Goal: Information Seeking & Learning: Check status

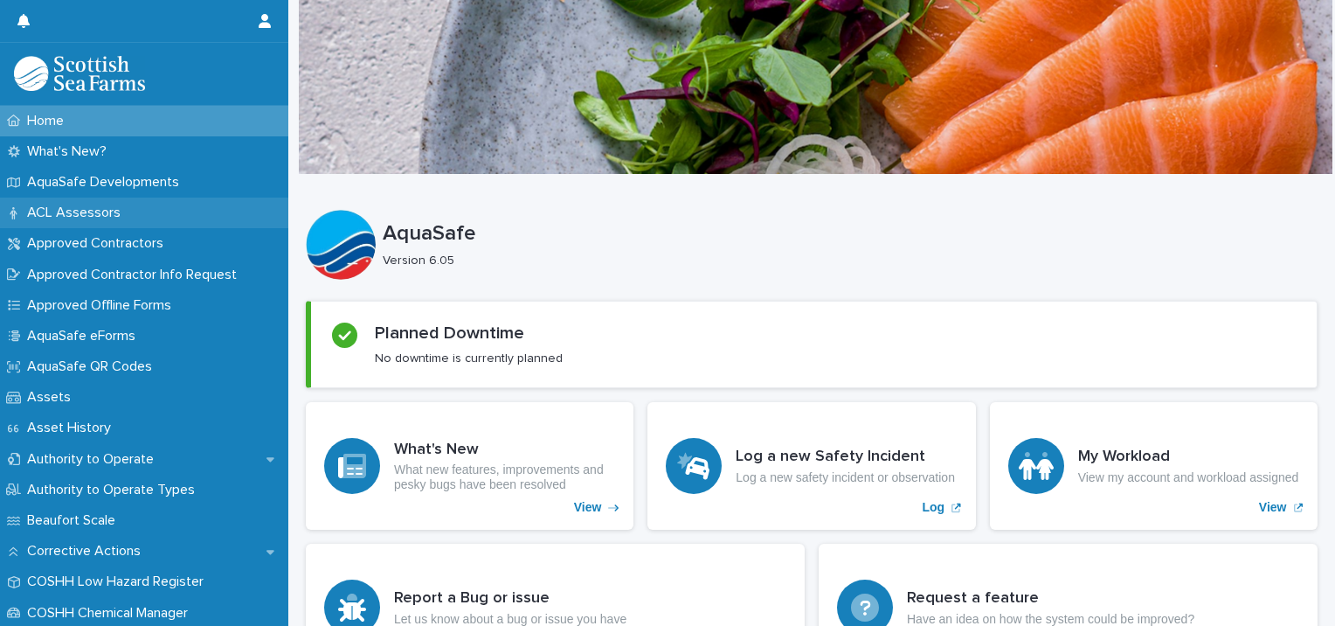
click at [200, 215] on div "ACL Assessors" at bounding box center [144, 213] width 288 height 31
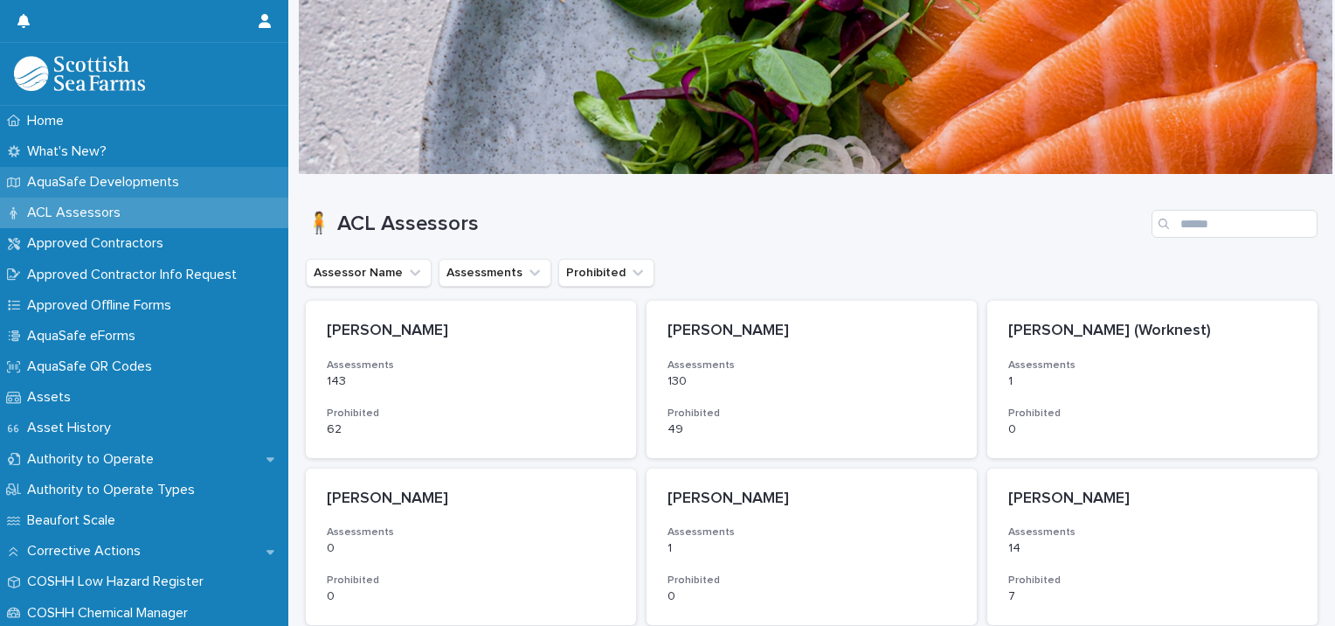
click at [208, 183] on div "AquaSafe Developments" at bounding box center [144, 182] width 288 height 31
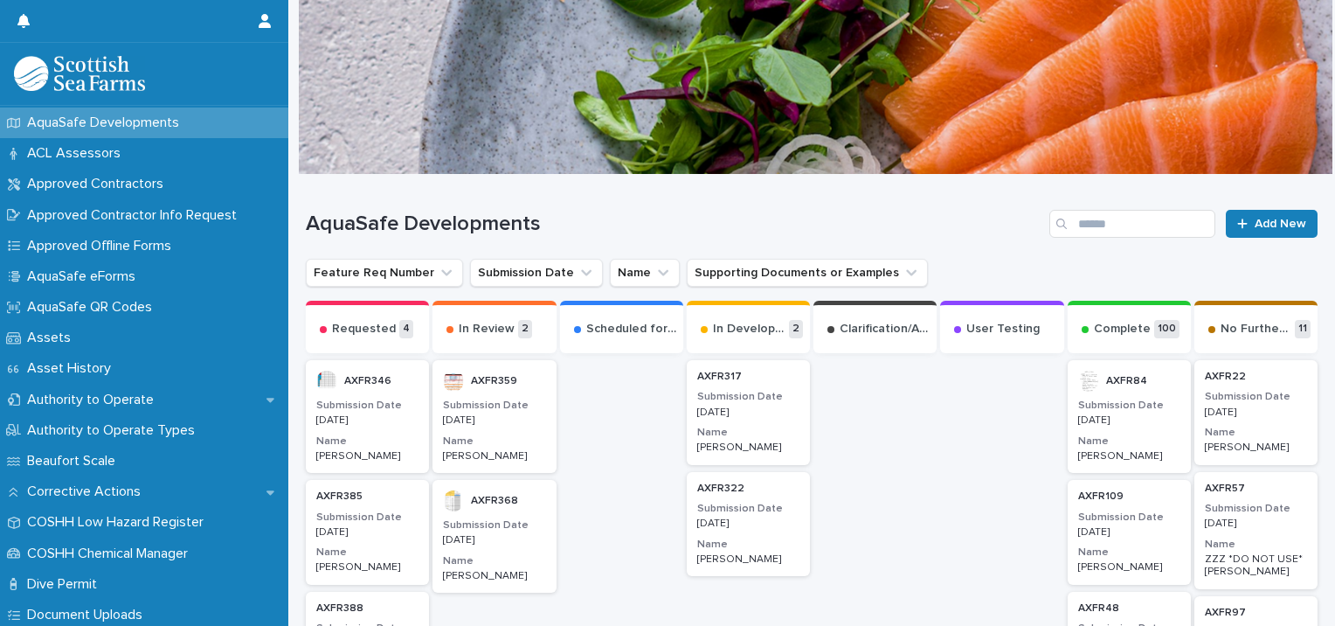
scroll to position [70, 0]
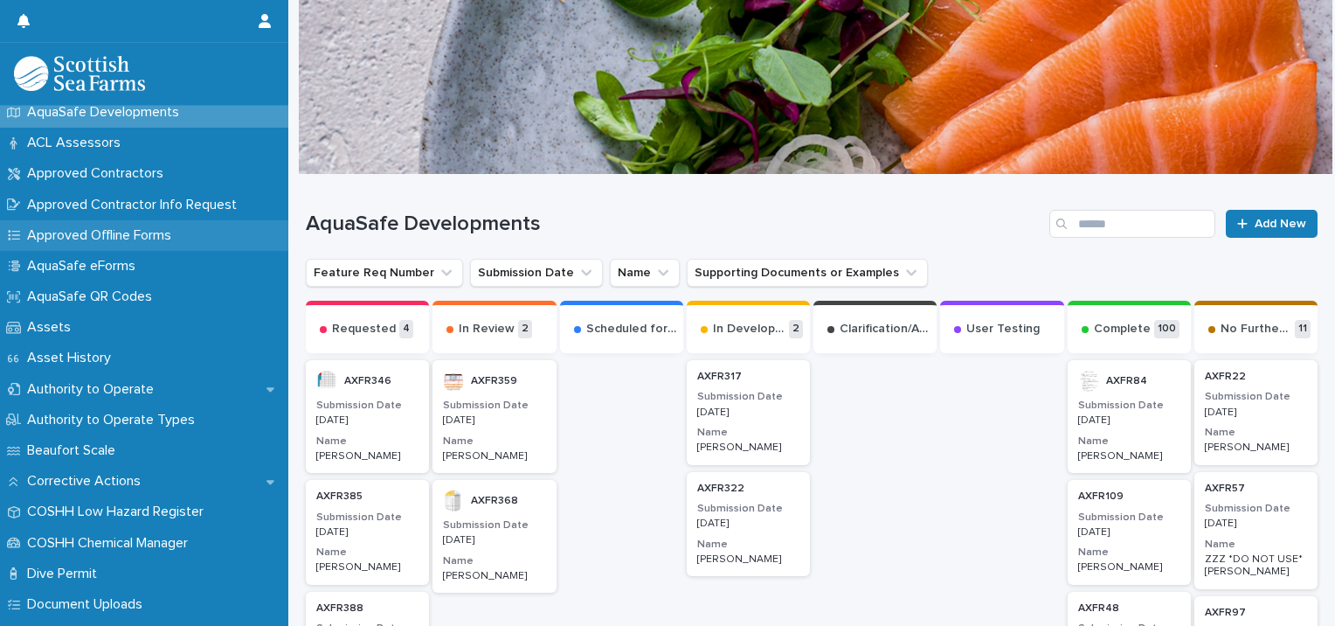
click at [154, 243] on div "Approved Offline Forms" at bounding box center [144, 235] width 288 height 31
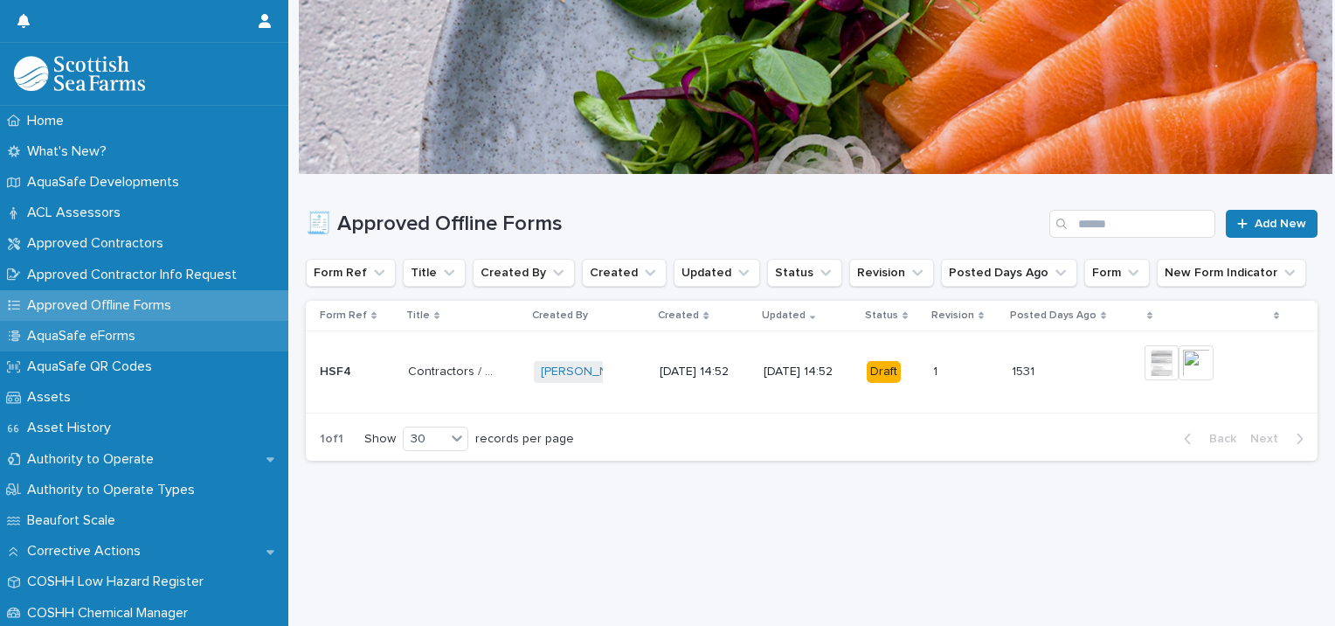
click at [165, 346] on div "AquaSafe eForms" at bounding box center [144, 336] width 288 height 31
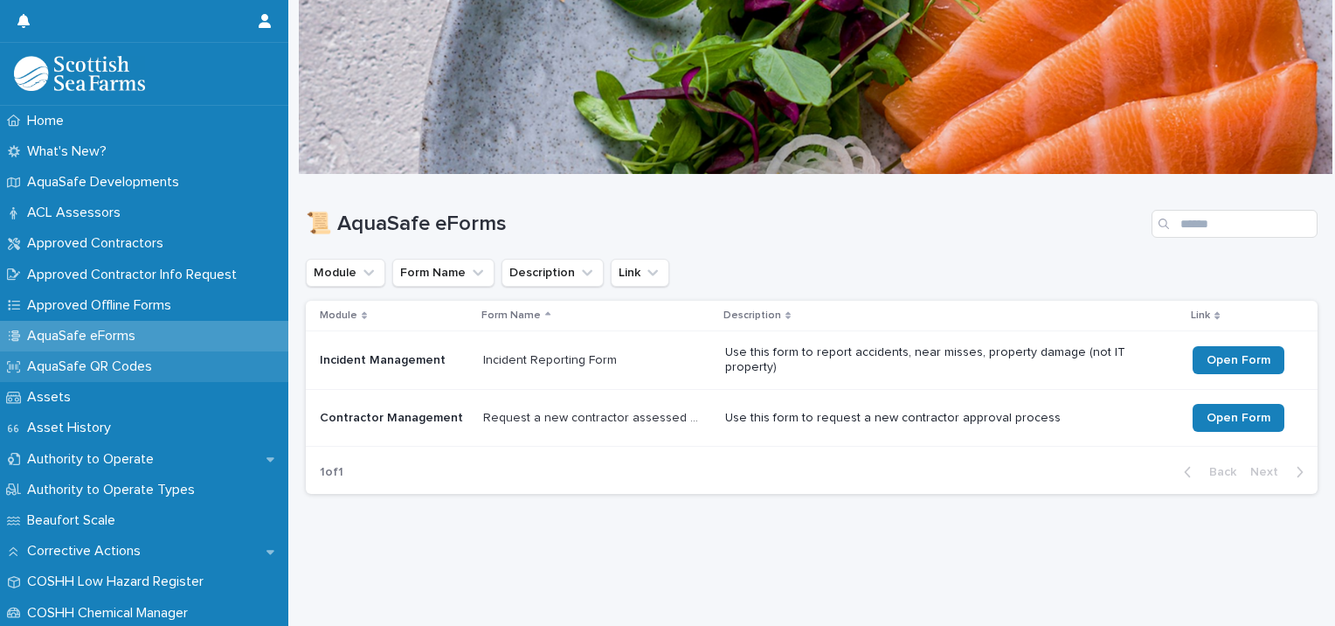
click at [147, 378] on div "AquaSafe QR Codes" at bounding box center [144, 366] width 288 height 31
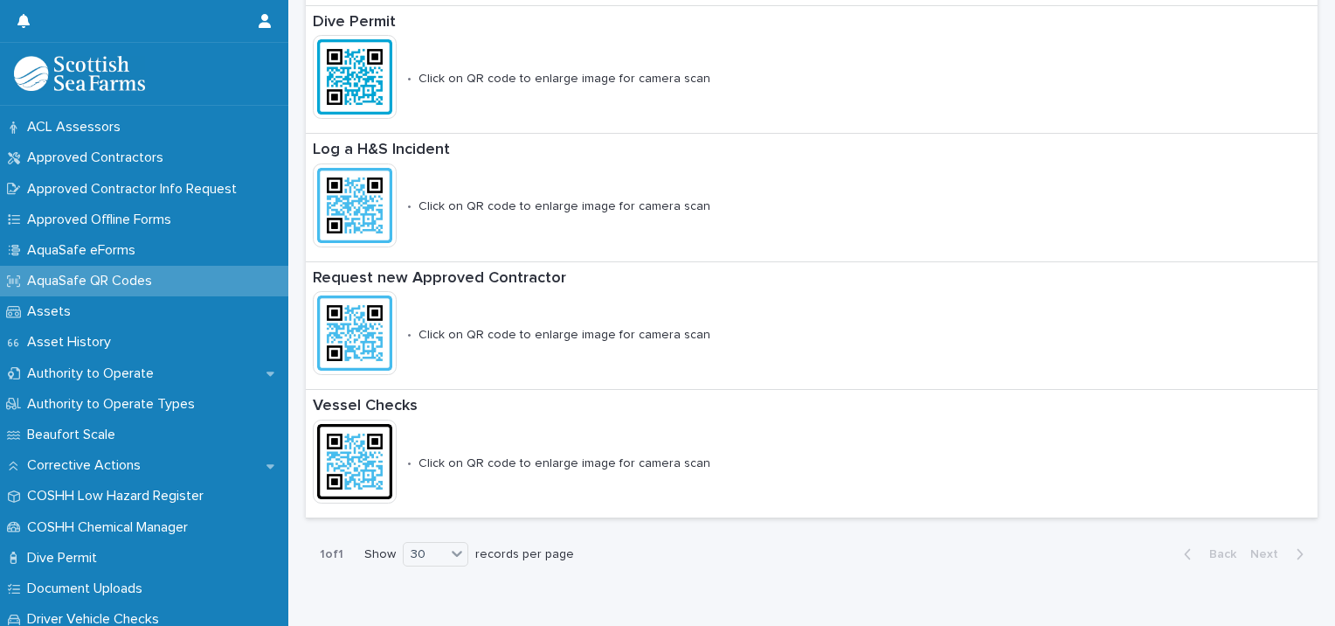
scroll to position [96, 0]
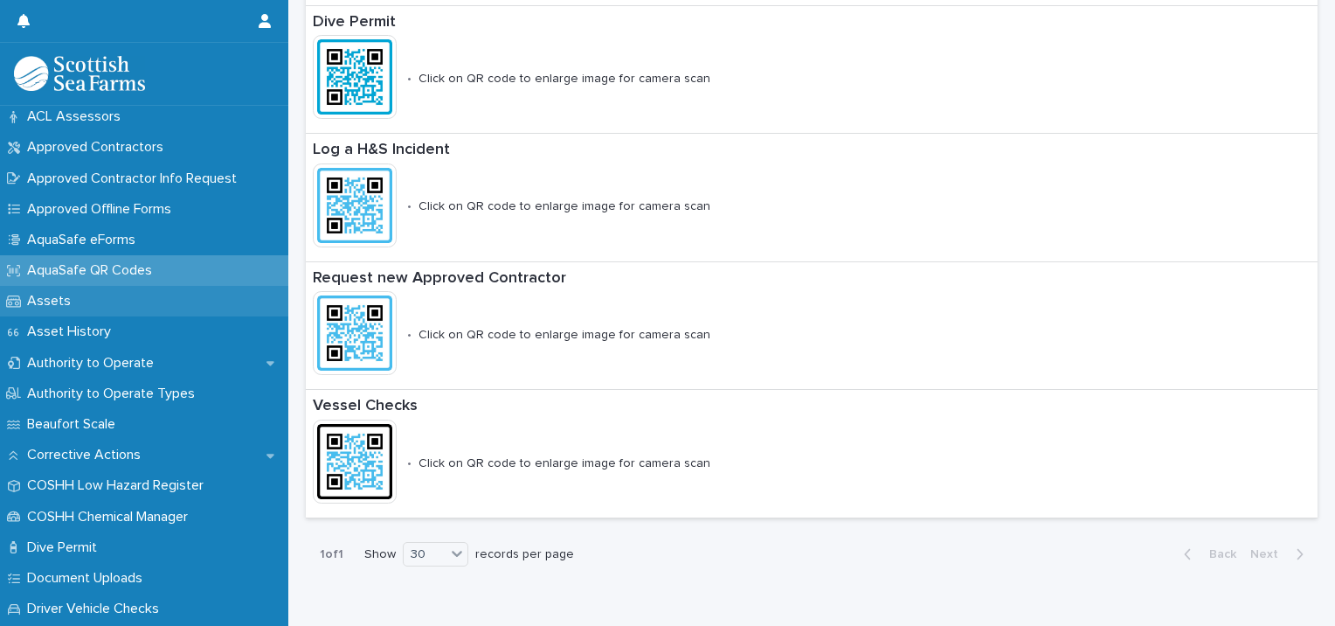
click at [36, 298] on p "Assets" at bounding box center [52, 301] width 65 height 17
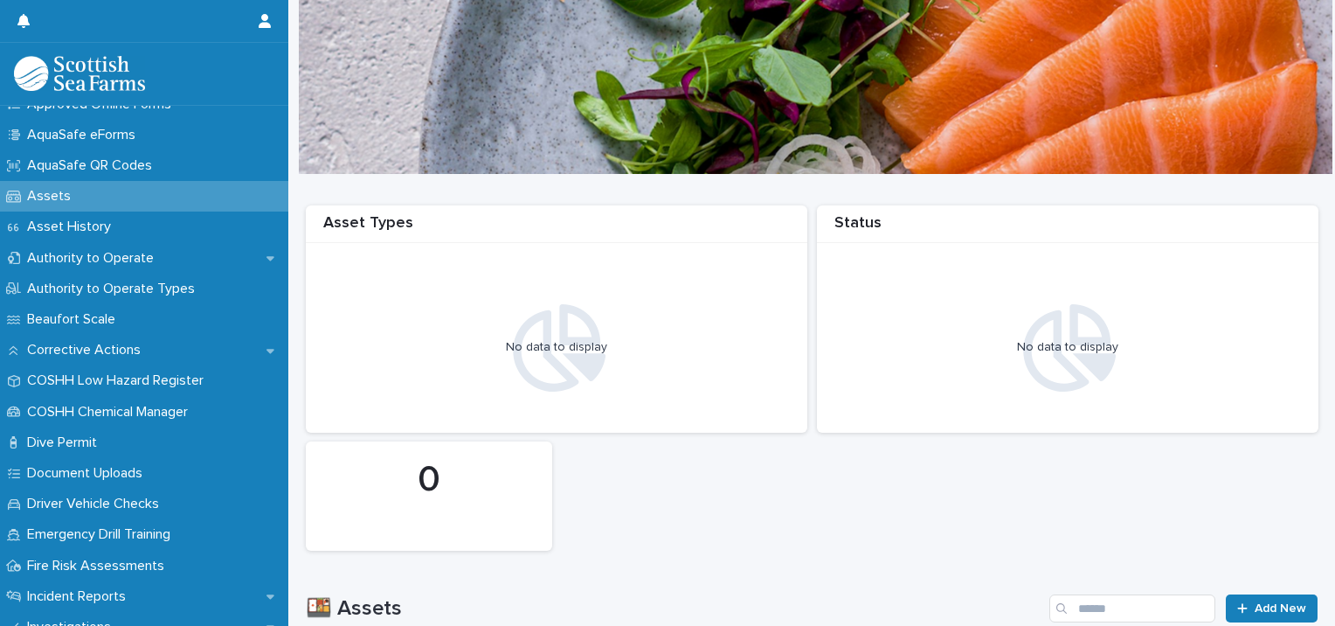
scroll to position [212, 0]
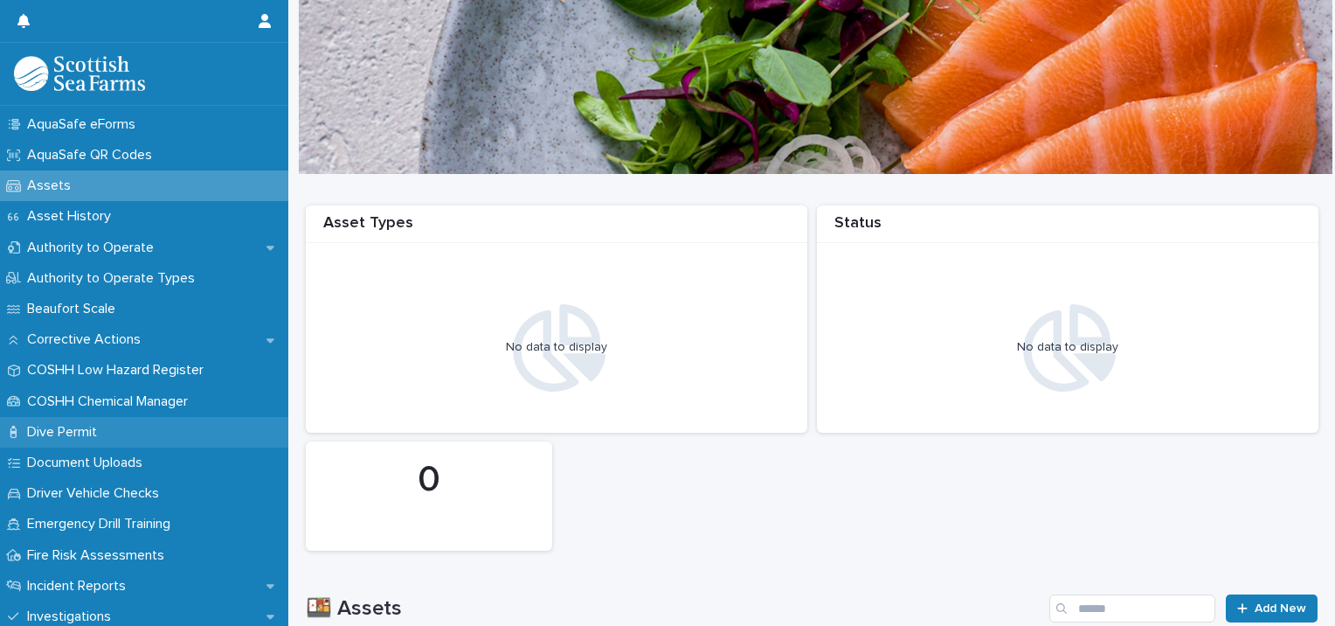
click at [44, 437] on p "Dive Permit" at bounding box center [65, 432] width 91 height 17
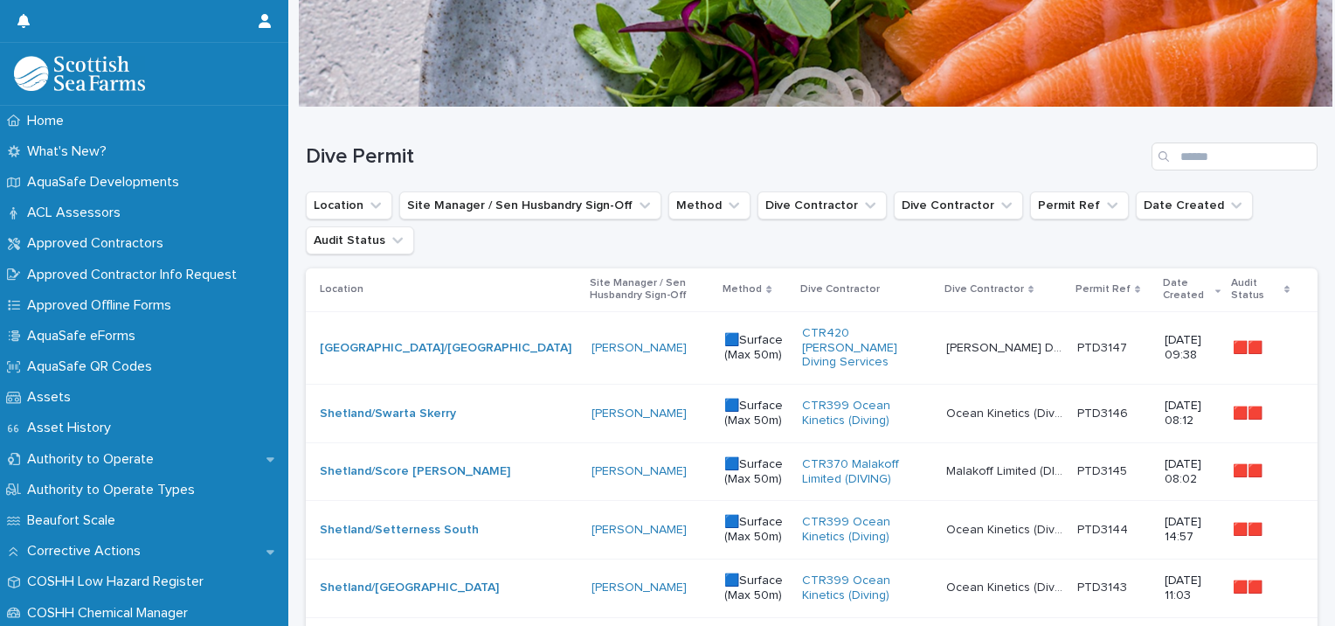
scroll to position [52, 0]
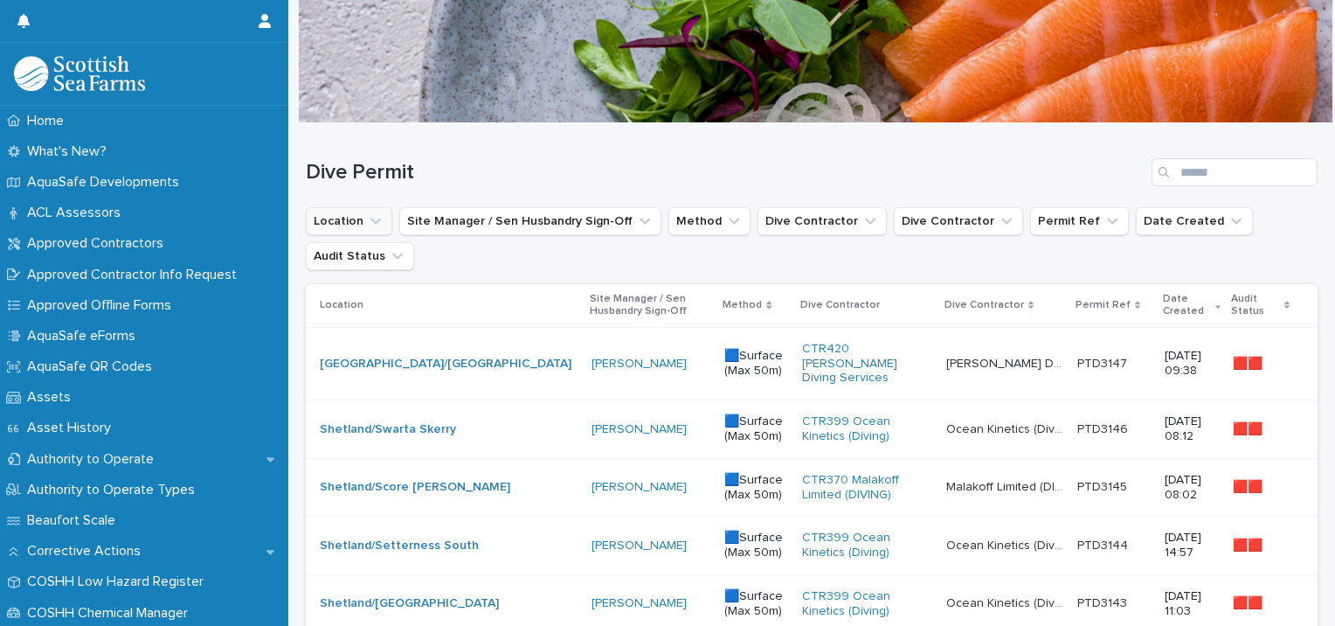
click at [357, 227] on button "Location" at bounding box center [349, 221] width 87 height 28
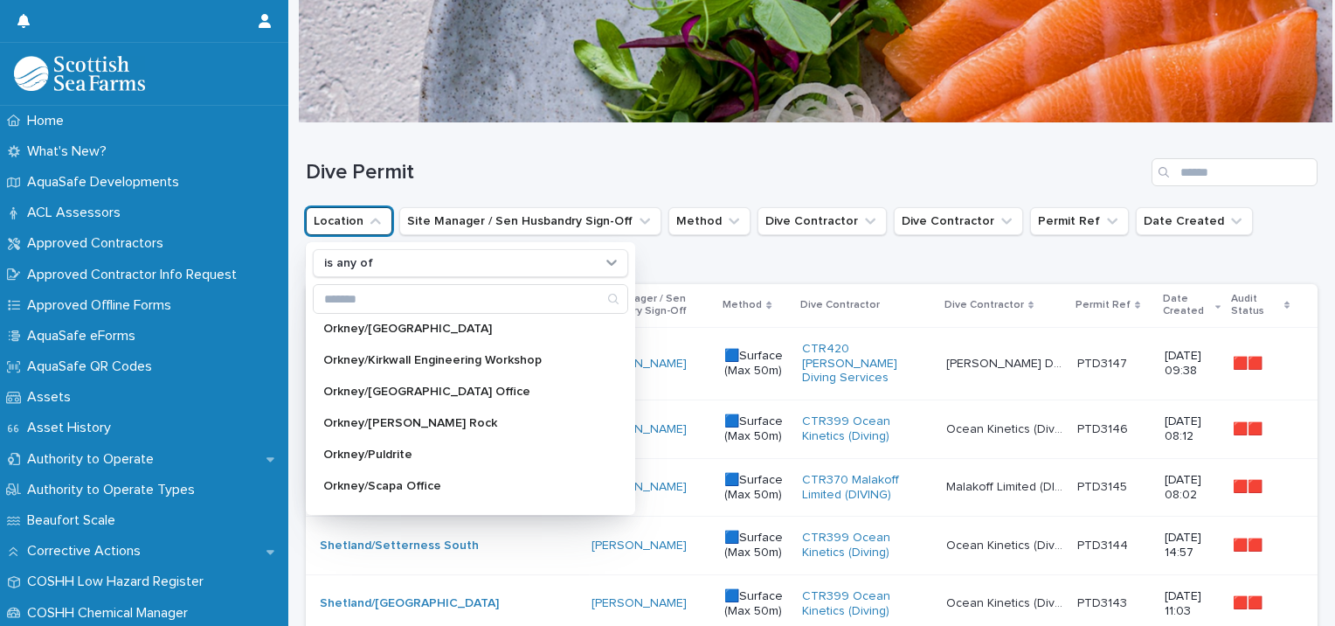
scroll to position [147, 0]
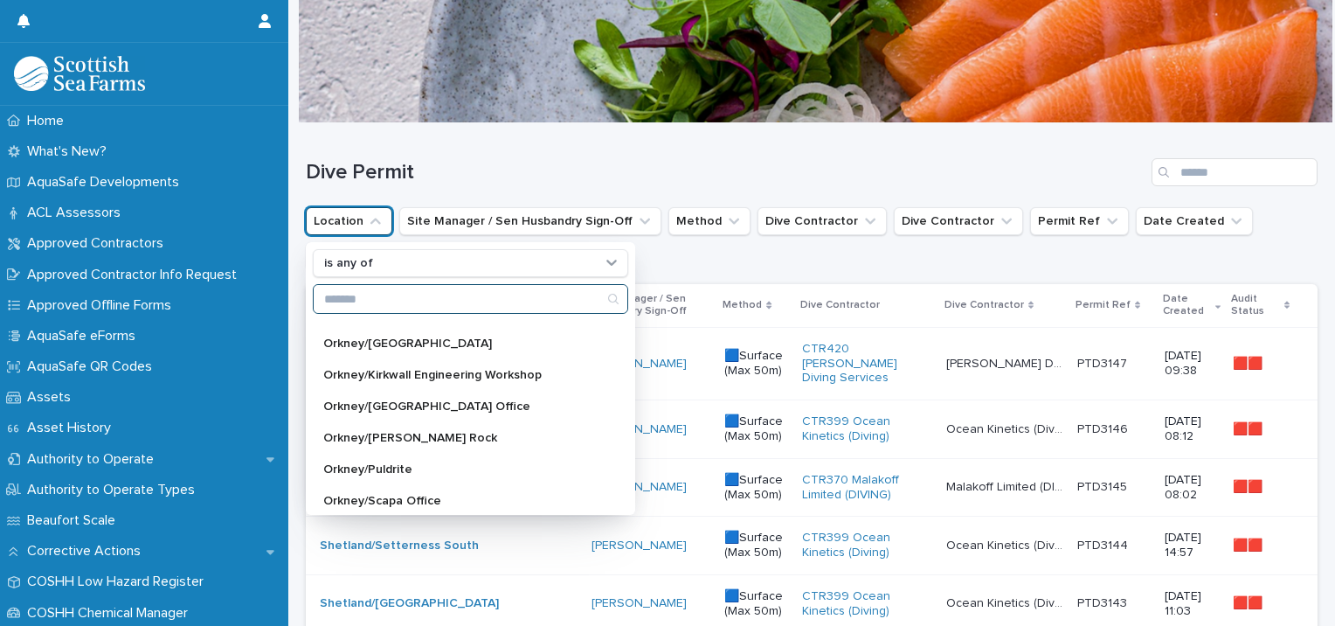
click at [536, 298] on input "Search" at bounding box center [471, 299] width 314 height 28
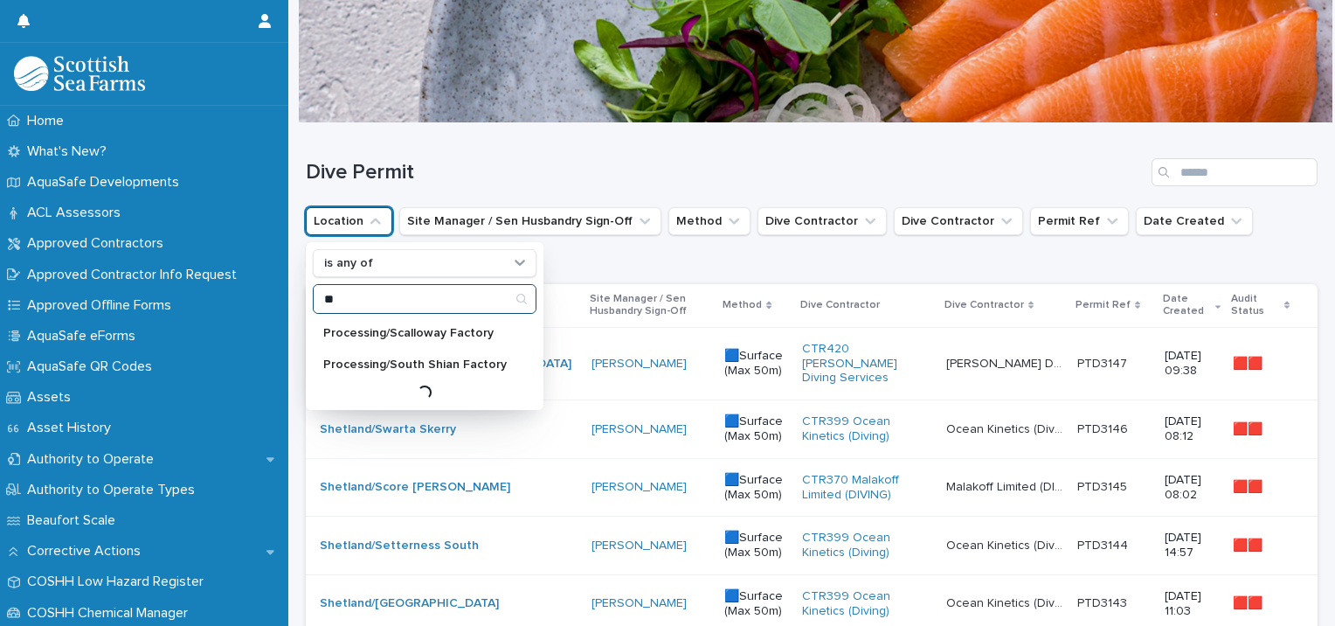
scroll to position [0, 0]
type input "***"
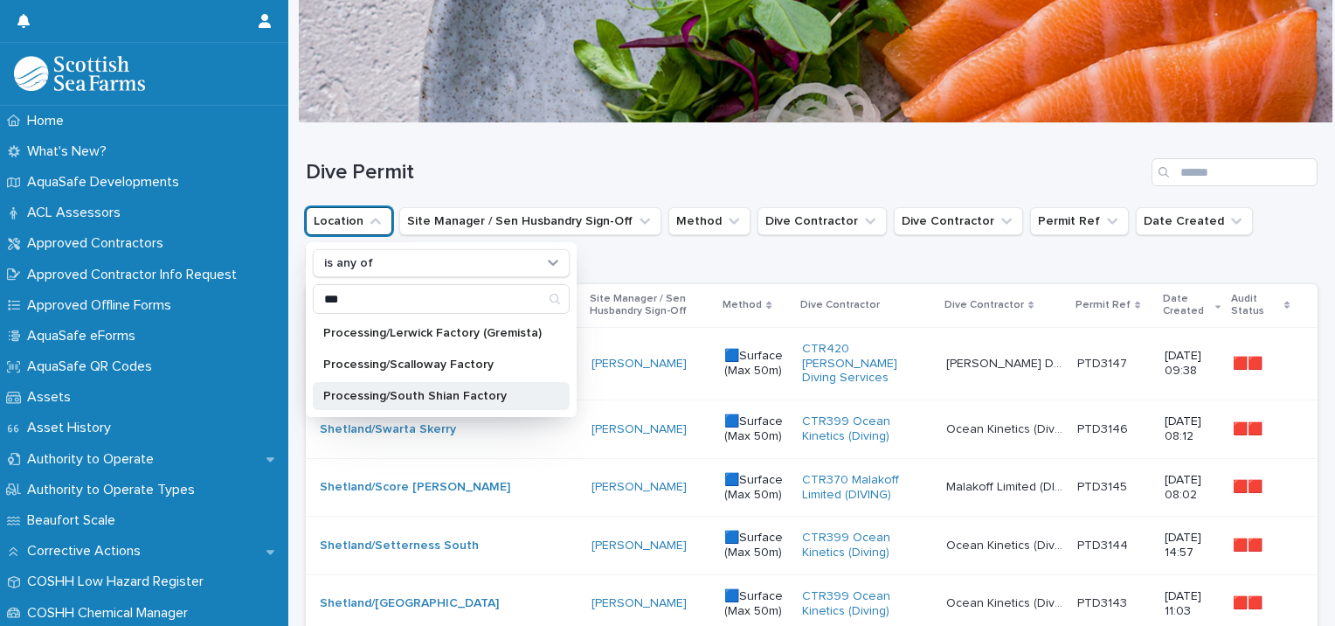
click at [475, 391] on p "Processing/South Shian Factory" at bounding box center [432, 396] width 219 height 12
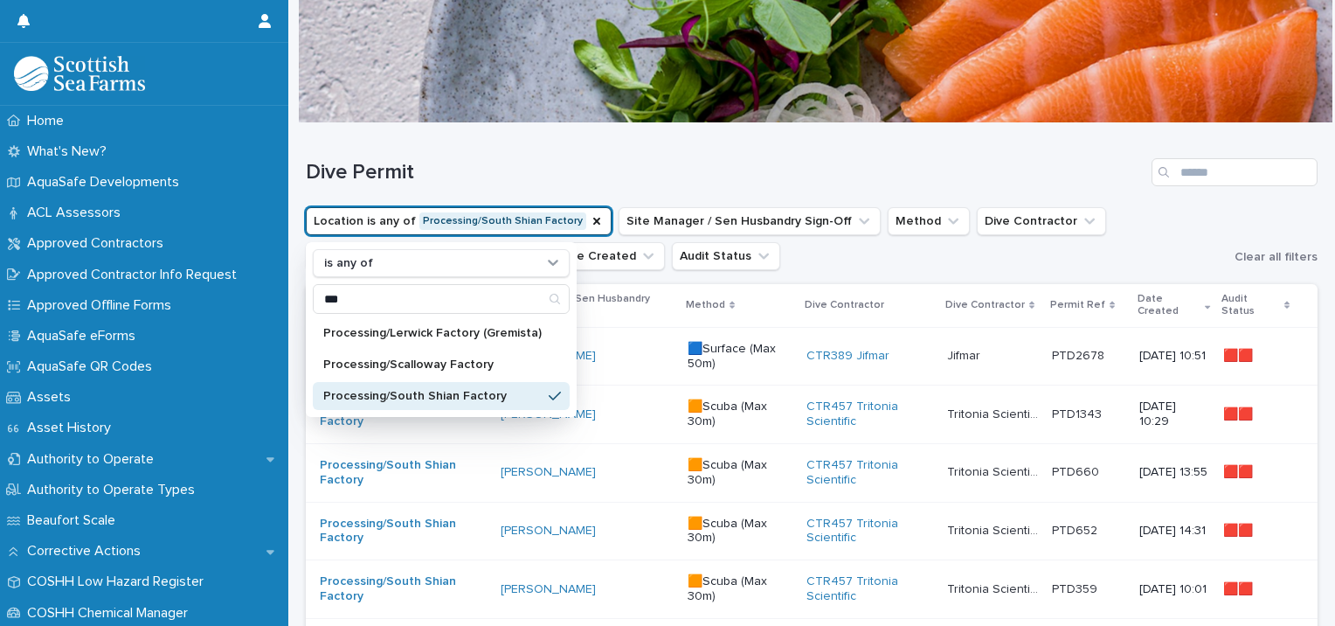
click at [668, 257] on ul "Location is any of Processing/South Shian Factory is any of *** Processing/Lerw…" at bounding box center [766, 239] width 929 height 70
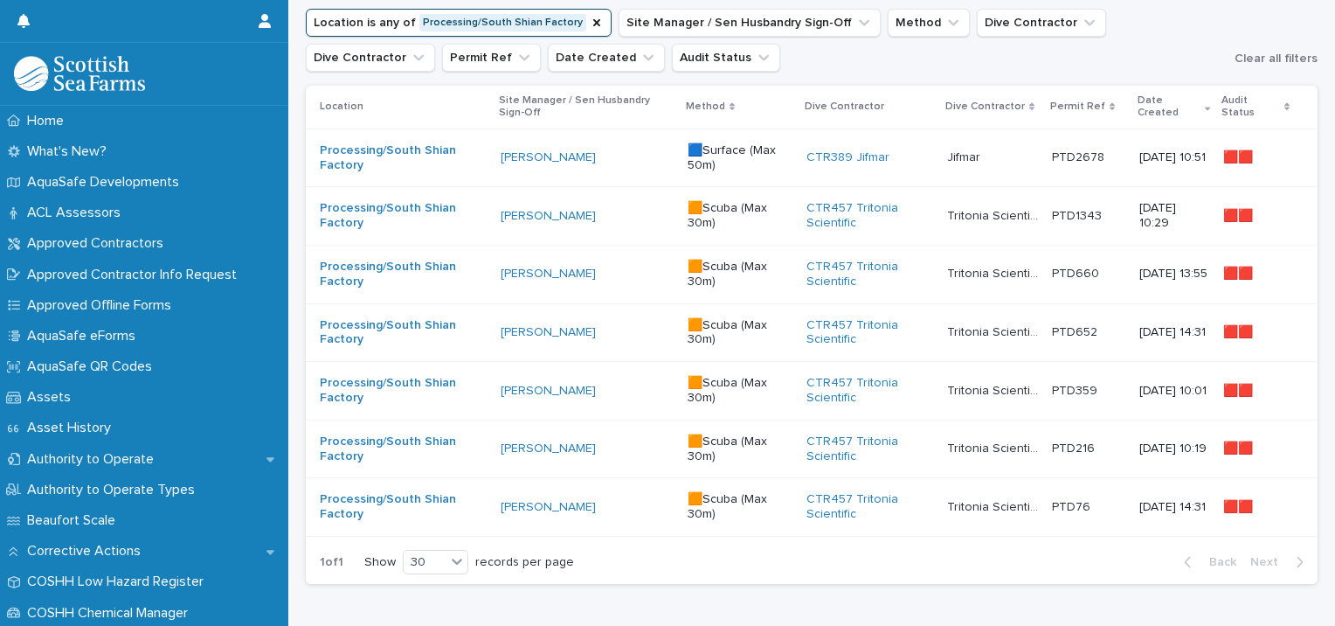
scroll to position [248, 0]
click at [542, 162] on link "[PERSON_NAME]" at bounding box center [548, 159] width 95 height 15
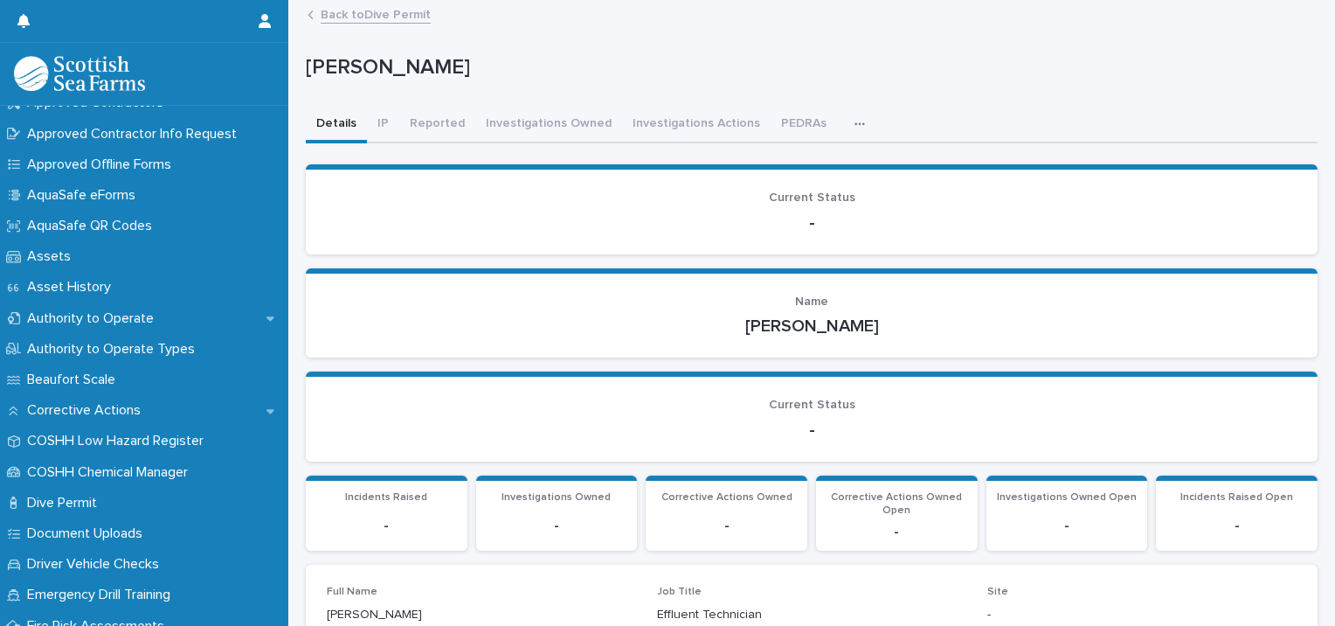
scroll to position [138, 0]
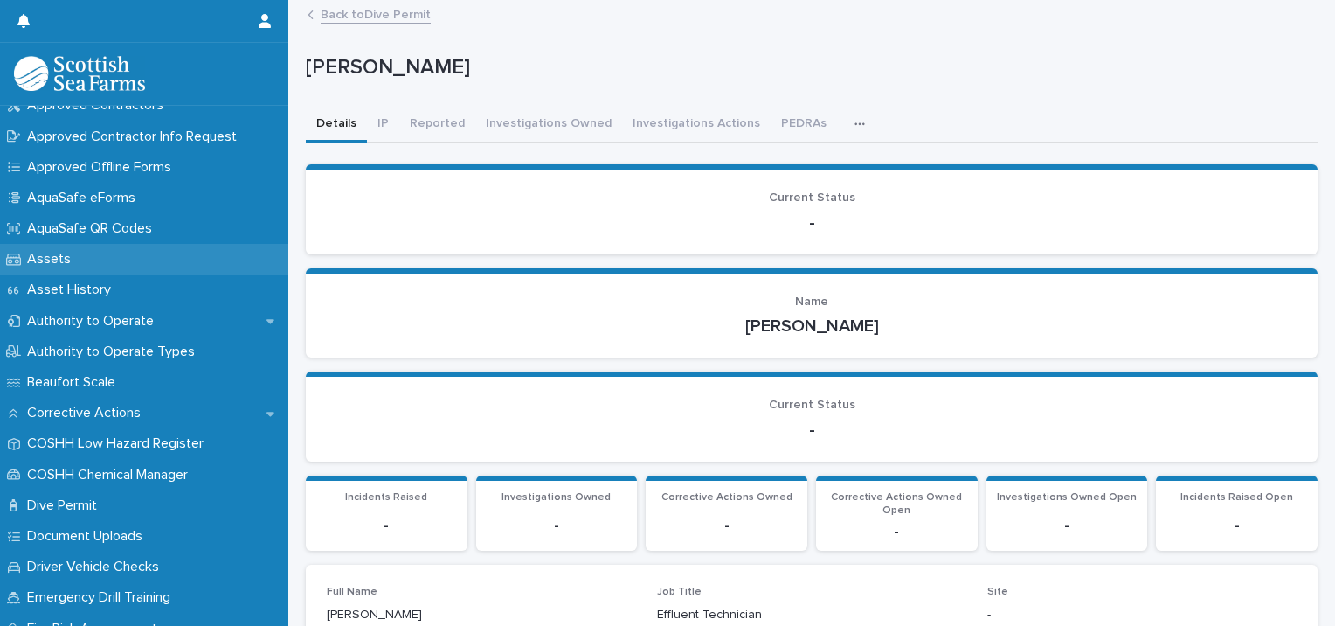
click at [87, 265] on div "Assets" at bounding box center [144, 259] width 288 height 31
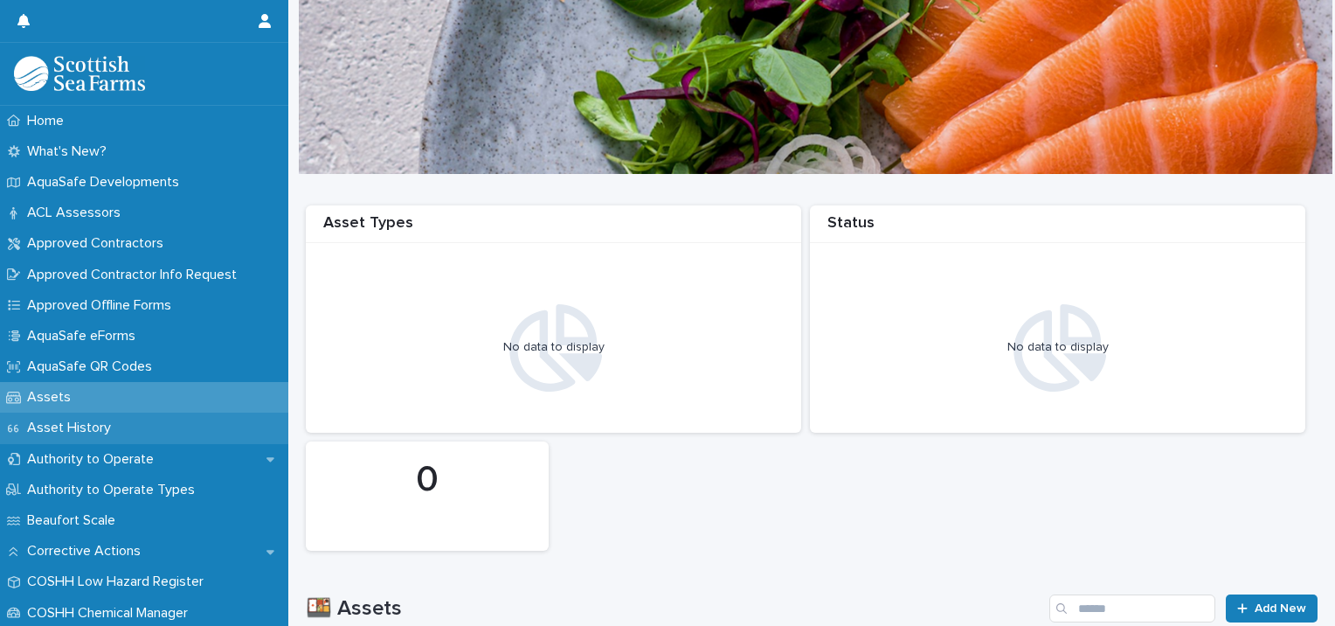
click at [91, 430] on p "Asset History" at bounding box center [72, 428] width 105 height 17
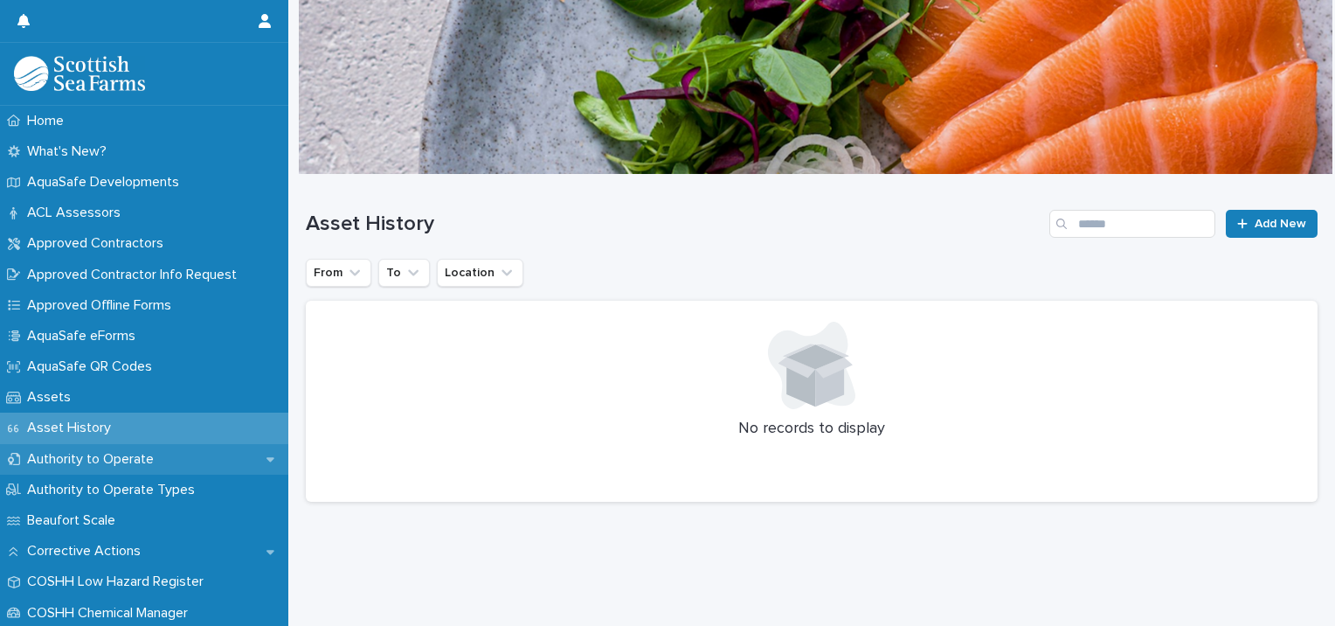
click at [99, 462] on p "Authority to Operate" at bounding box center [94, 459] width 148 height 17
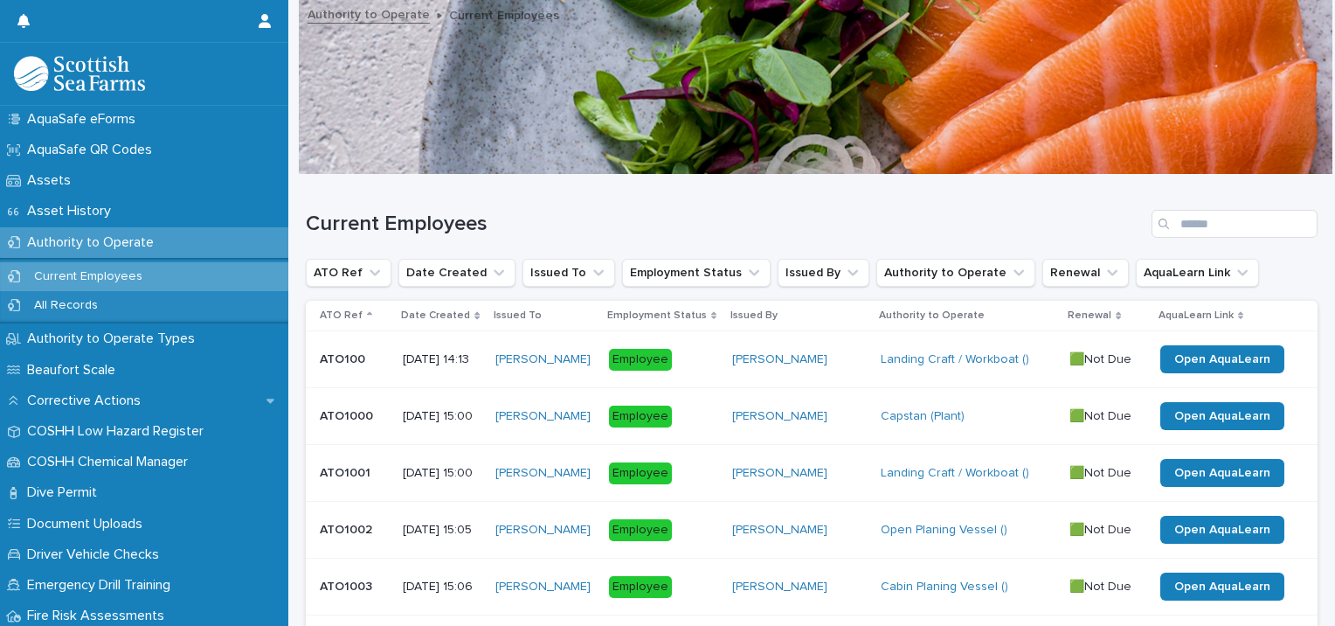
scroll to position [248, 0]
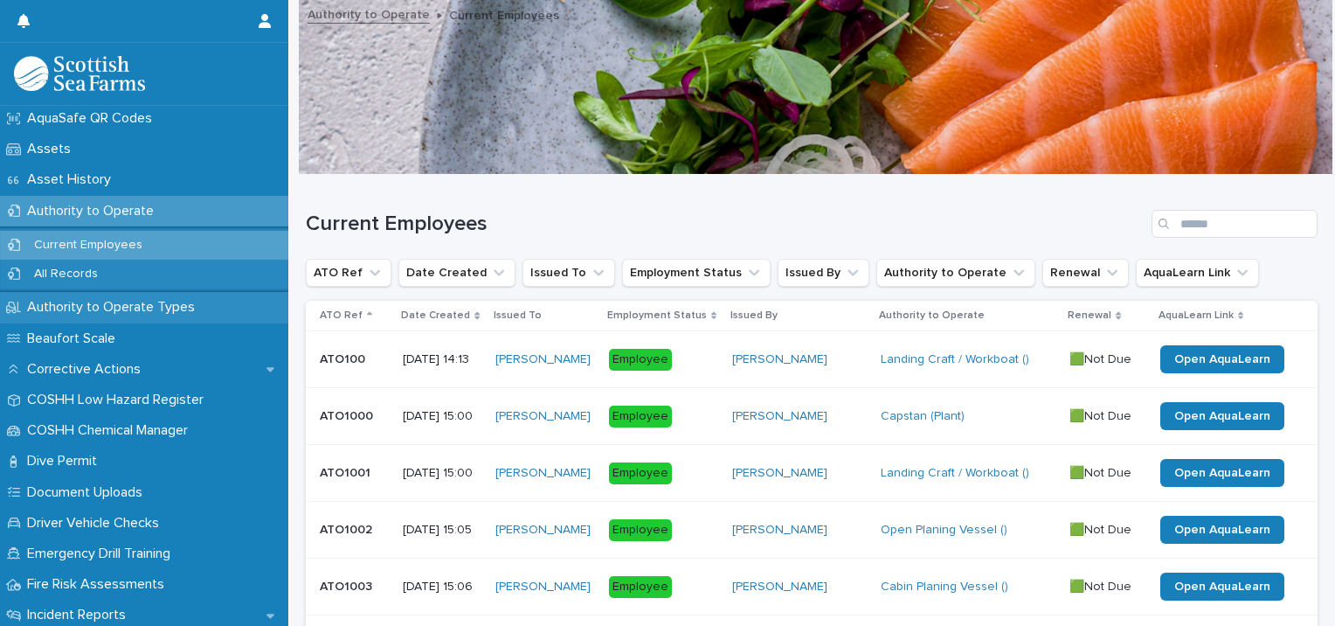
click at [185, 314] on p "Authority to Operate Types" at bounding box center [114, 307] width 189 height 17
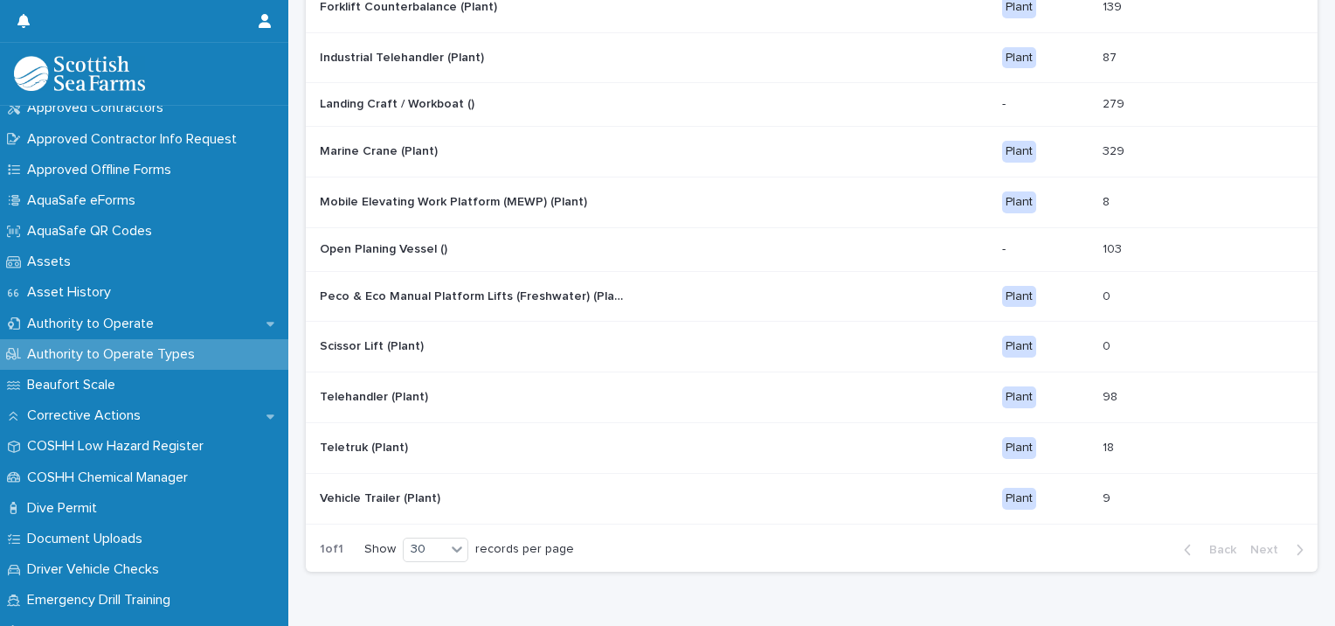
scroll to position [770, 0]
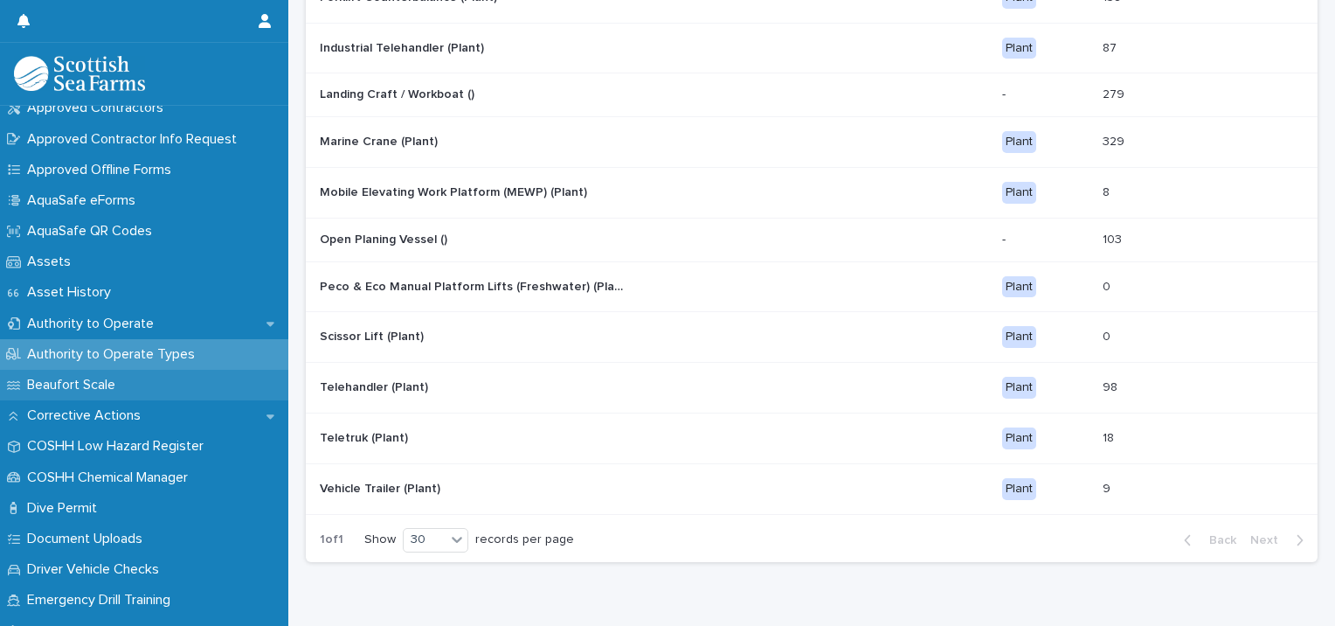
click at [116, 392] on p "Beaufort Scale" at bounding box center [74, 385] width 109 height 17
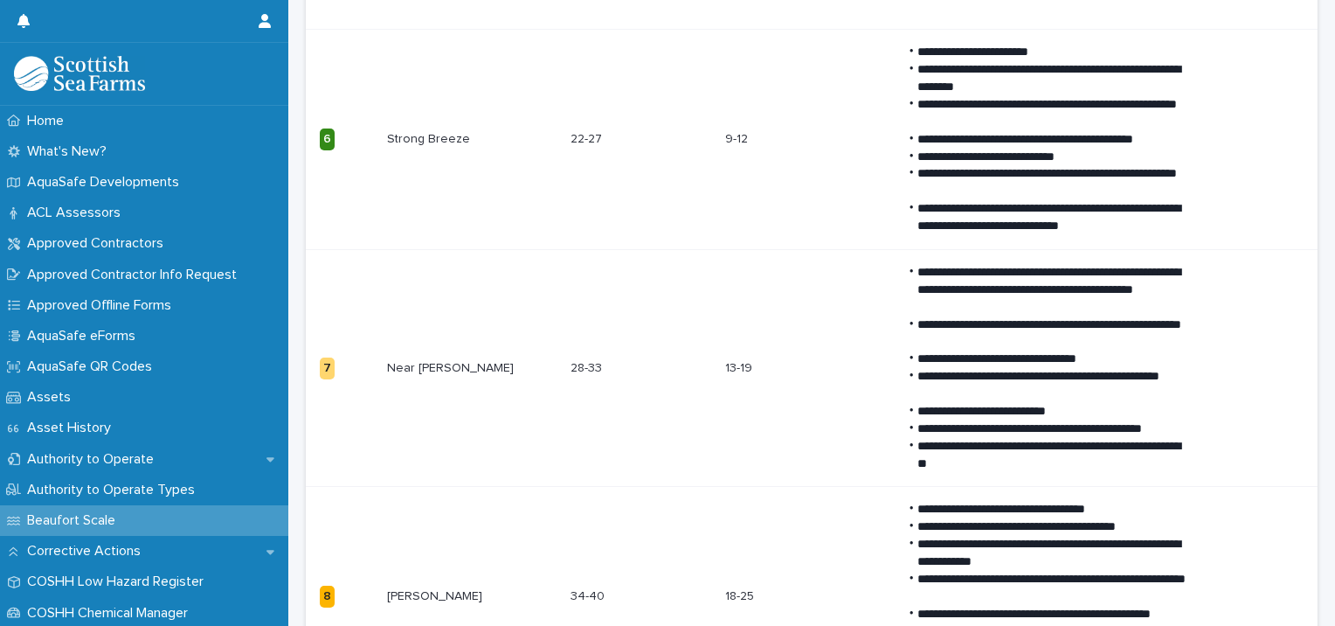
scroll to position [1003, 0]
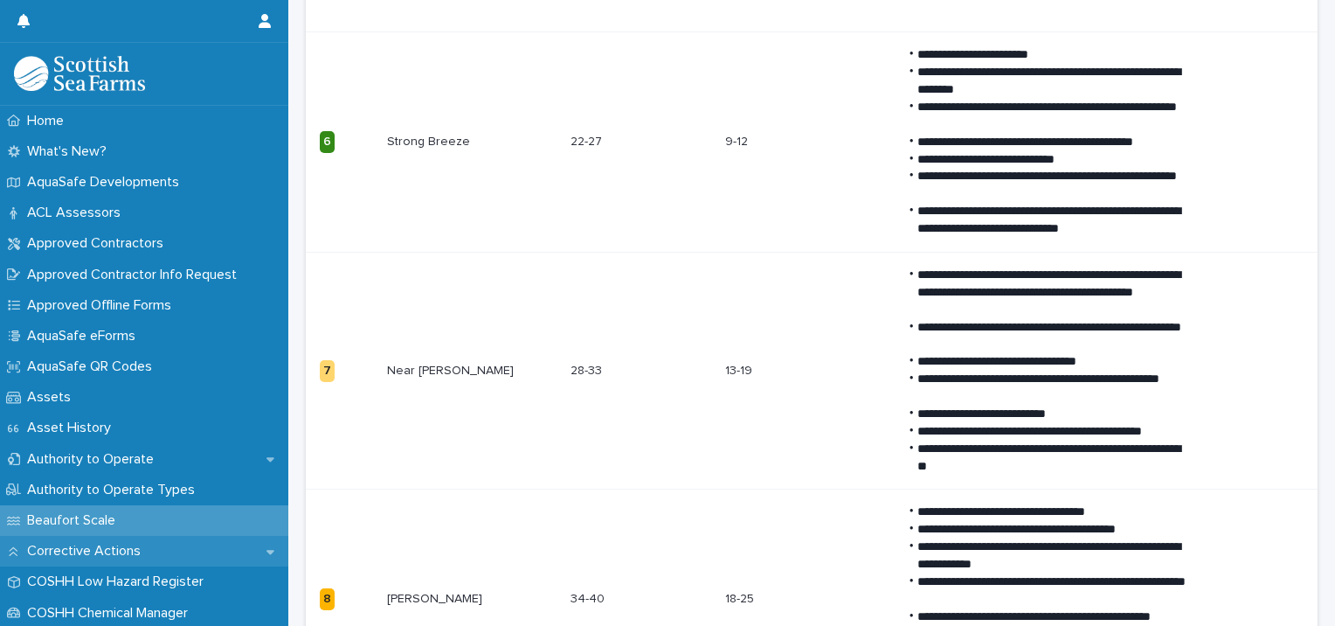
click at [206, 546] on div "Corrective Actions" at bounding box center [144, 551] width 288 height 31
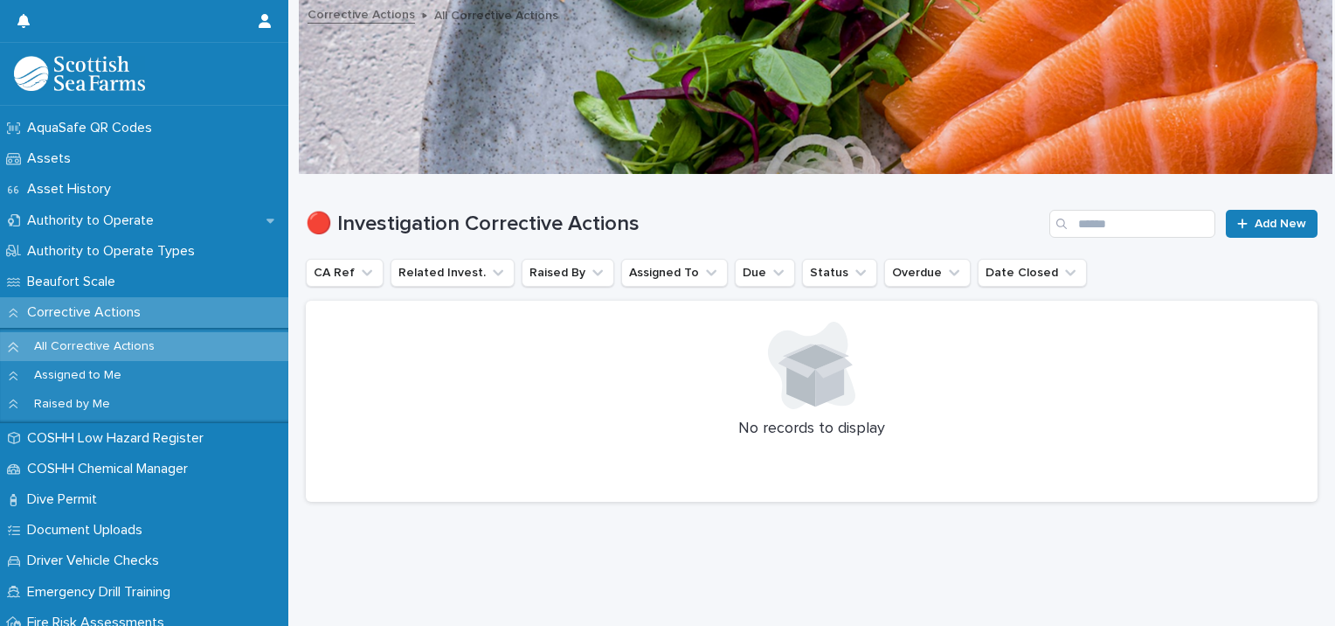
scroll to position [245, 0]
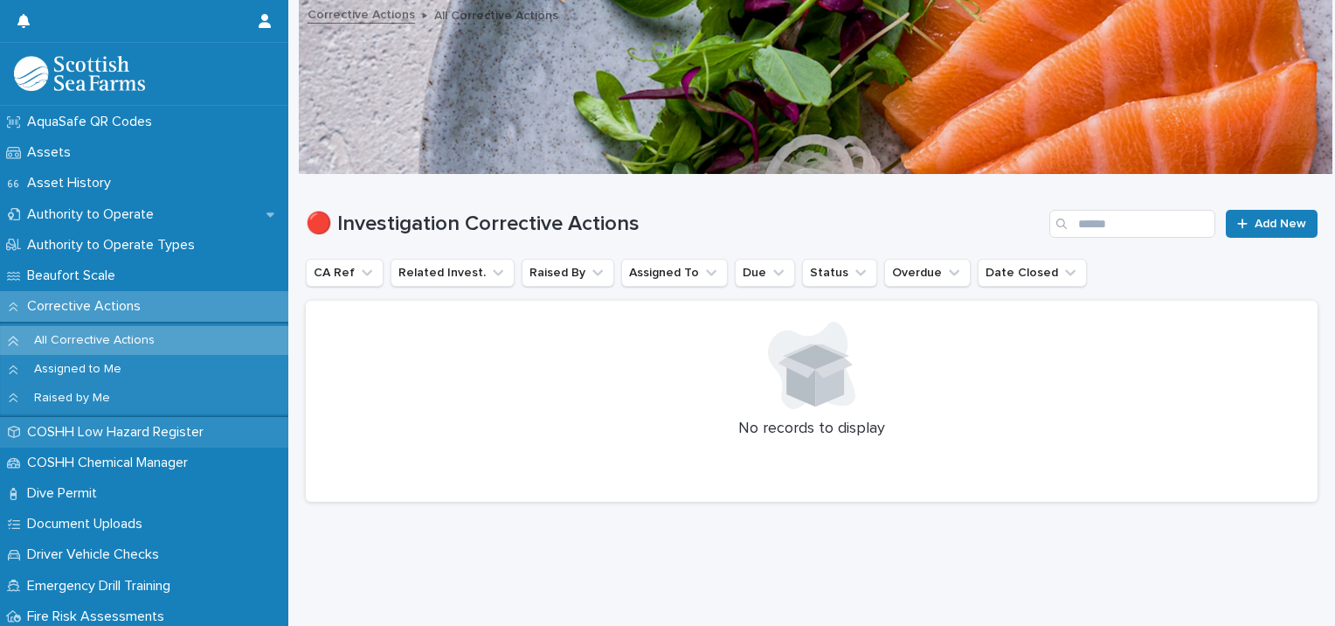
click at [128, 437] on p "COSHH Low Hazard Register" at bounding box center [119, 432] width 198 height 17
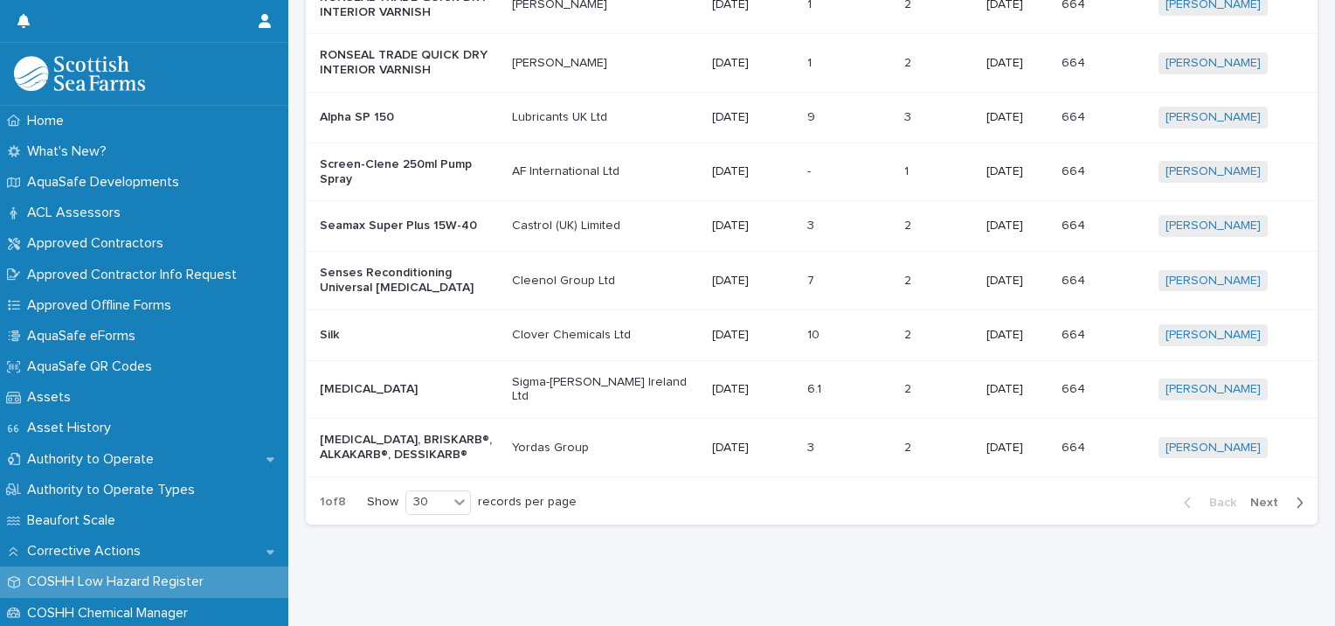
scroll to position [1703, 0]
drag, startPoint x: 289, startPoint y: 226, endPoint x: 292, endPoint y: 266, distance: 39.4
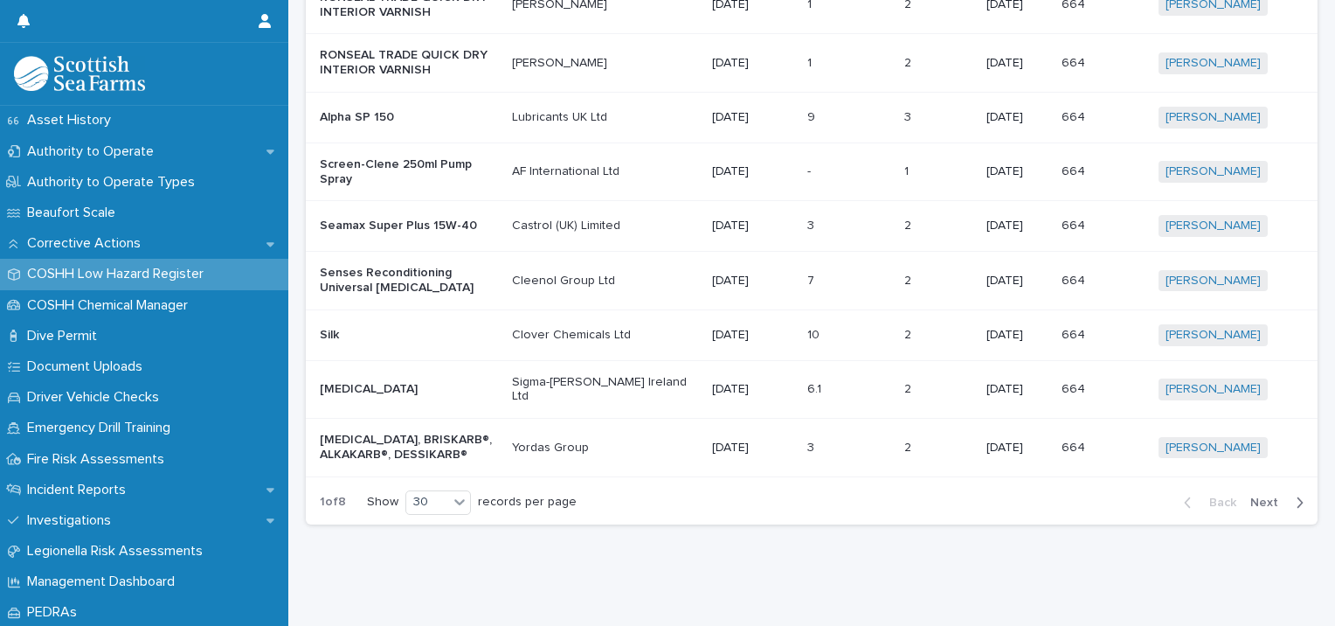
scroll to position [314, 0]
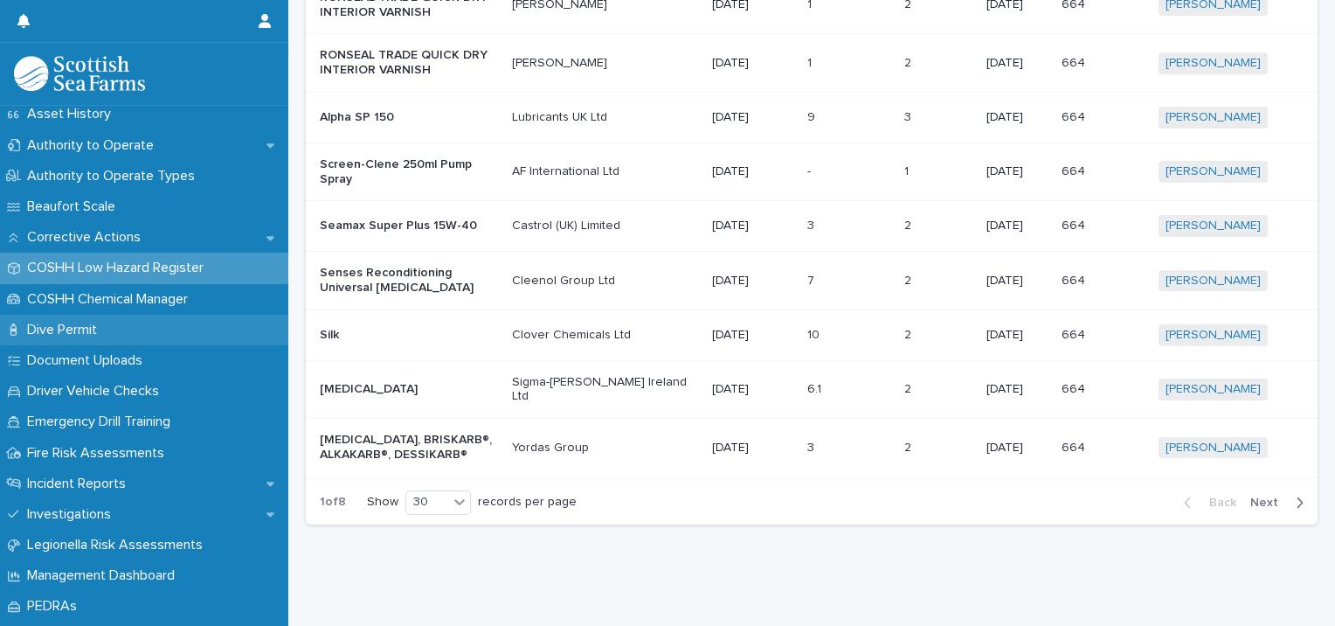
click at [98, 334] on p "Dive Permit" at bounding box center [65, 330] width 91 height 17
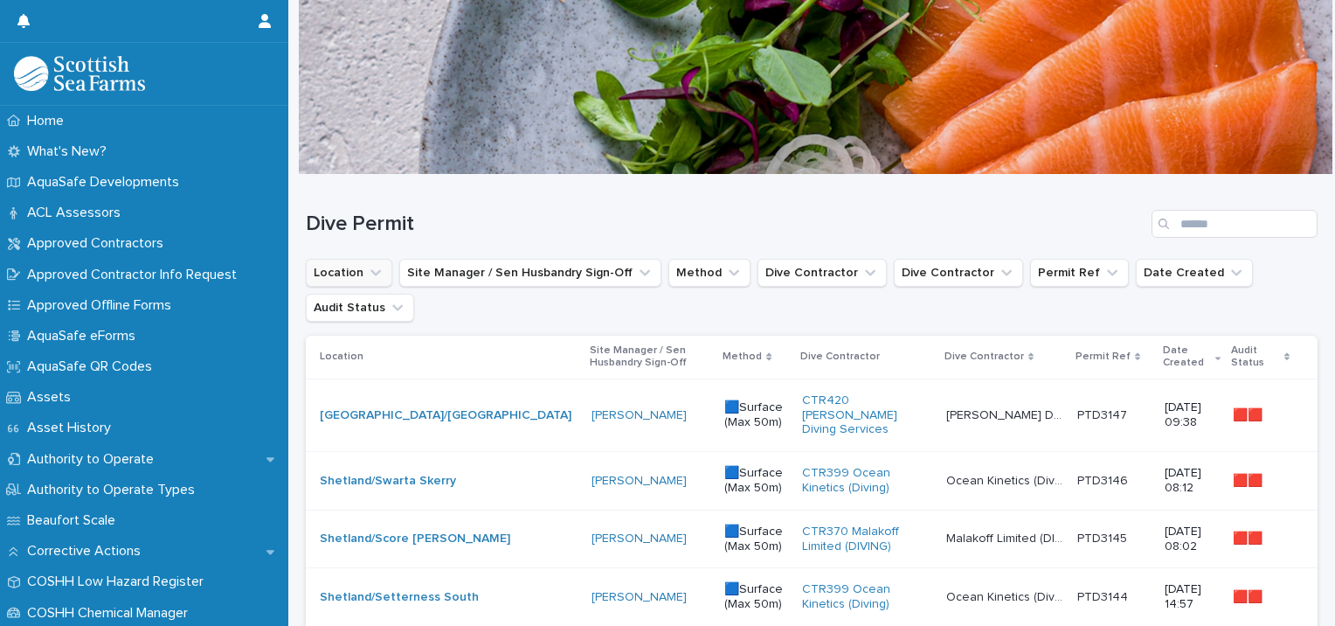
click at [367, 282] on button "Location" at bounding box center [349, 273] width 87 height 28
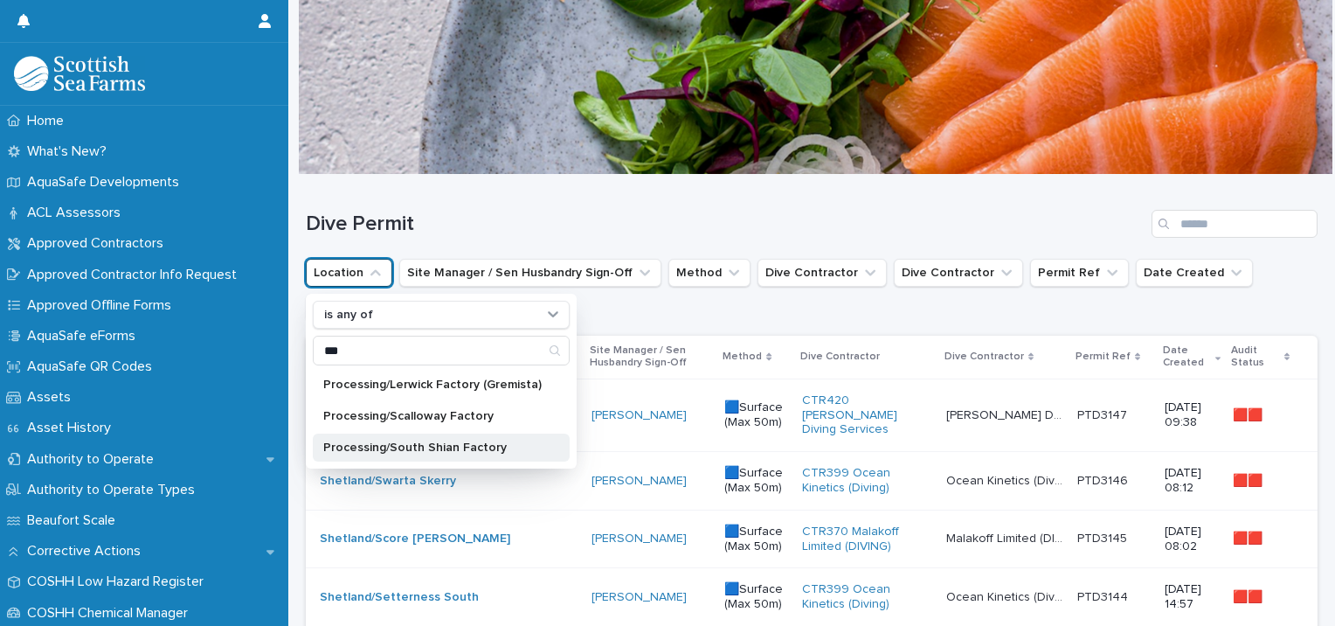
type input "***"
click at [441, 454] on div "Processing/South Shian Factory" at bounding box center [441, 448] width 257 height 28
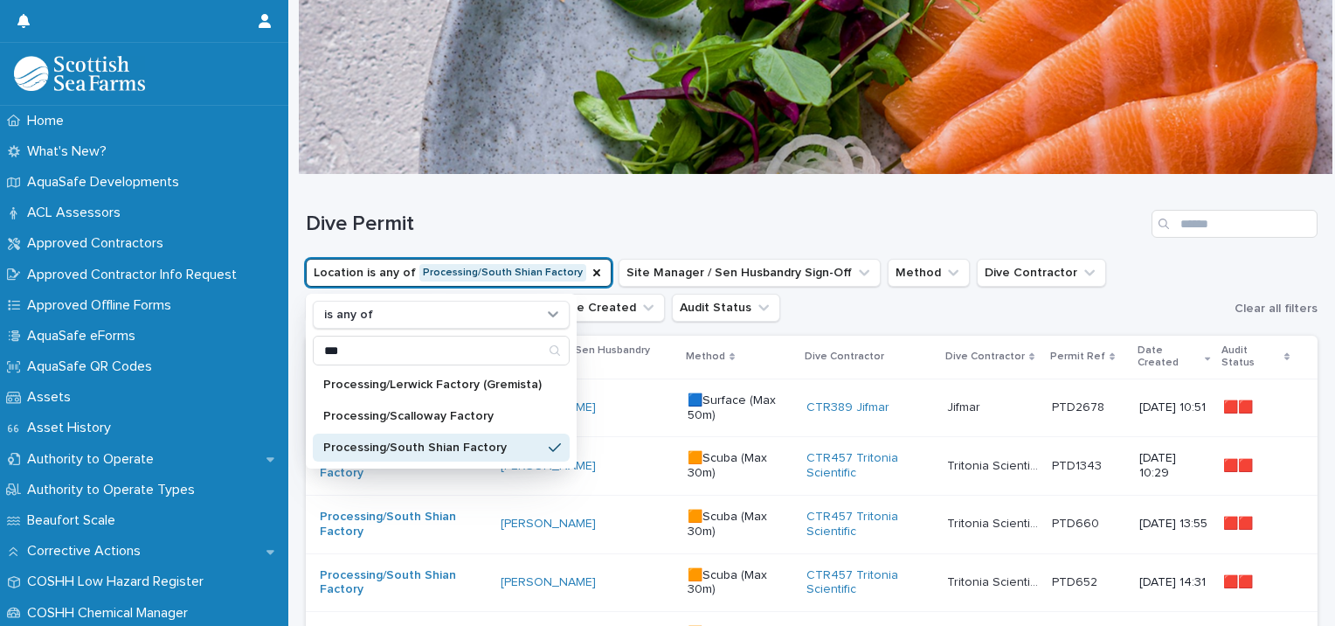
click at [684, 304] on ul "Location is any of Processing/South Shian Factory is any of *** Processing/Lerw…" at bounding box center [766, 290] width 929 height 70
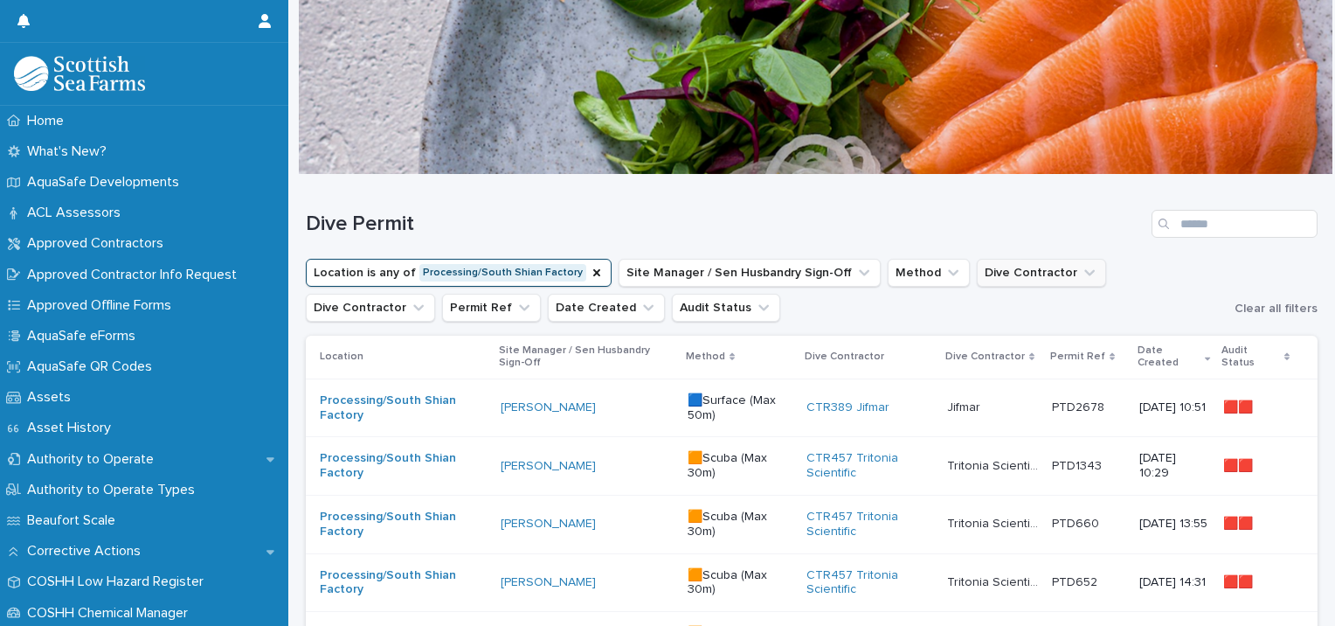
click at [1051, 281] on button "Dive Contractor" at bounding box center [1041, 273] width 129 height 28
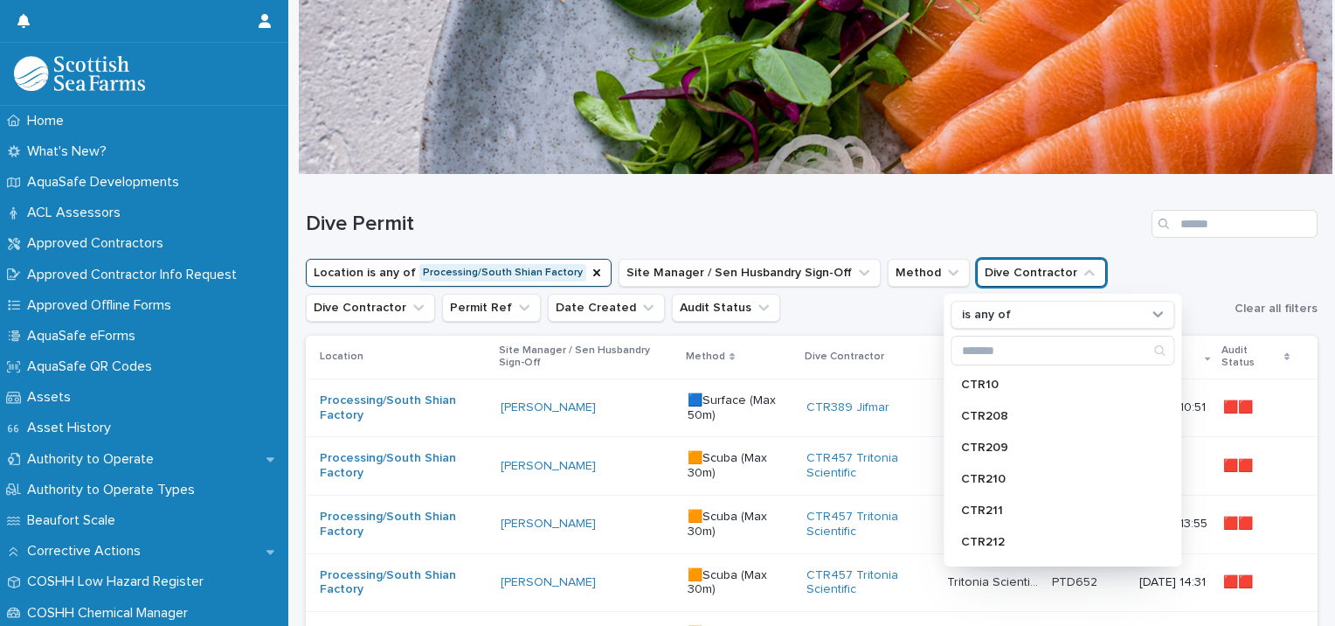
click at [1051, 281] on button "Dive Contractor" at bounding box center [1041, 273] width 129 height 28
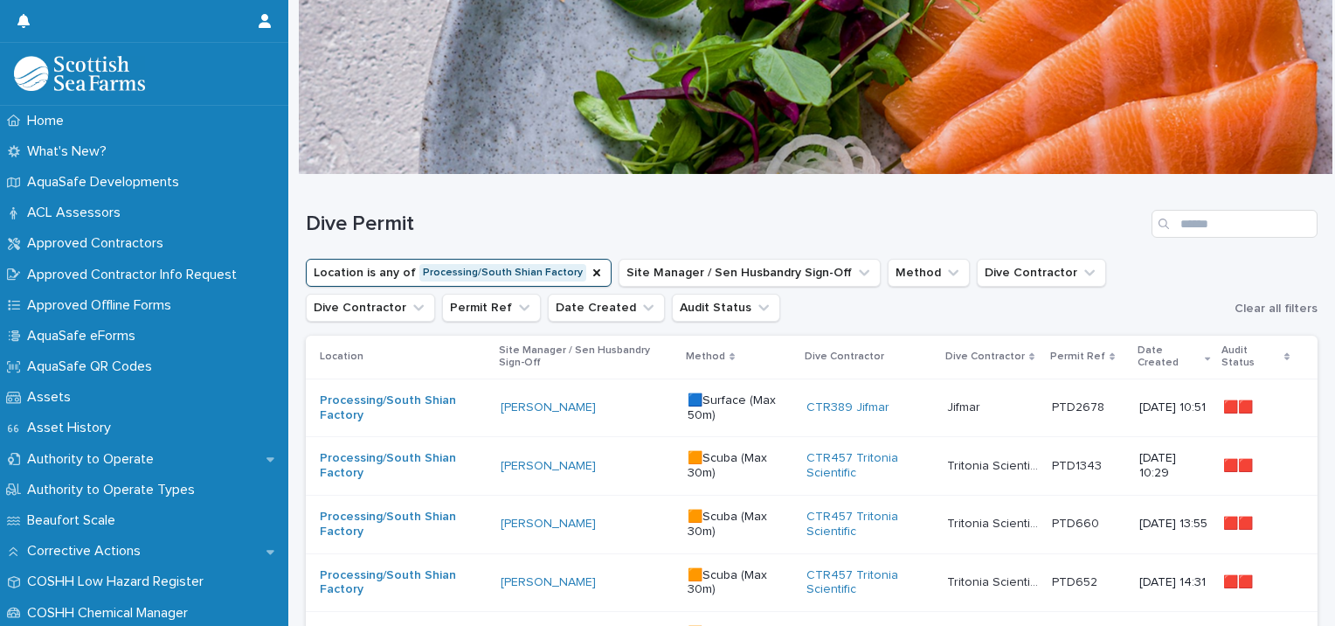
click at [503, 416] on div "[PERSON_NAME]" at bounding box center [587, 407] width 173 height 29
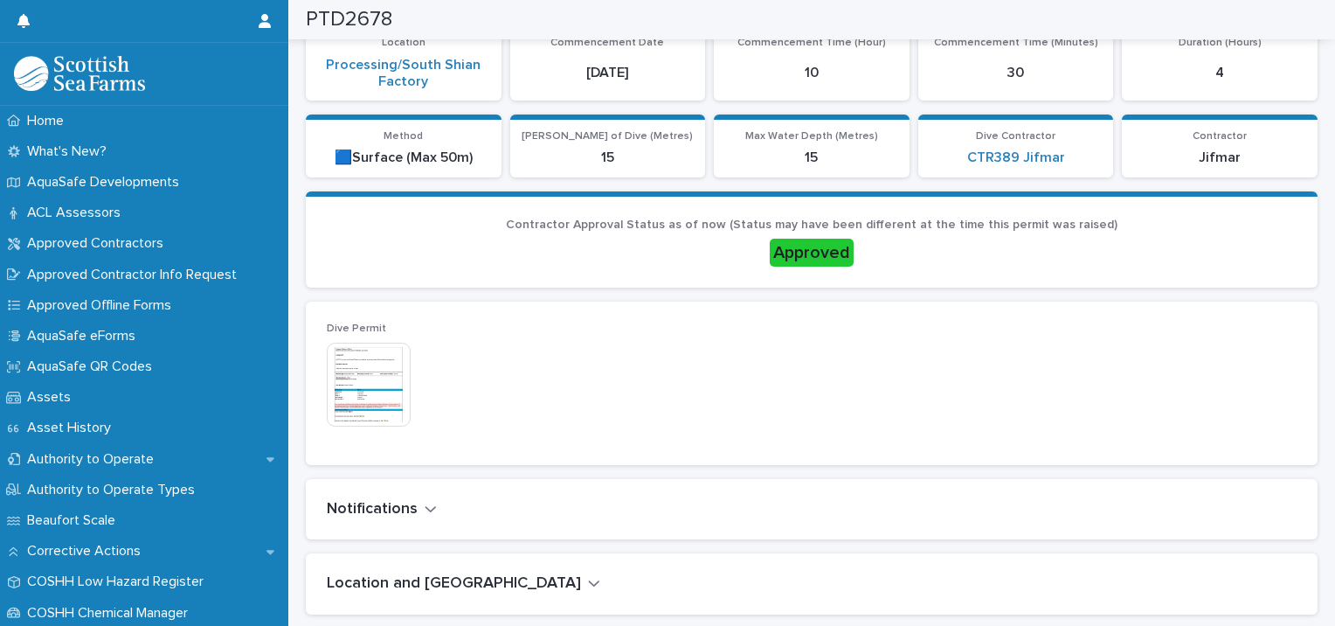
scroll to position [368, 0]
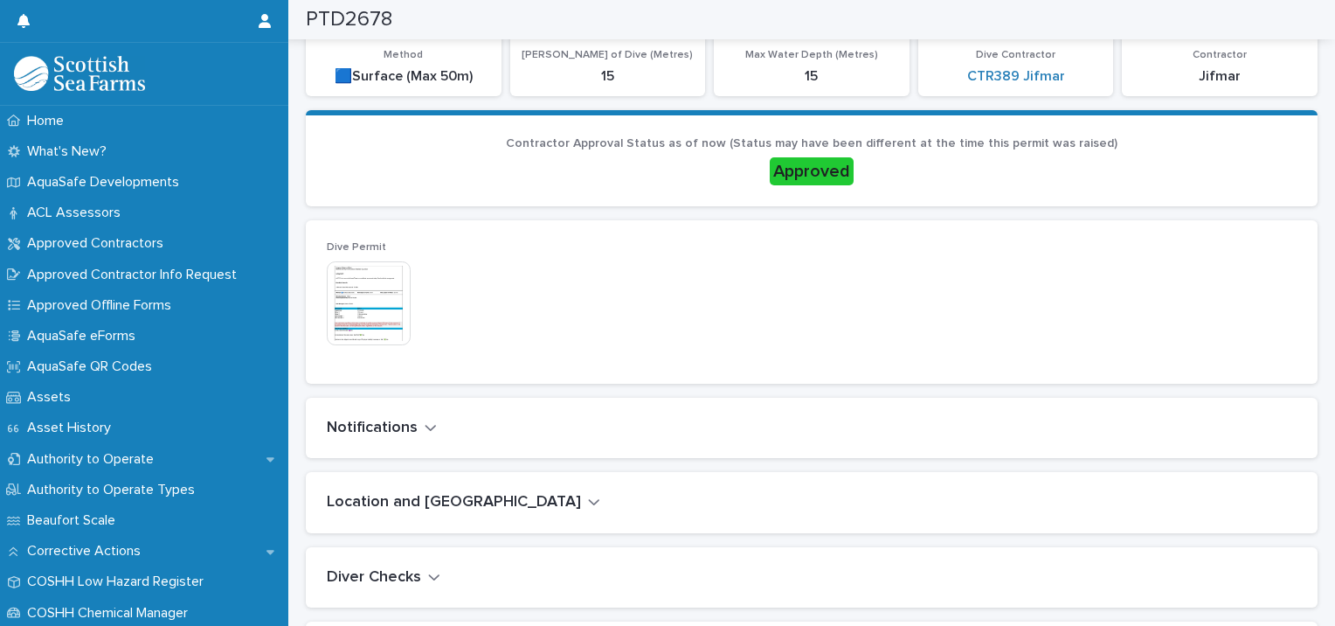
click at [371, 325] on img at bounding box center [369, 303] width 84 height 84
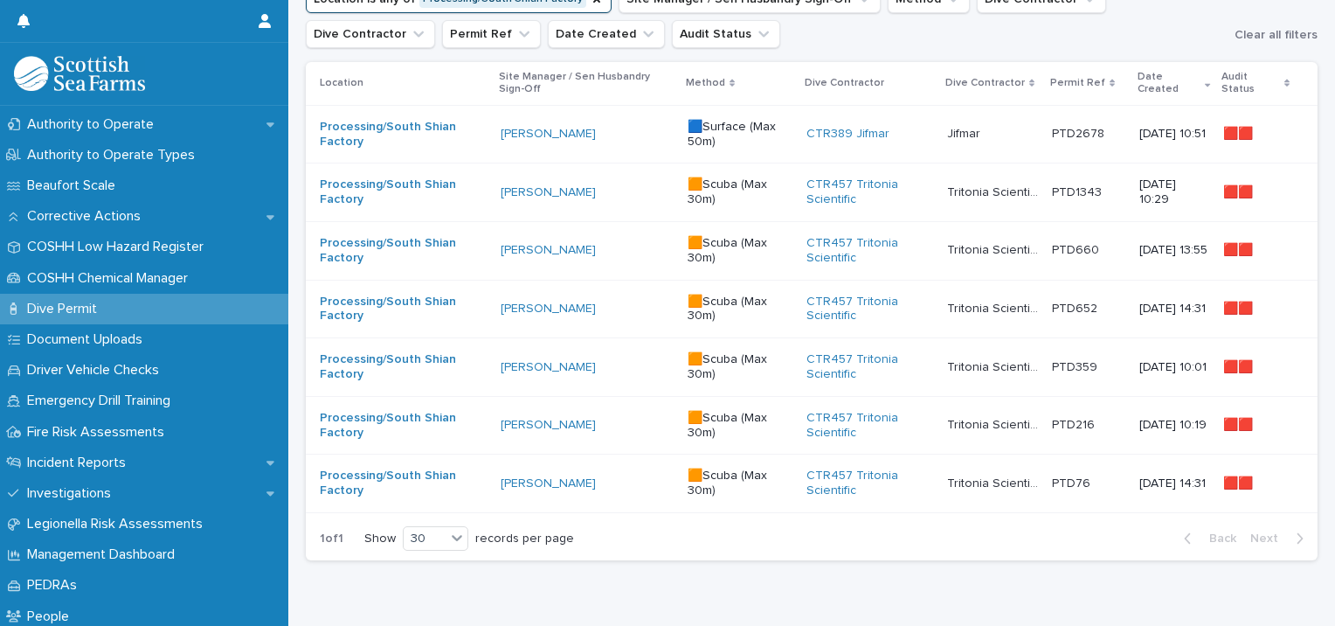
scroll to position [427, 0]
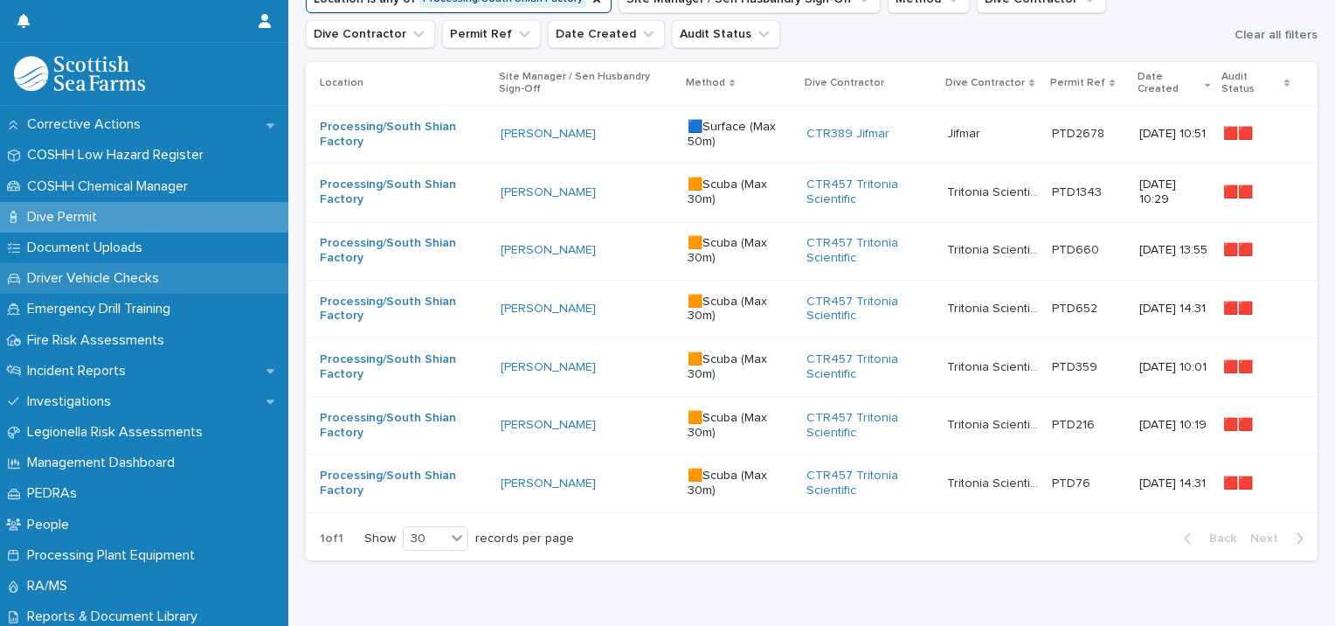
click at [150, 280] on p "Driver Vehicle Checks" at bounding box center [96, 278] width 153 height 17
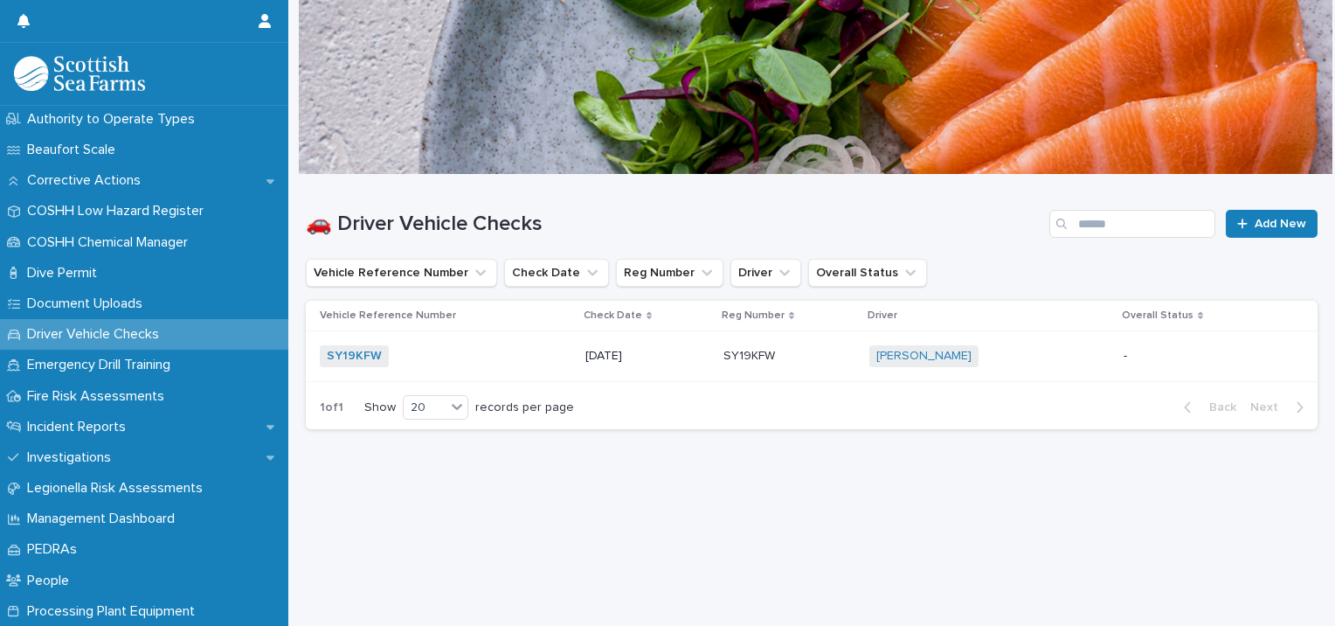
scroll to position [402, 0]
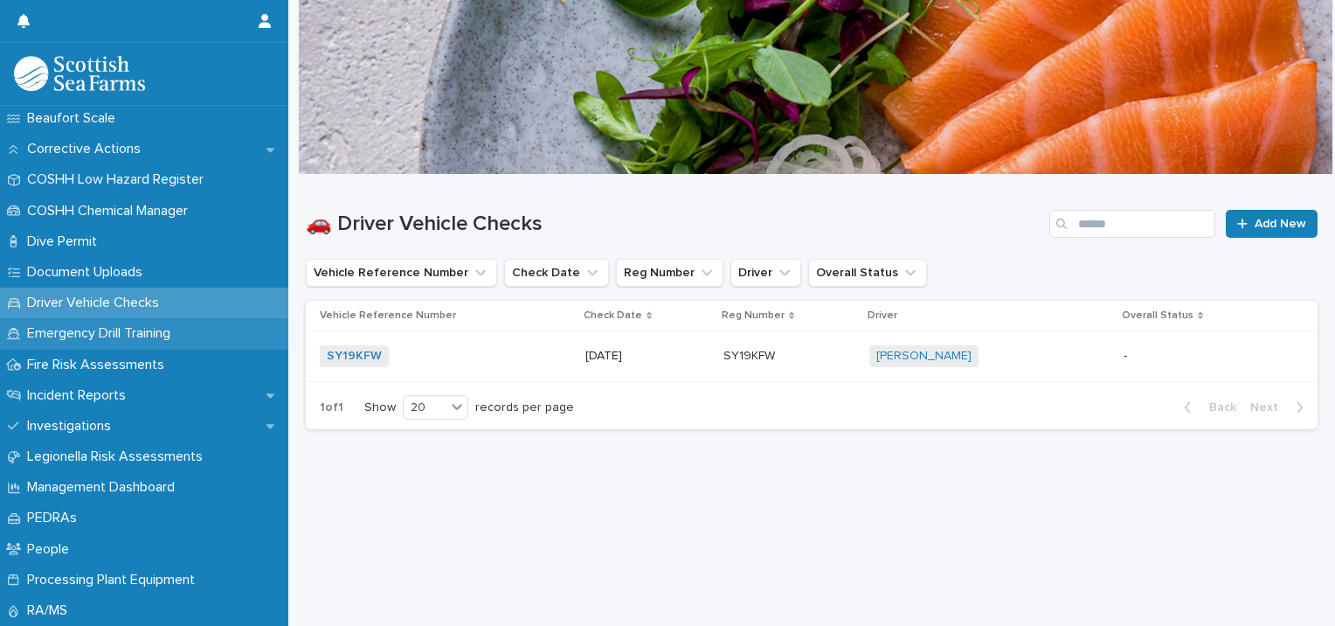
click at [206, 337] on div "Emergency Drill Training" at bounding box center [144, 333] width 288 height 31
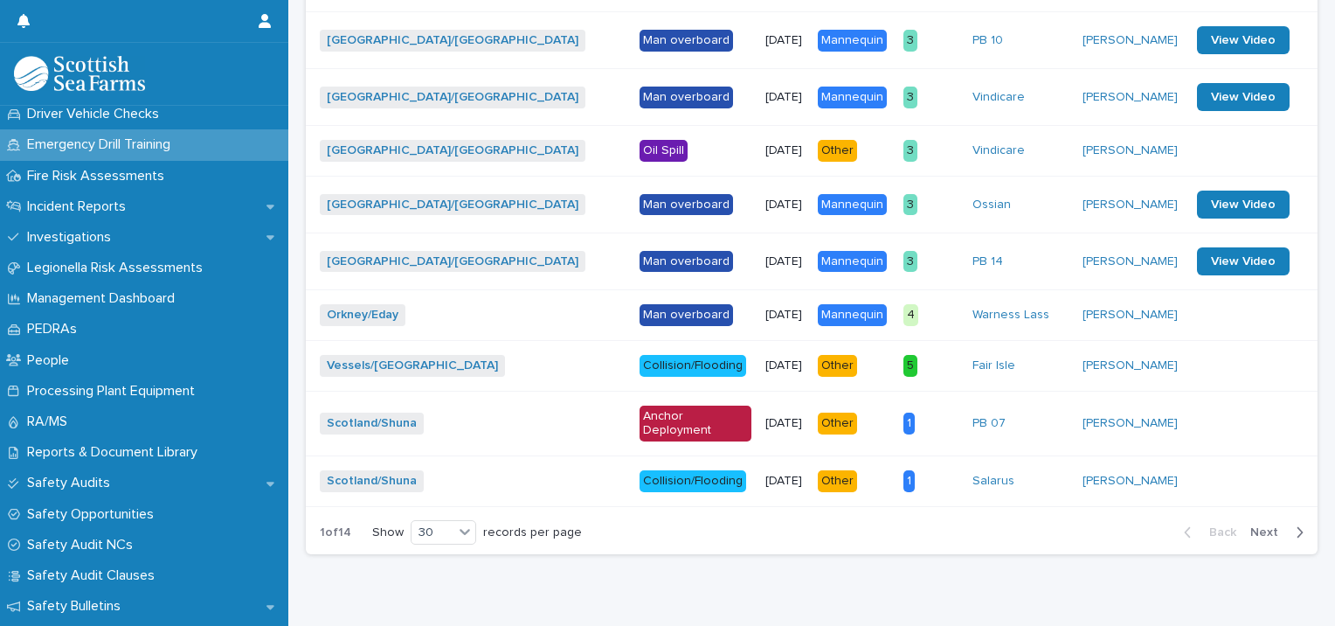
scroll to position [531, 0]
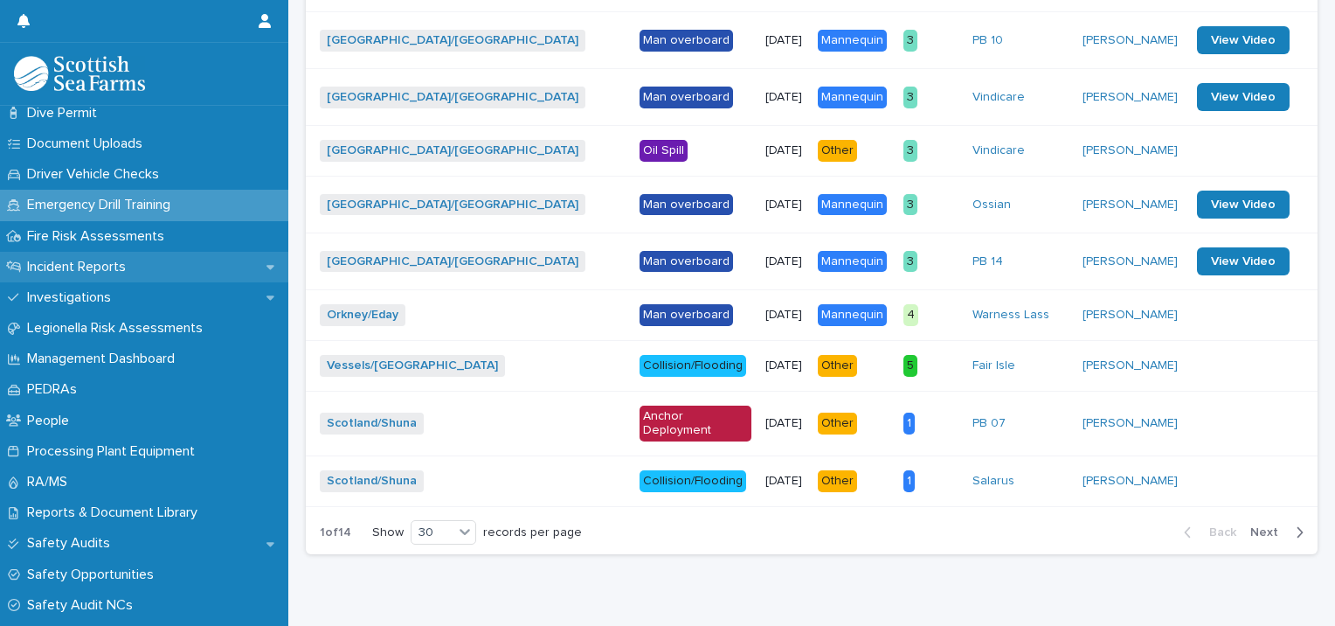
click at [123, 267] on p "Incident Reports" at bounding box center [80, 267] width 120 height 17
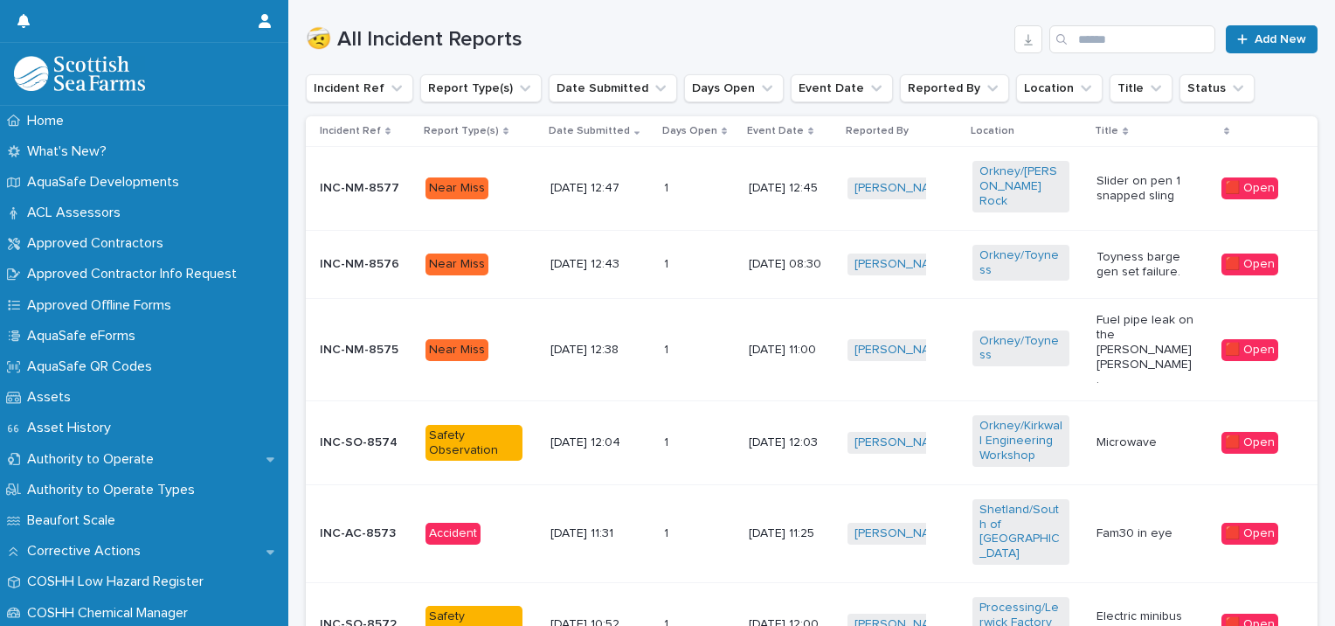
scroll to position [571, 0]
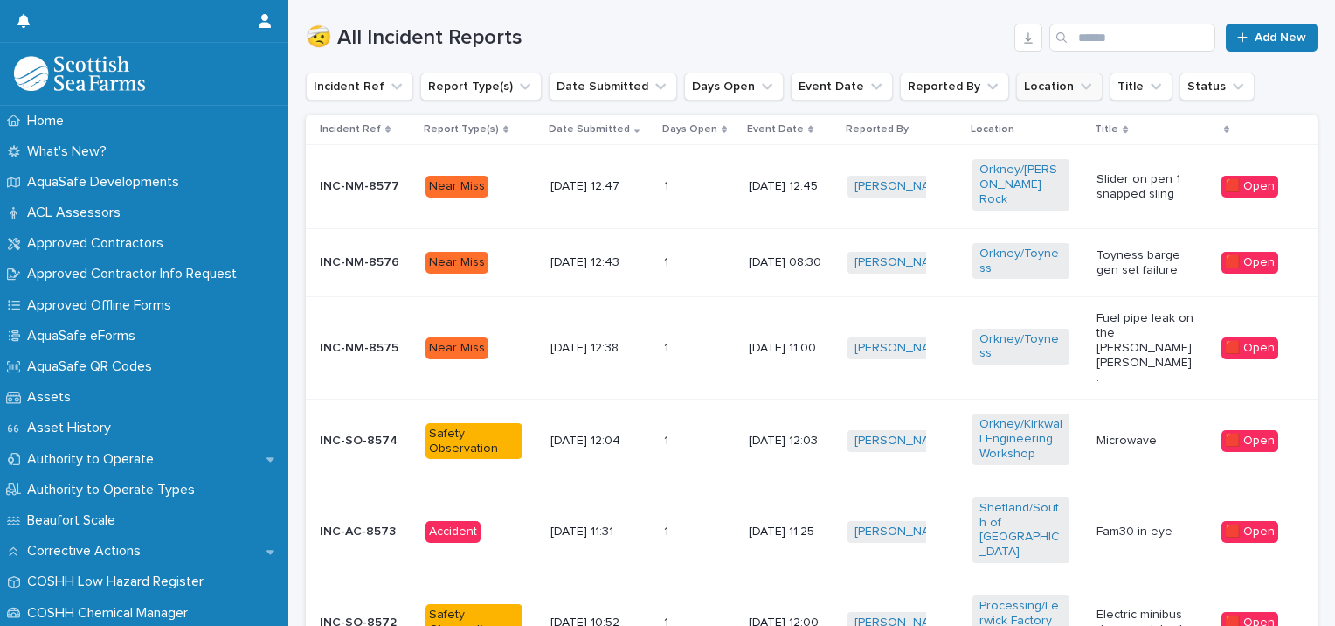
click at [1065, 90] on button "Location" at bounding box center [1059, 87] width 87 height 28
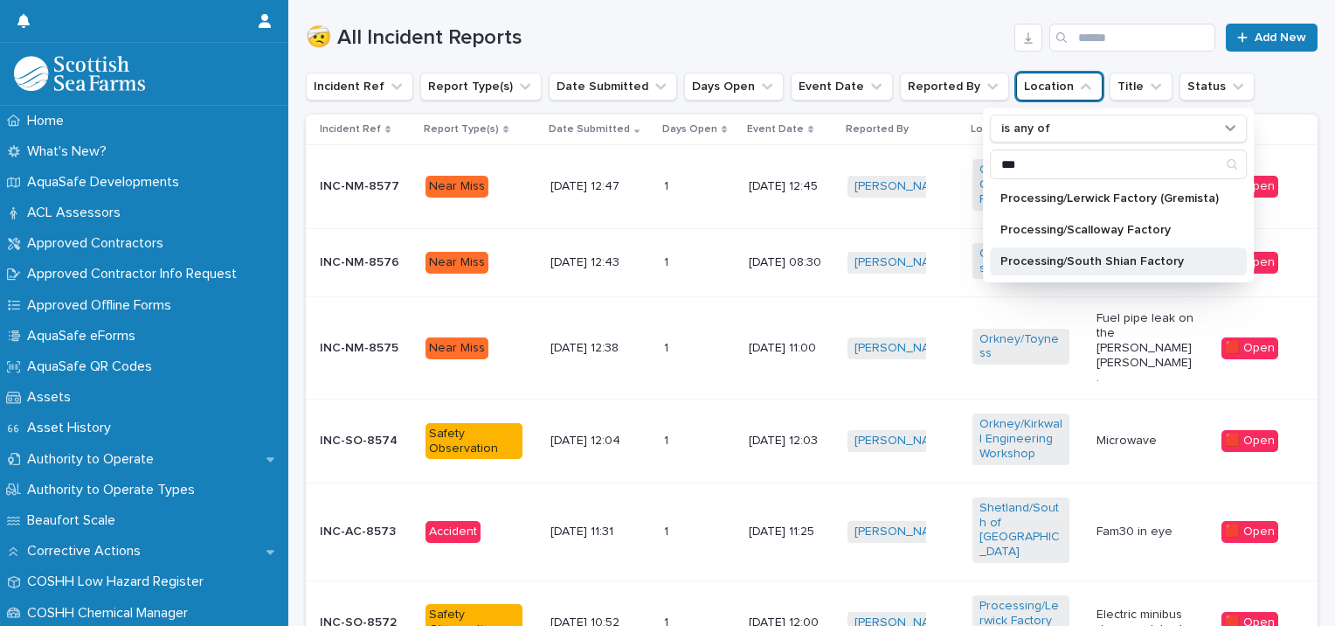
type input "***"
click at [1098, 263] on p "Processing/South Shian Factory" at bounding box center [1110, 261] width 219 height 12
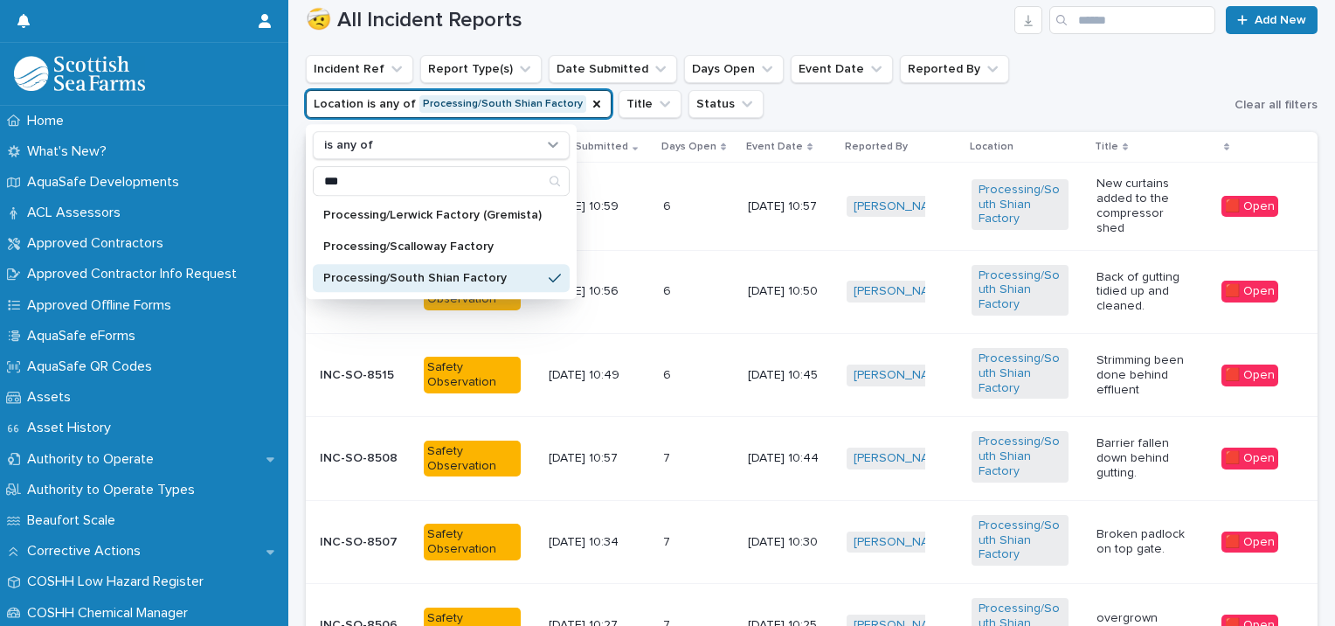
click at [1114, 98] on ul "Incident Ref Report Type(s) Date Submitted Days Open Event Date Reported By Loc…" at bounding box center [766, 87] width 929 height 70
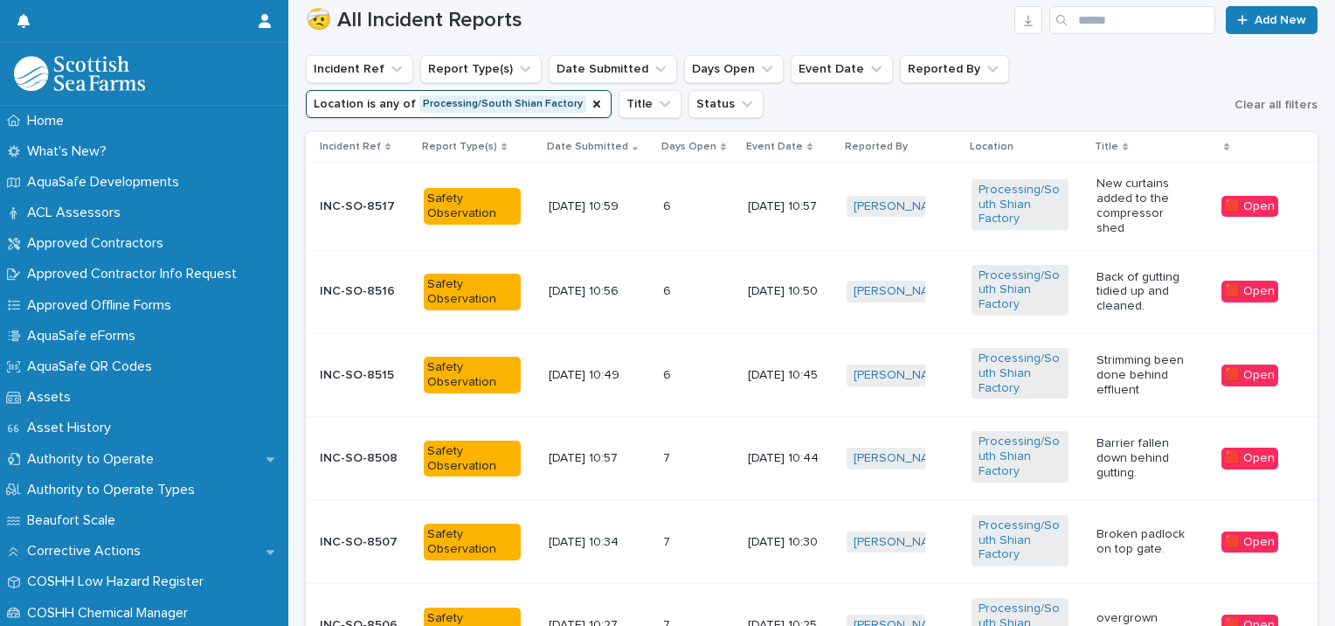
click at [1116, 280] on p "Back of gutting tidied up and cleaned." at bounding box center [1145, 292] width 97 height 44
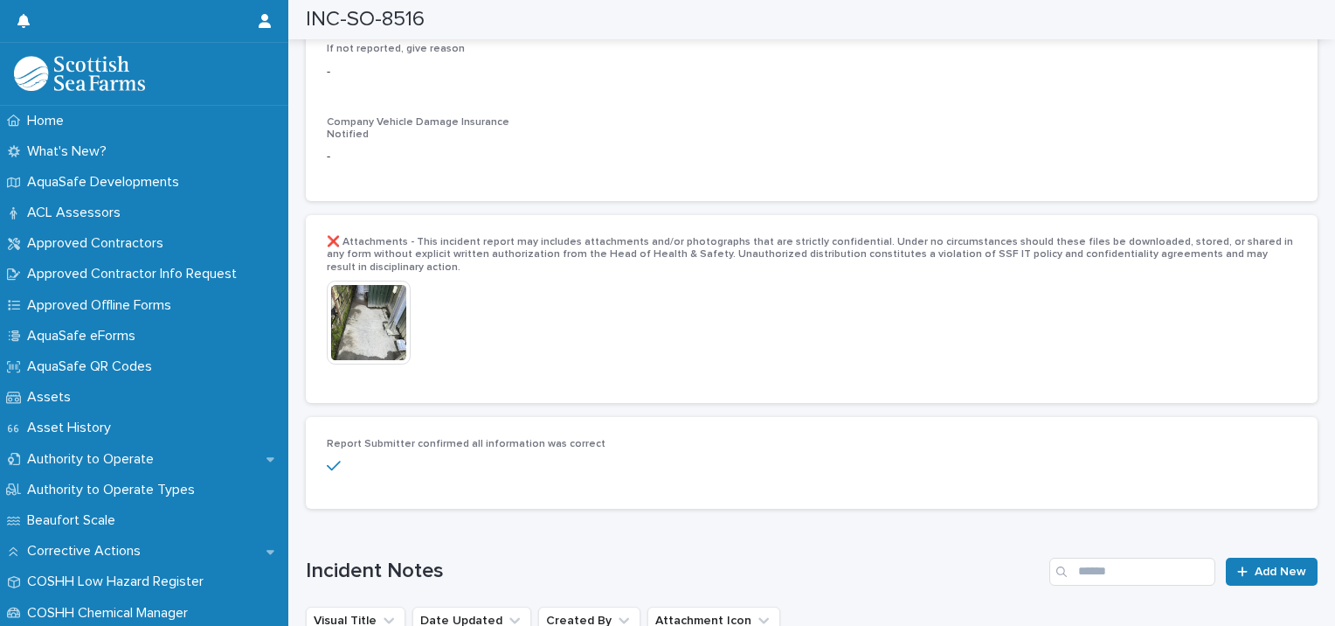
scroll to position [3522, 0]
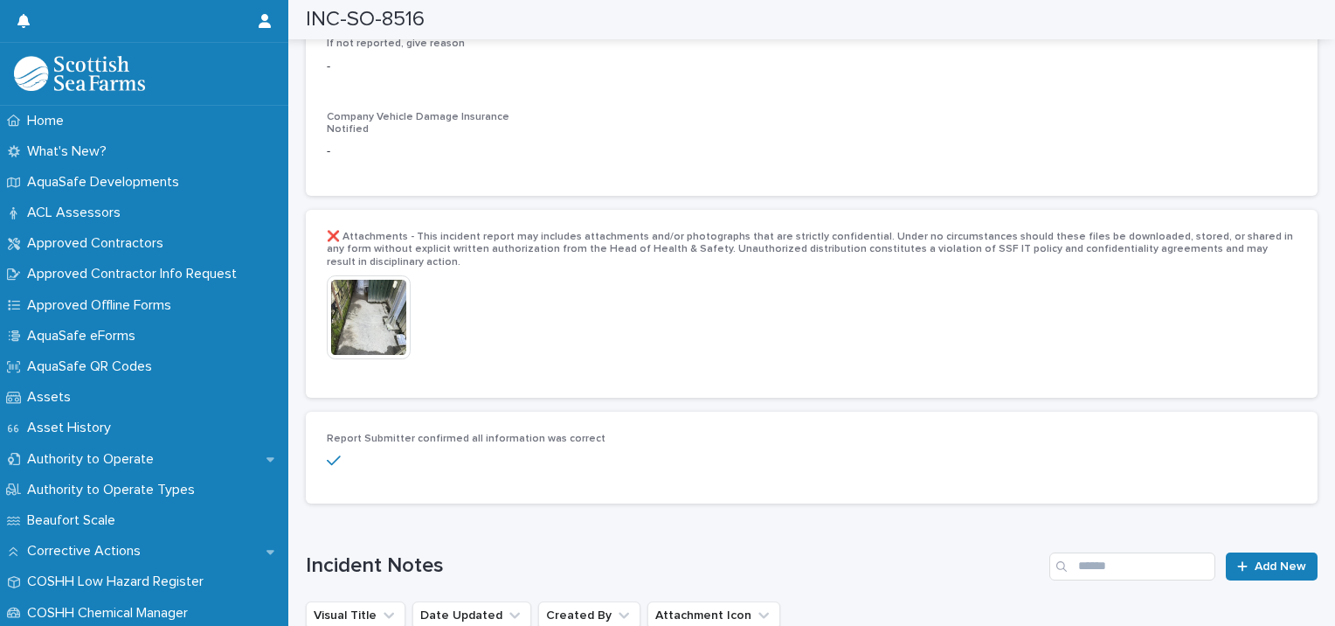
click at [365, 275] on img at bounding box center [369, 317] width 84 height 84
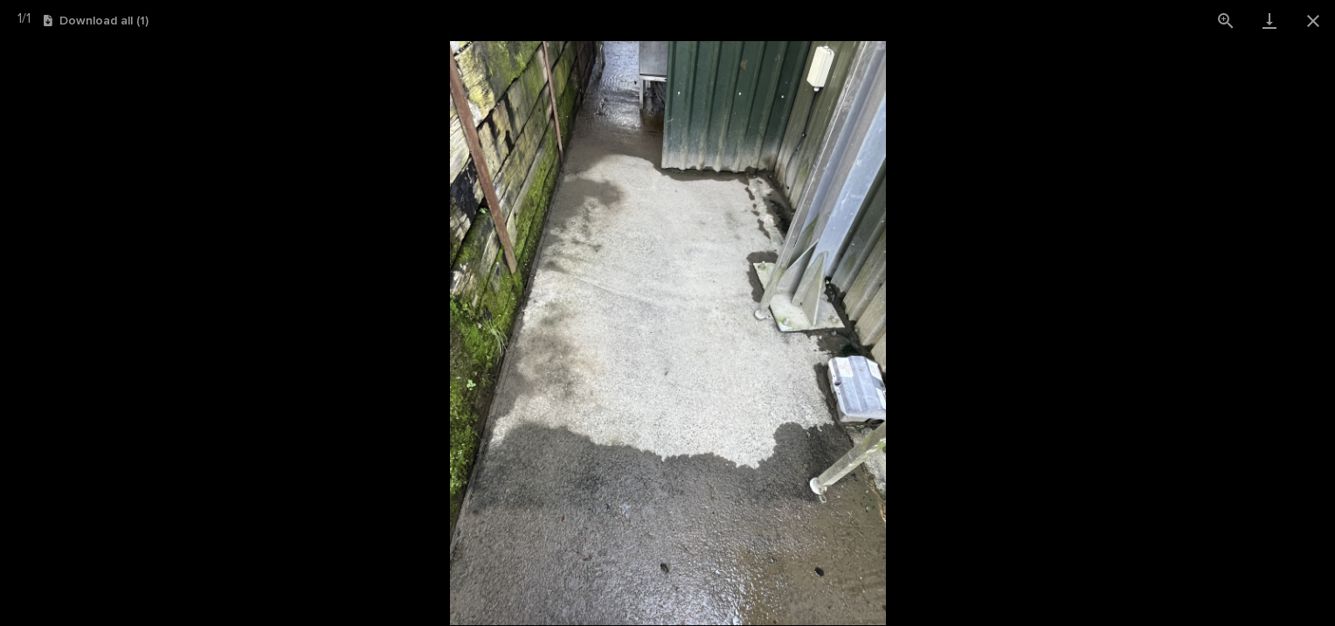
click at [860, 390] on img at bounding box center [667, 333] width 436 height 585
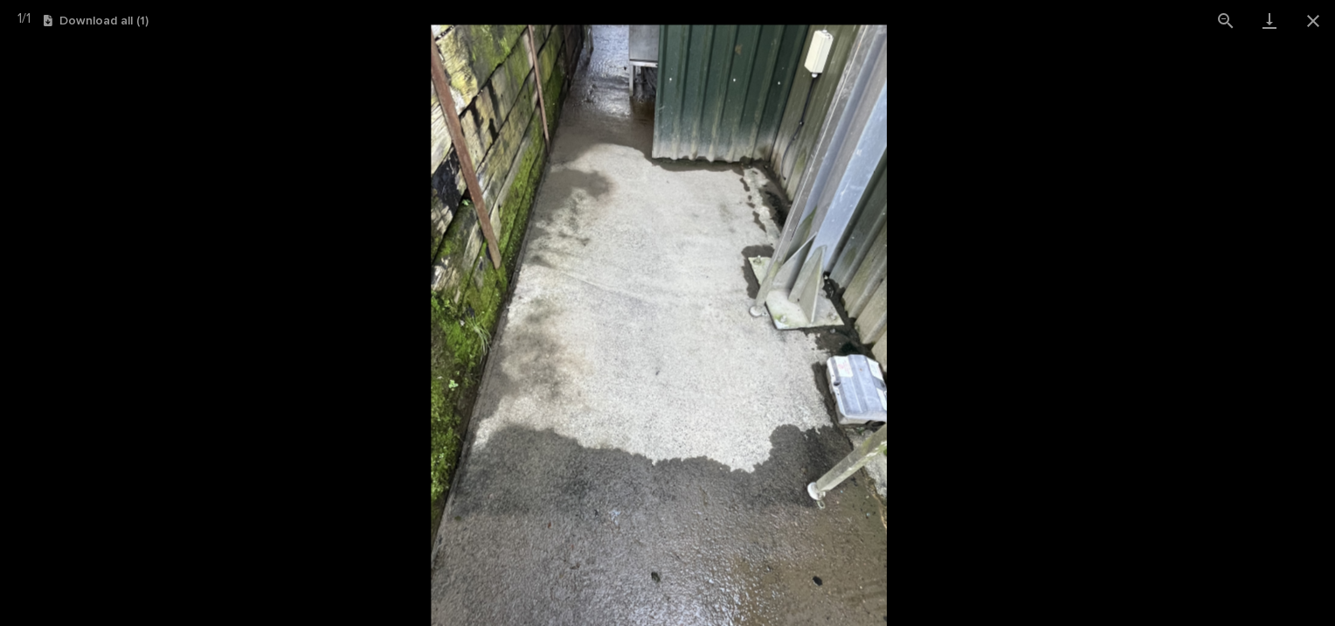
click at [727, 266] on img at bounding box center [658, 330] width 457 height 613
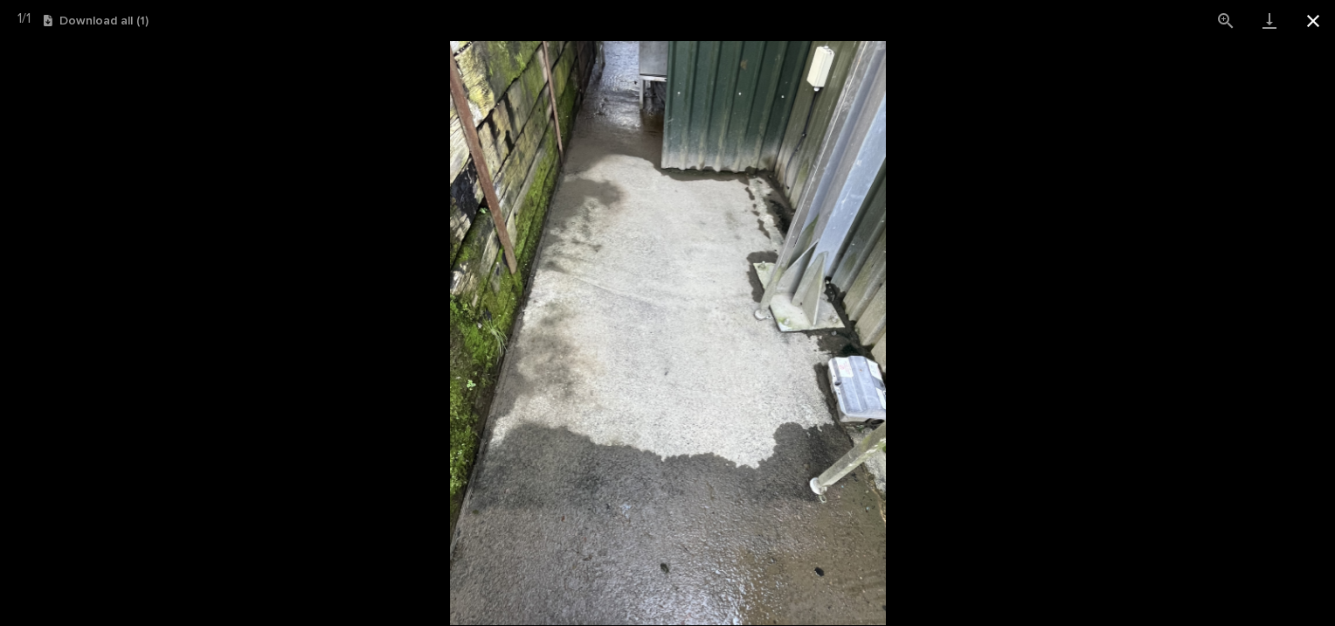
click at [1308, 28] on button "Close gallery" at bounding box center [1314, 20] width 44 height 41
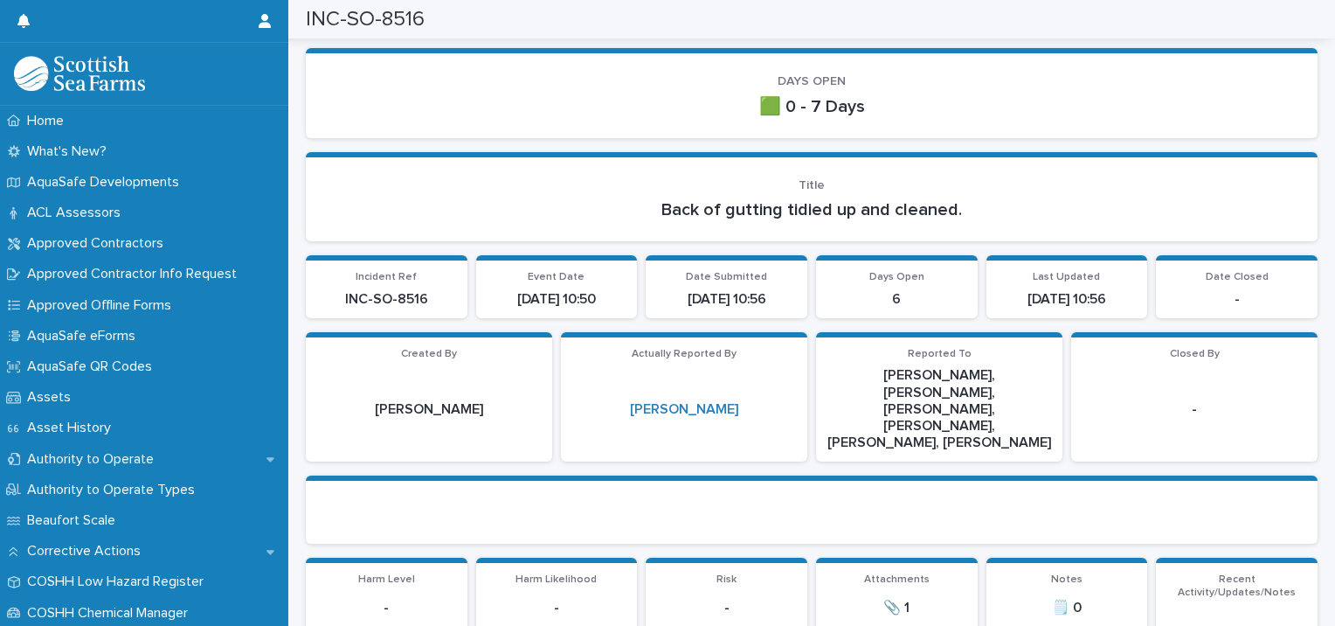
scroll to position [63, 0]
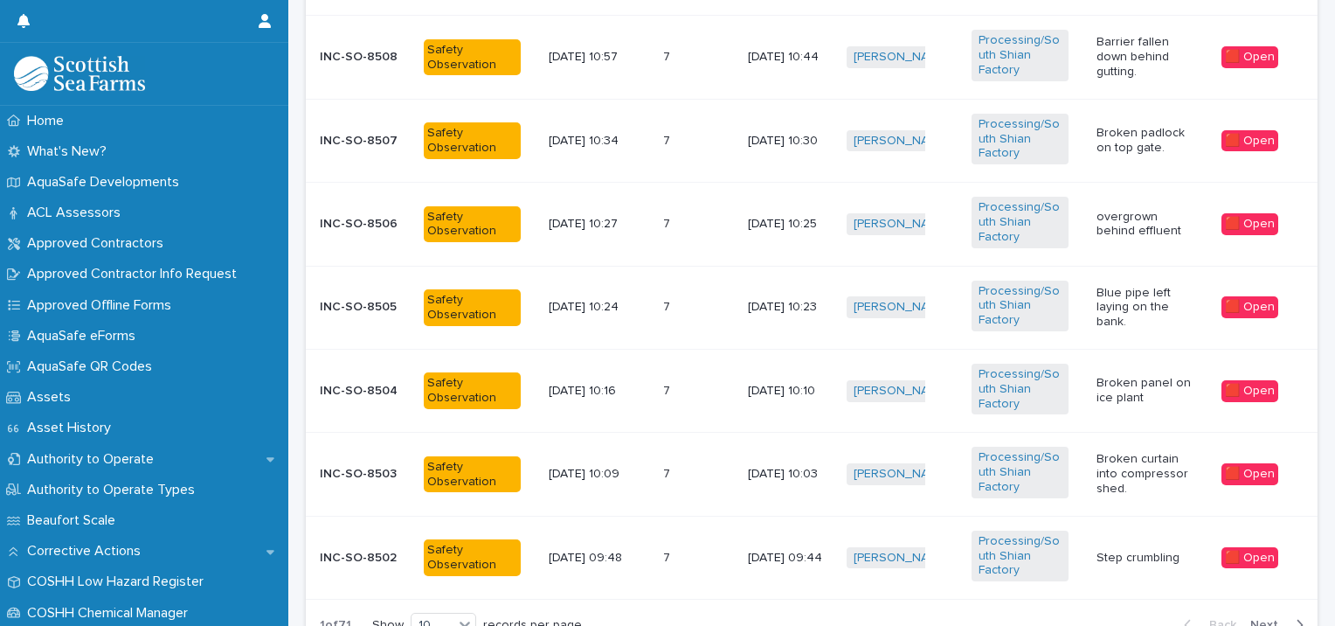
scroll to position [1119, 0]
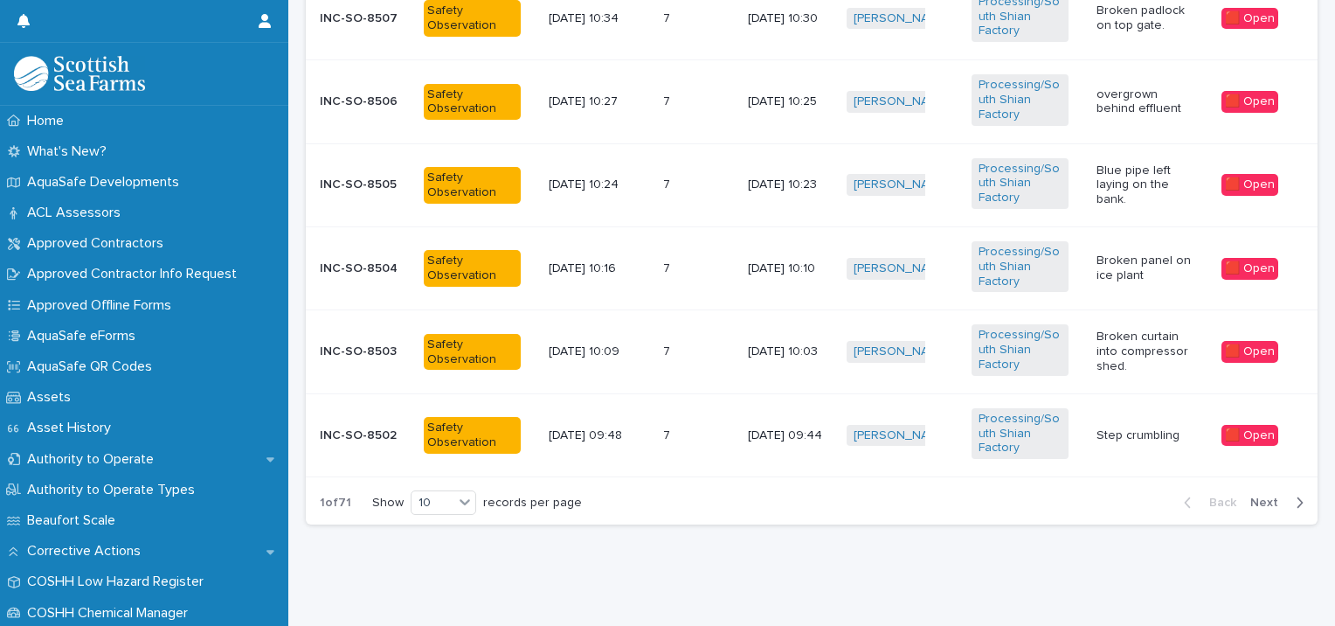
click at [1273, 496] on span "Next" at bounding box center [1270, 502] width 38 height 12
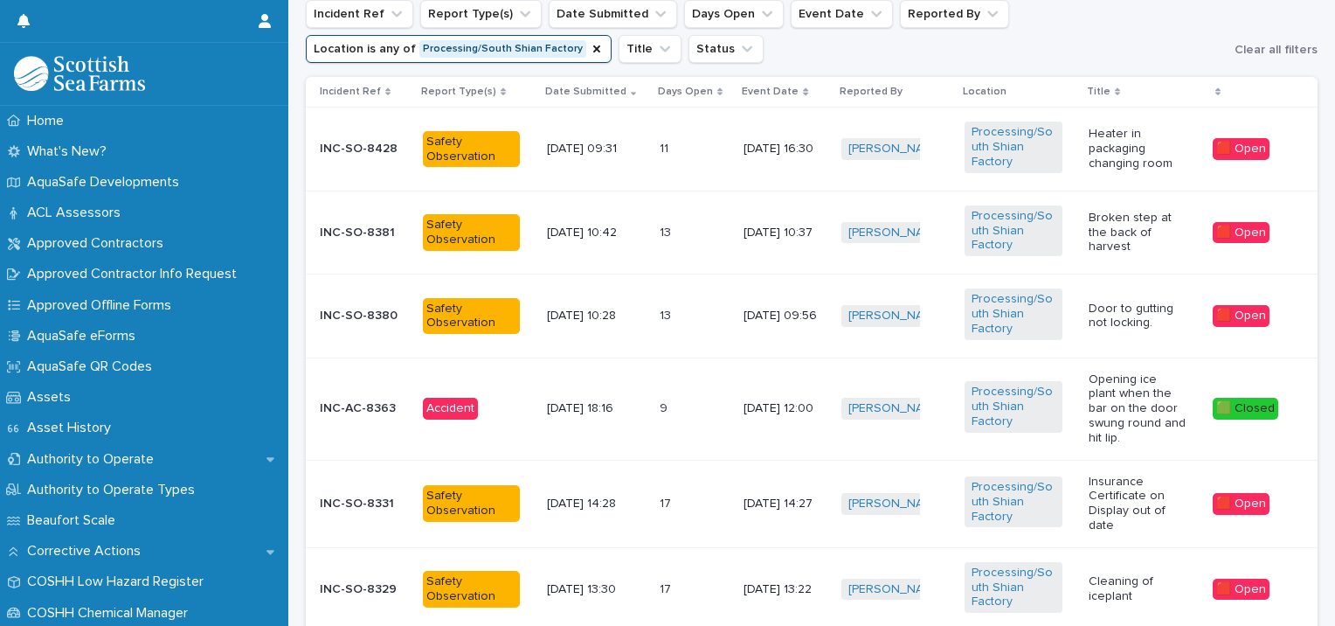
scroll to position [651, 0]
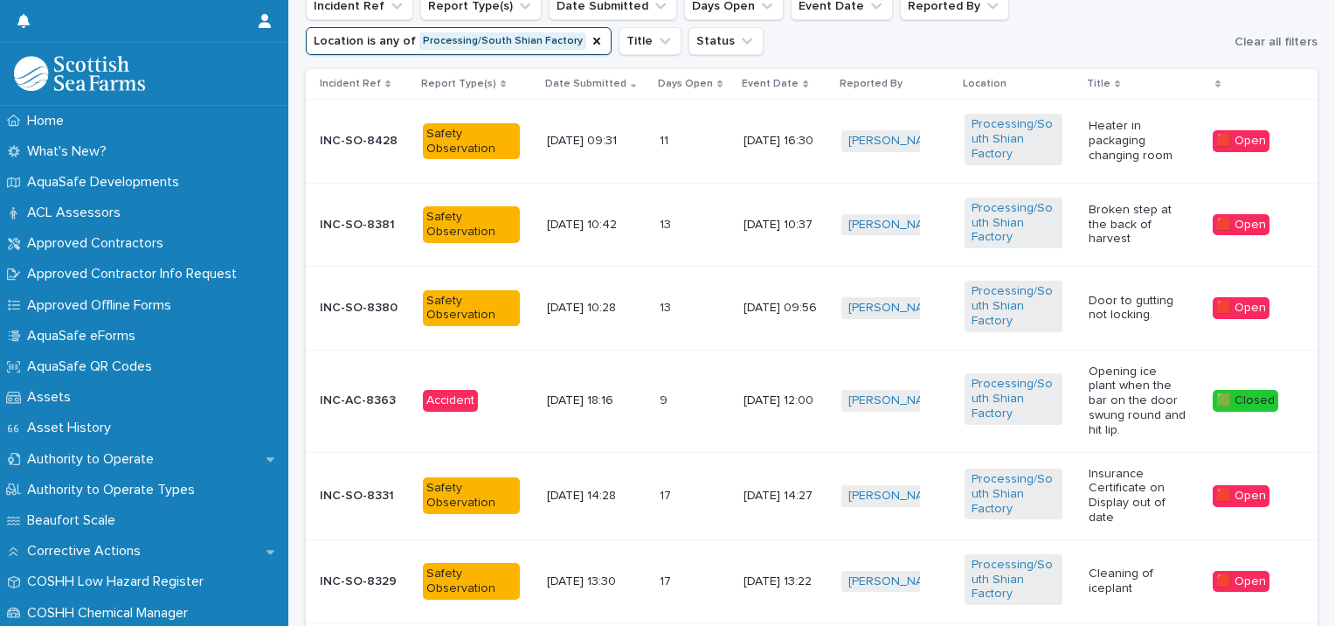
click at [1157, 387] on p "Opening ice plant when the bar on the door swung round and hit lip." at bounding box center [1137, 400] width 97 height 73
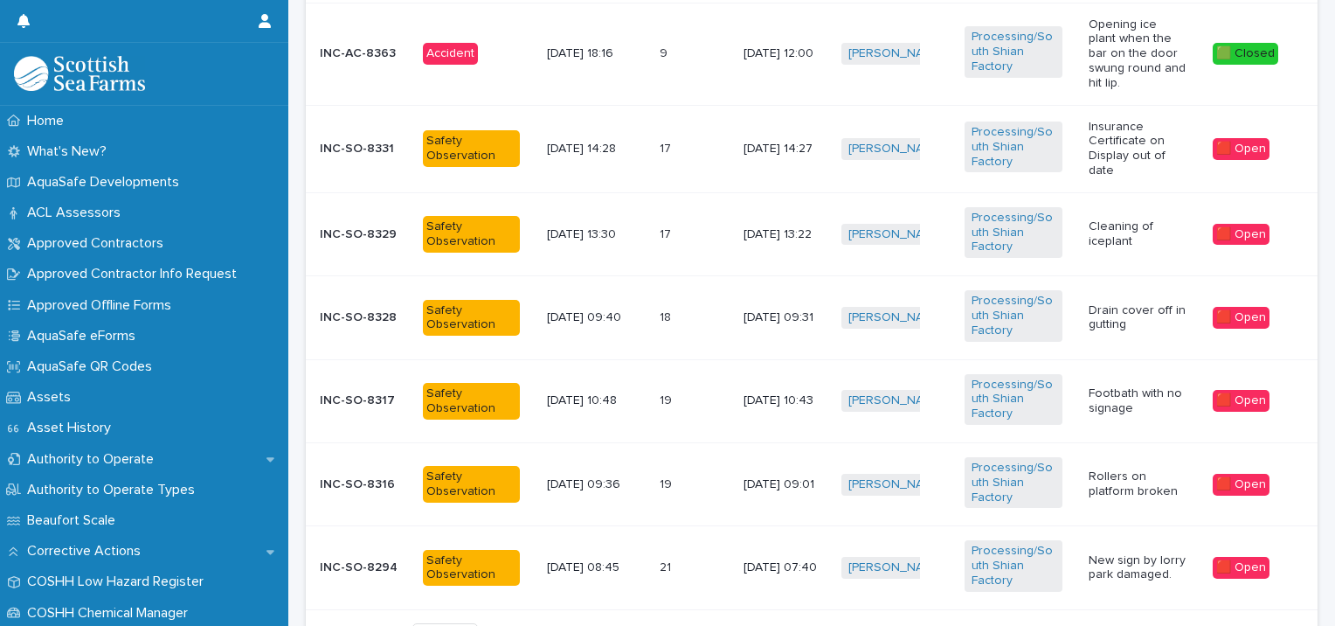
scroll to position [982, 0]
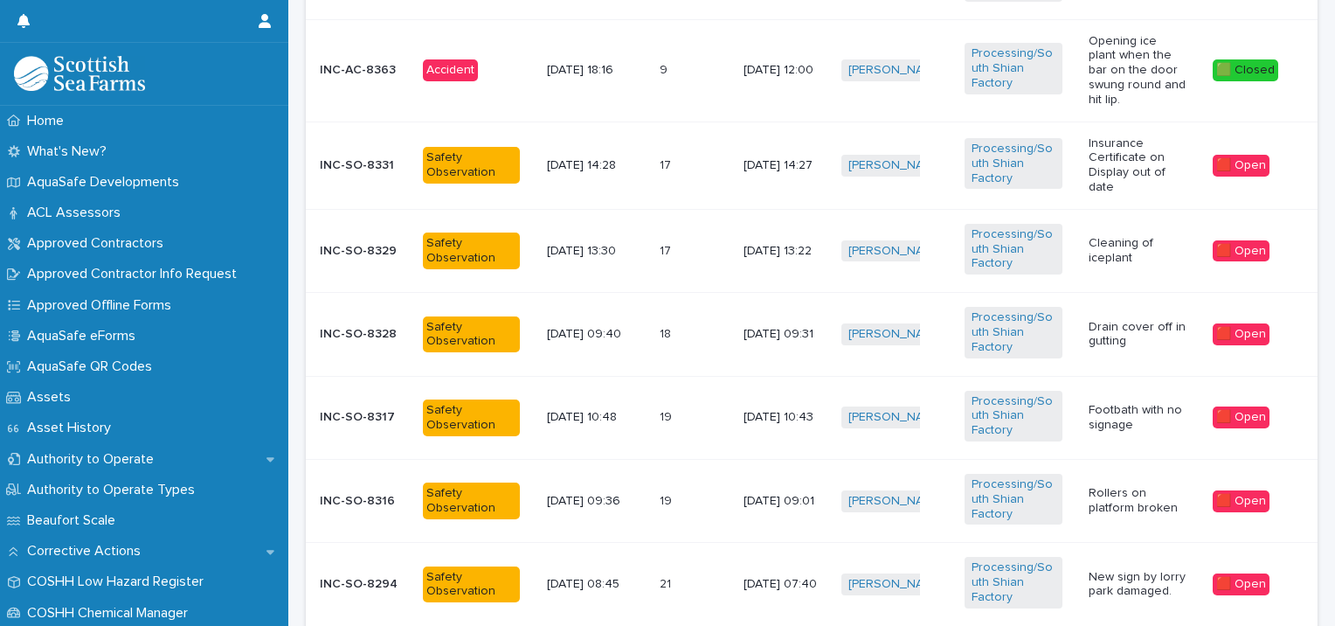
click at [1094, 149] on p "Insurance Certificate on Display out of date" at bounding box center [1137, 165] width 97 height 59
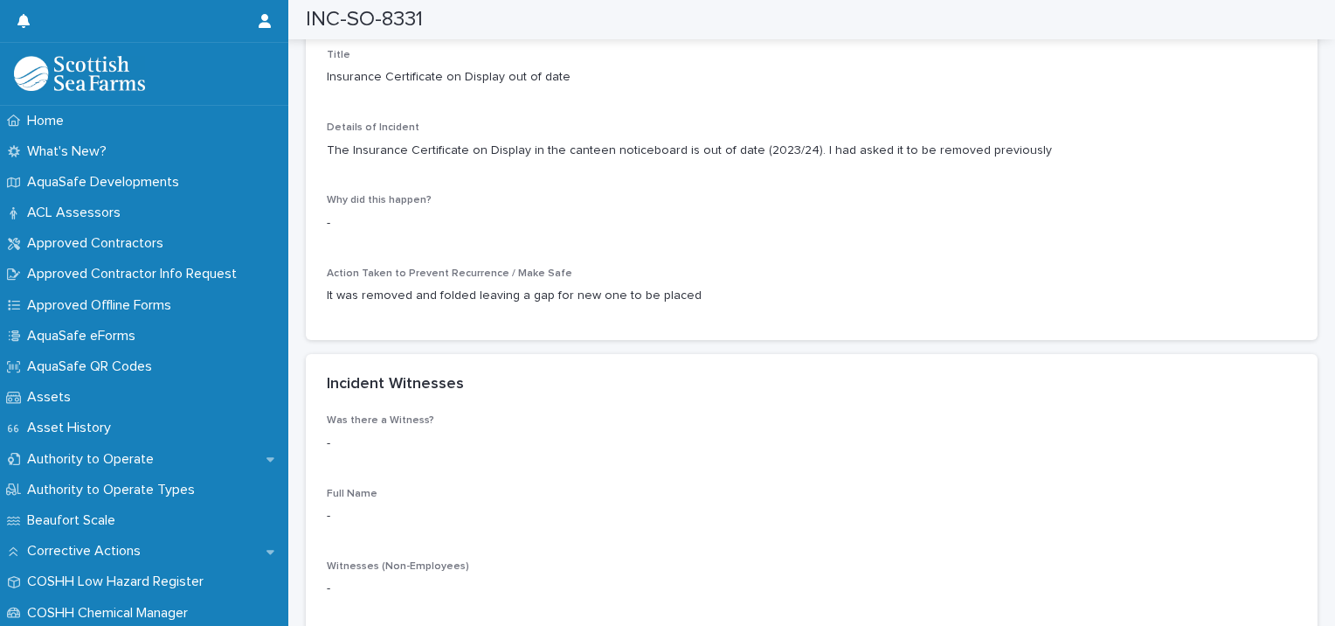
scroll to position [1398, 0]
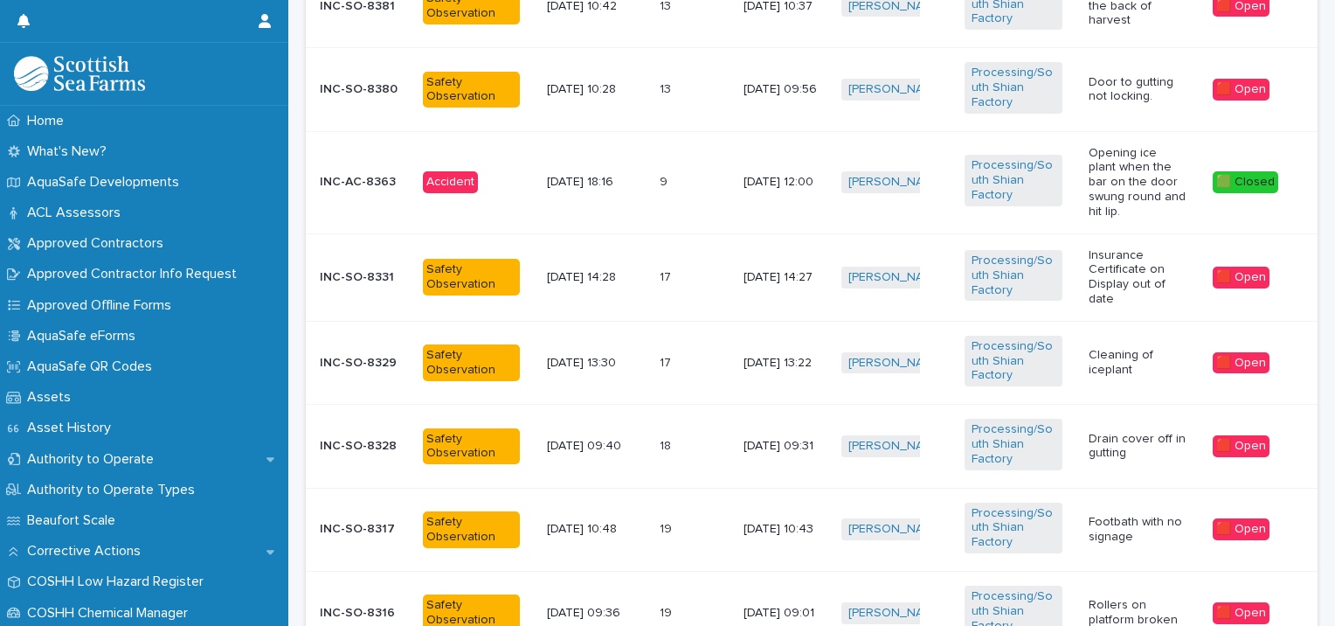
scroll to position [913, 0]
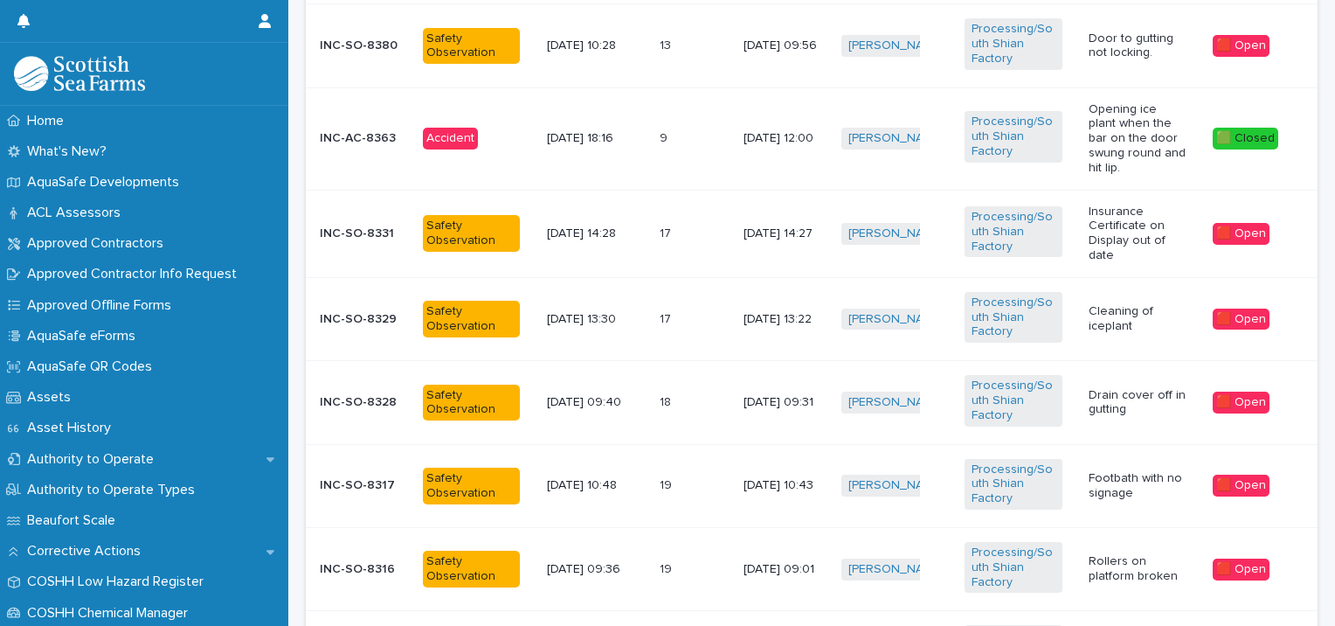
click at [1146, 399] on p "Drain cover off in gutting" at bounding box center [1137, 403] width 97 height 30
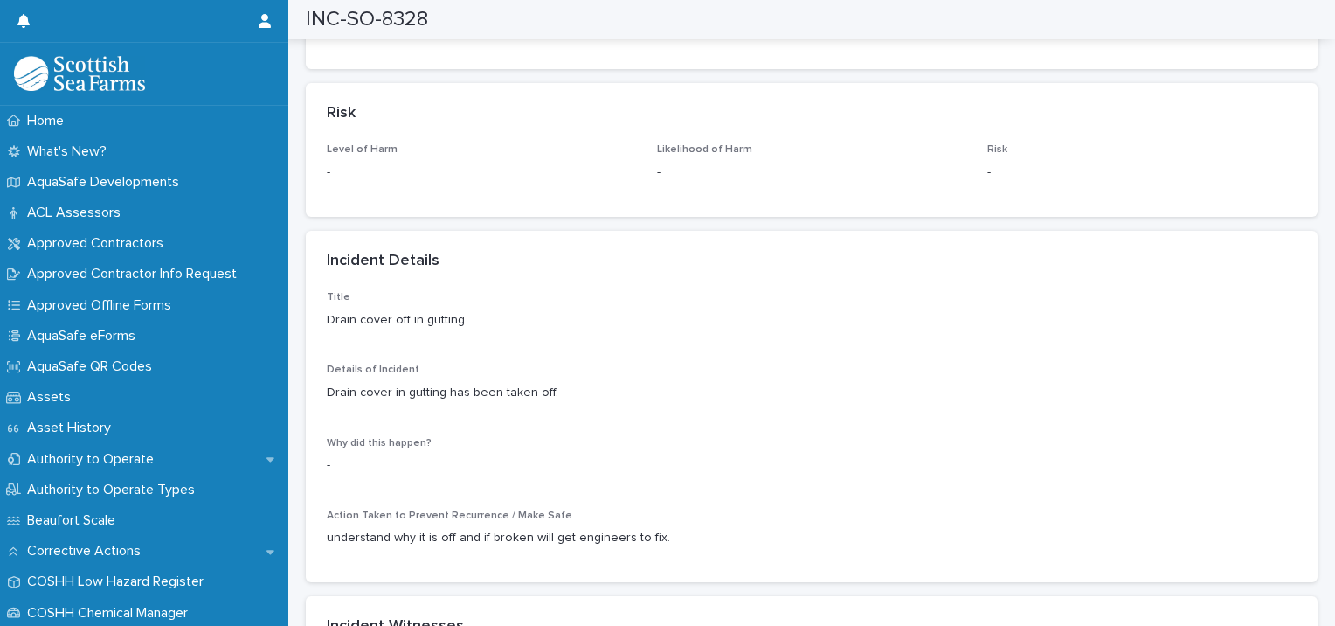
scroll to position [1461, 0]
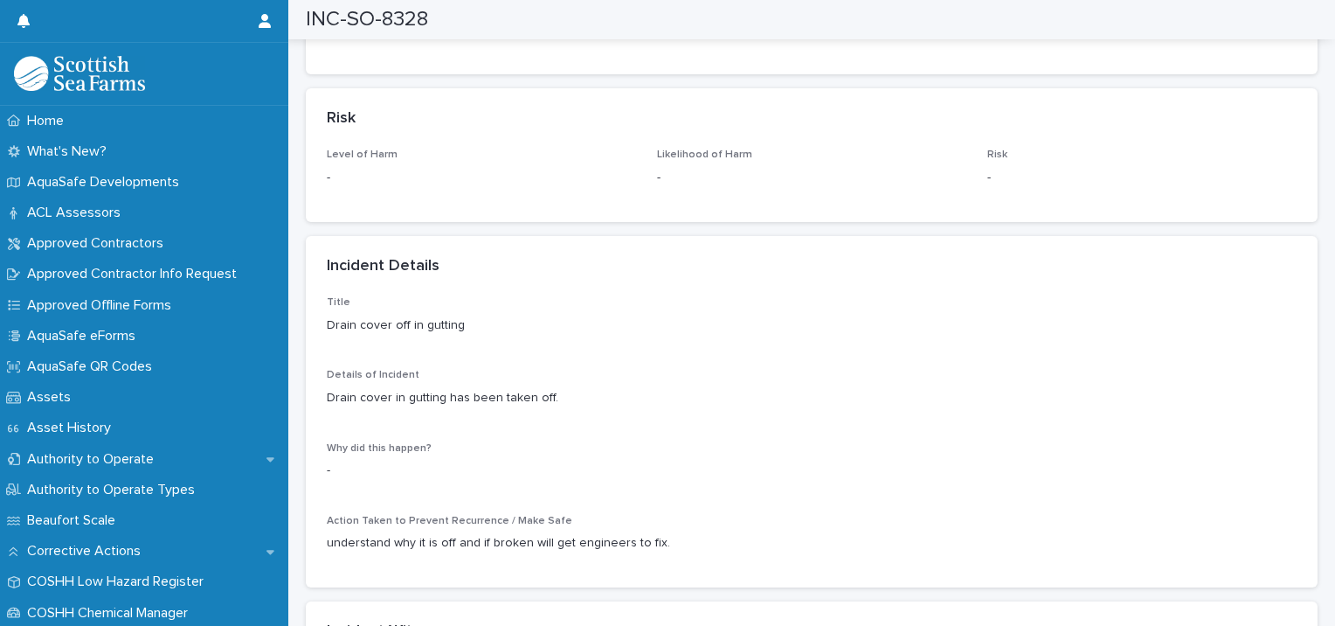
drag, startPoint x: 1275, startPoint y: 241, endPoint x: 1276, endPoint y: 276, distance: 35.0
click at [1276, 276] on div "Incident Details" at bounding box center [812, 266] width 1012 height 61
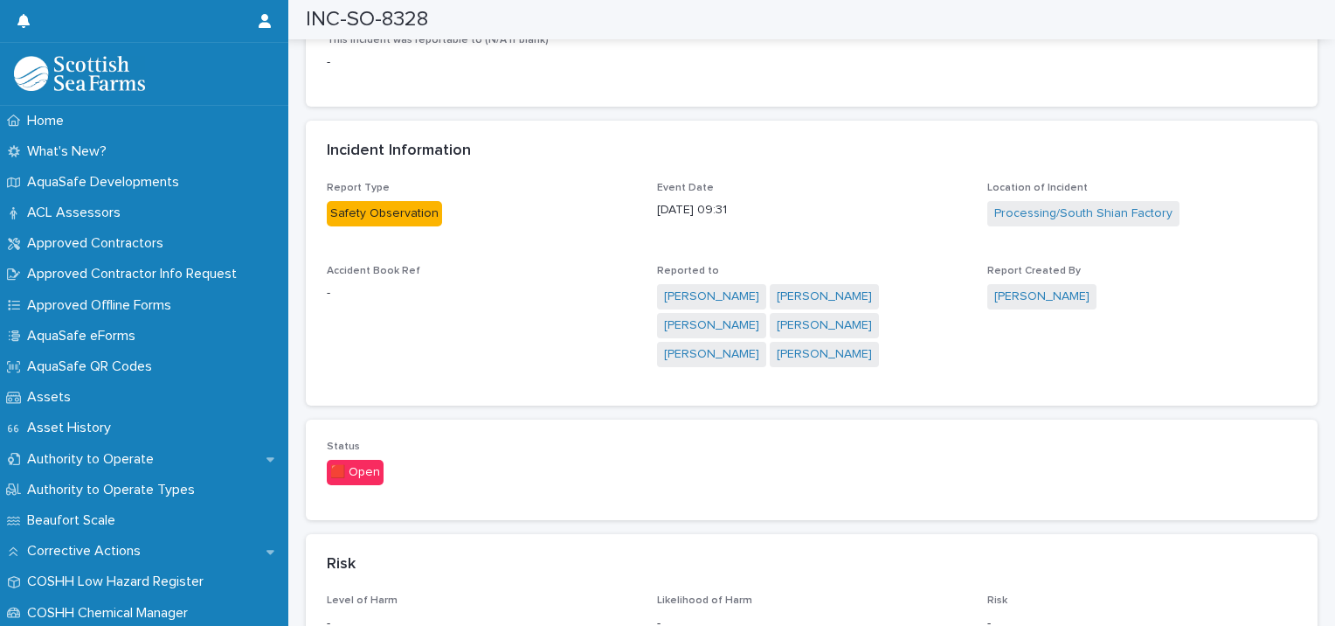
scroll to position [782, 0]
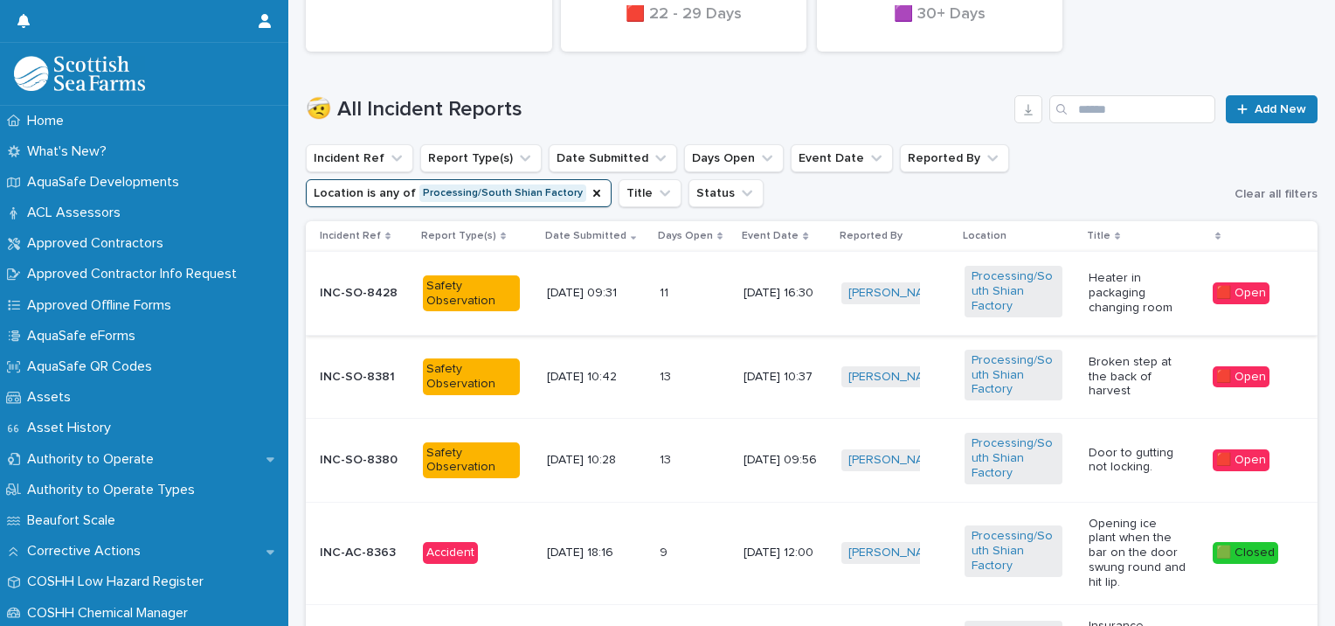
scroll to position [514, 0]
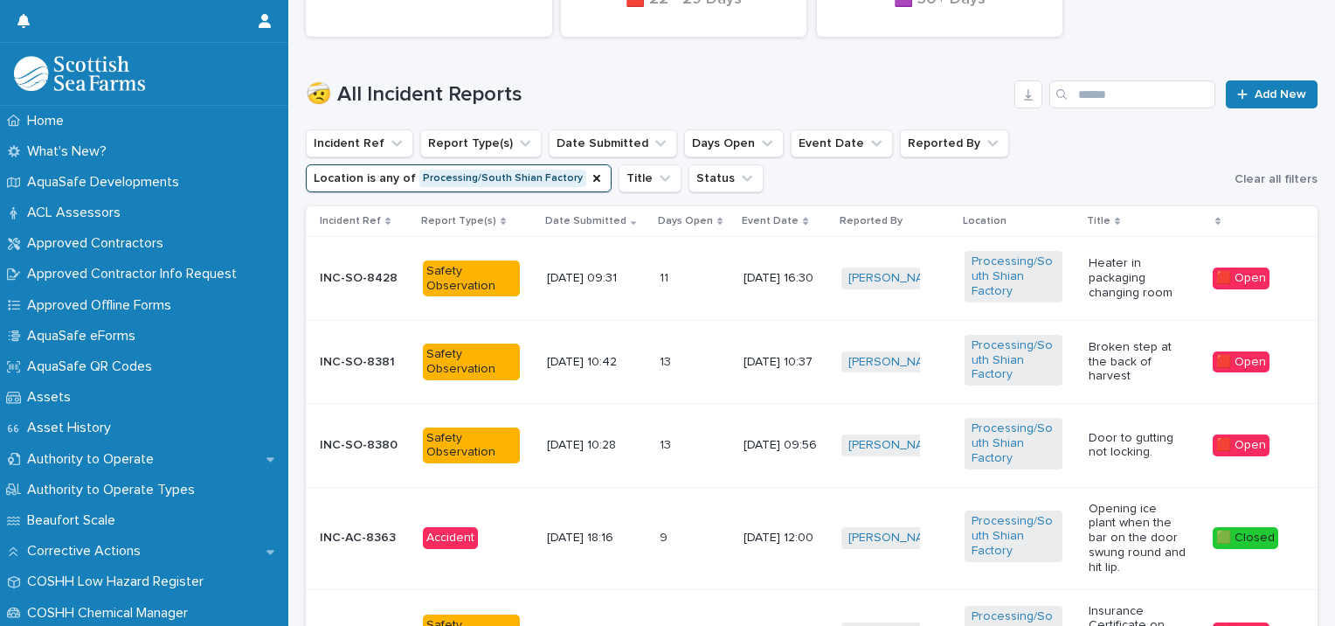
click at [1113, 359] on p "Broken step at the back of harvest" at bounding box center [1137, 362] width 97 height 44
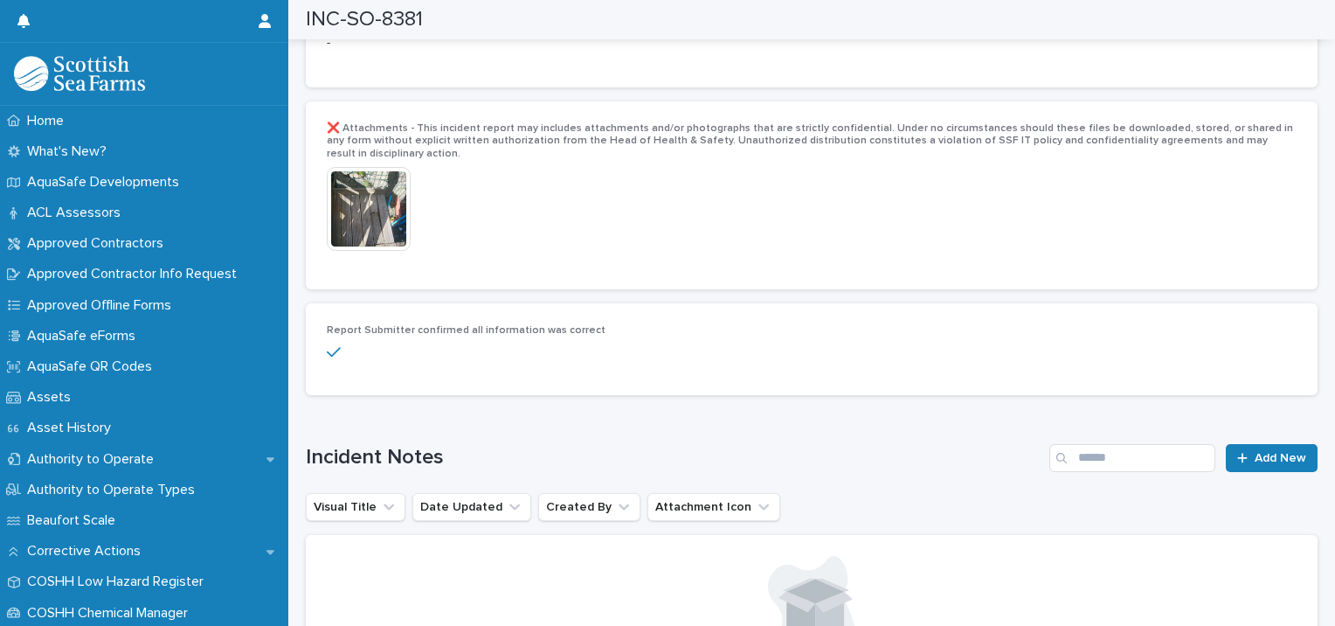
scroll to position [3631, 0]
click at [378, 173] on img at bounding box center [369, 209] width 84 height 84
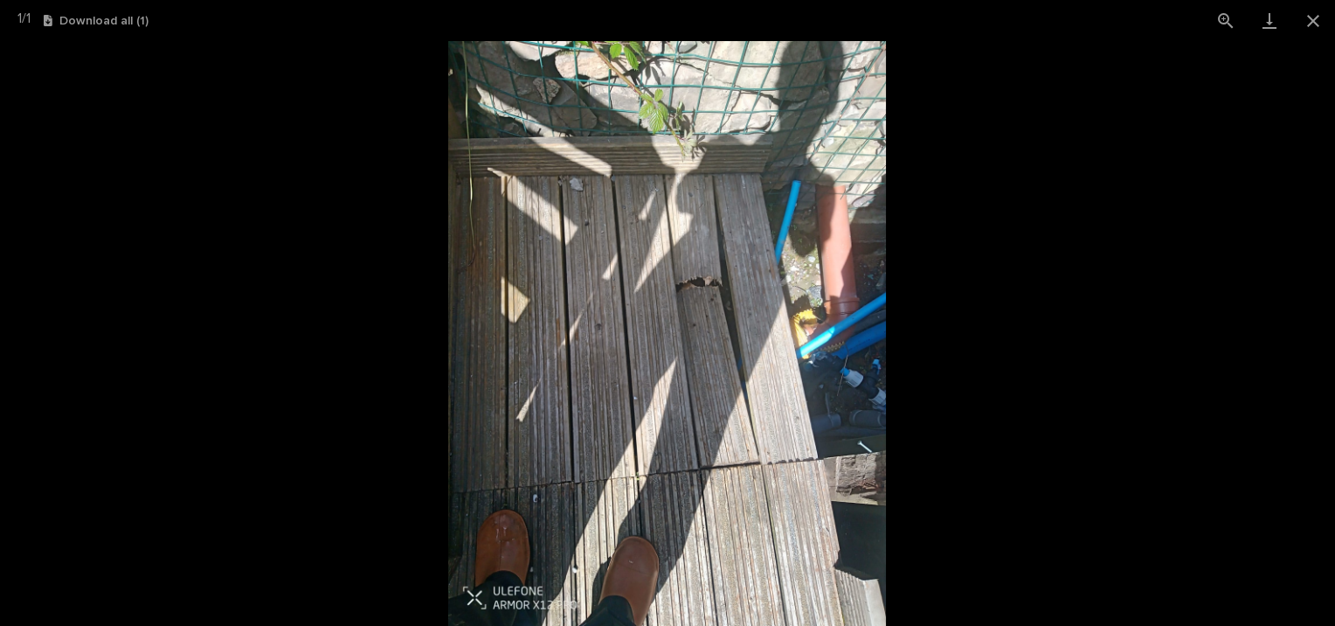
click at [550, 545] on img at bounding box center [668, 333] width 440 height 585
click at [734, 315] on img at bounding box center [668, 333] width 440 height 585
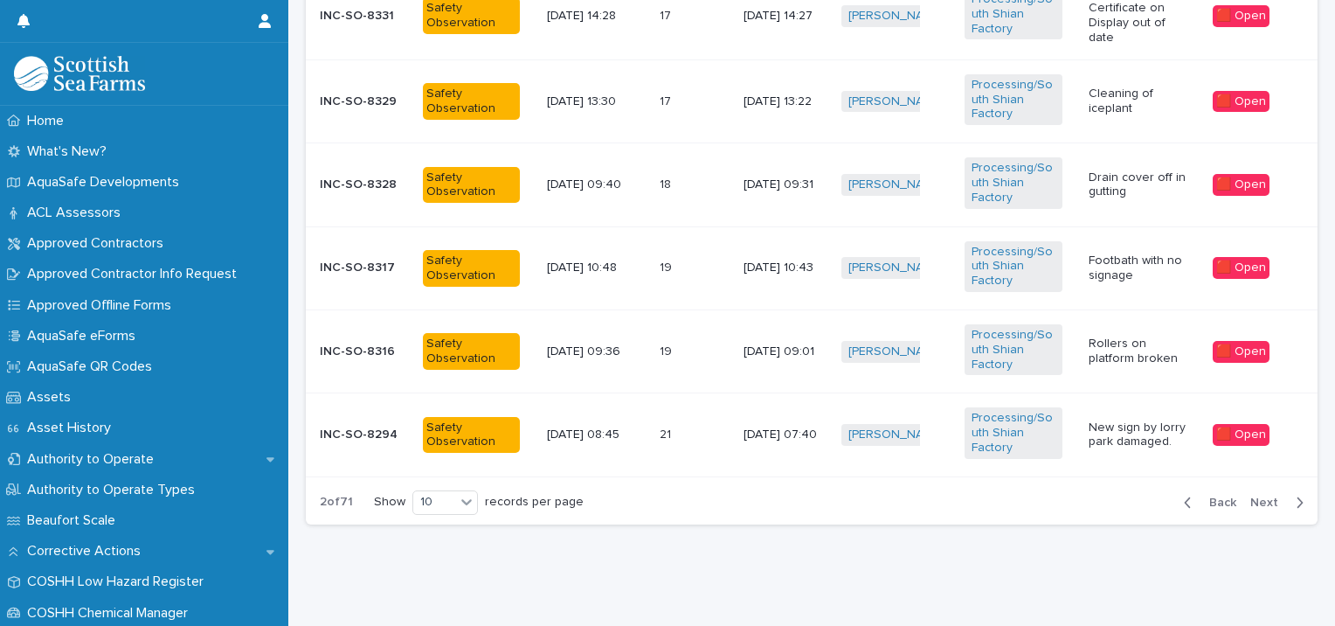
scroll to position [13, 0]
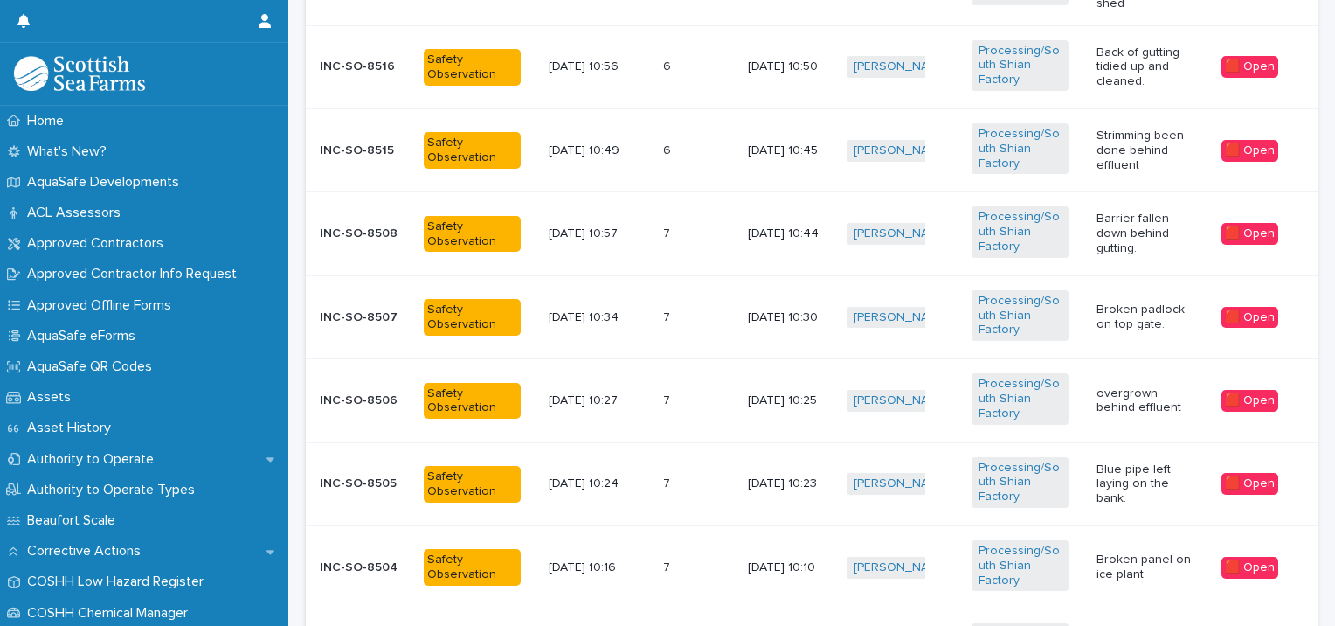
scroll to position [1119, 0]
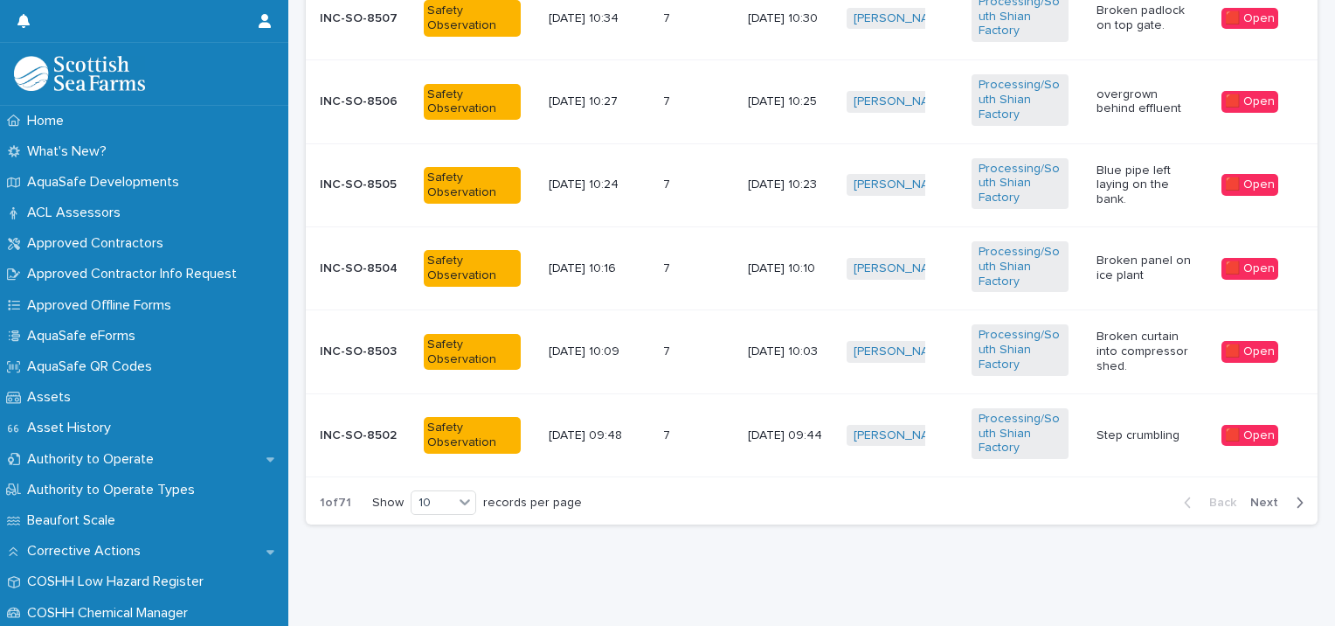
click at [1140, 428] on p "Step crumbling" at bounding box center [1145, 435] width 97 height 15
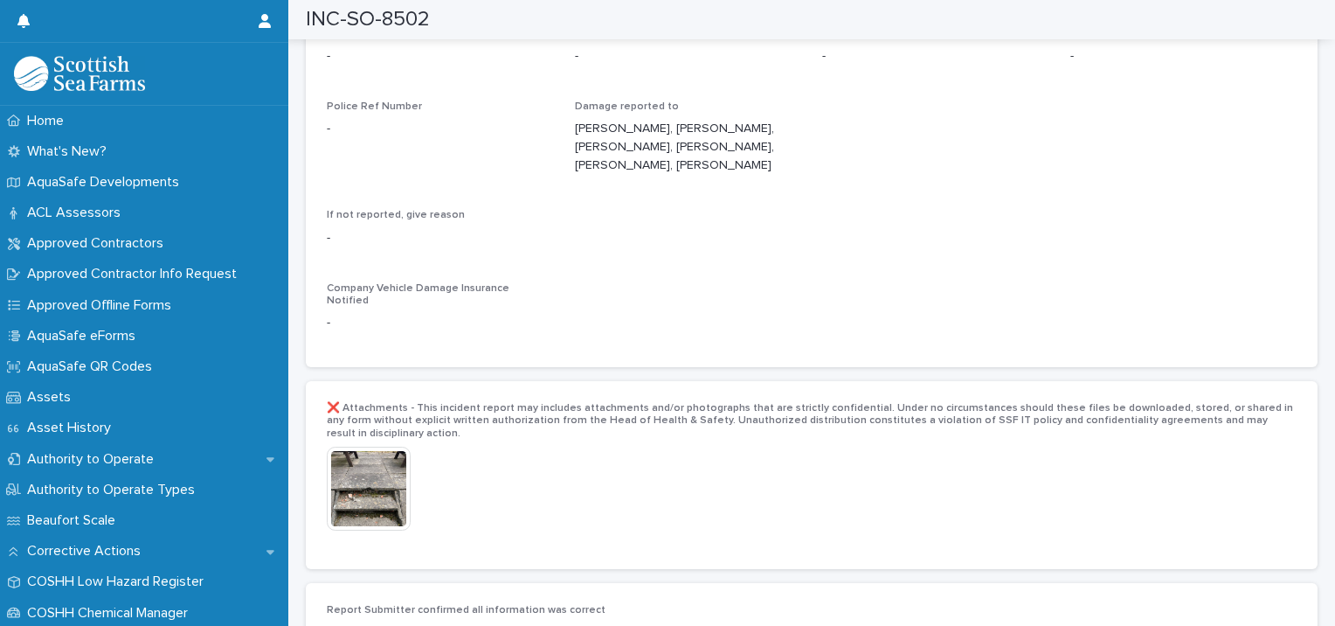
scroll to position [3608, 0]
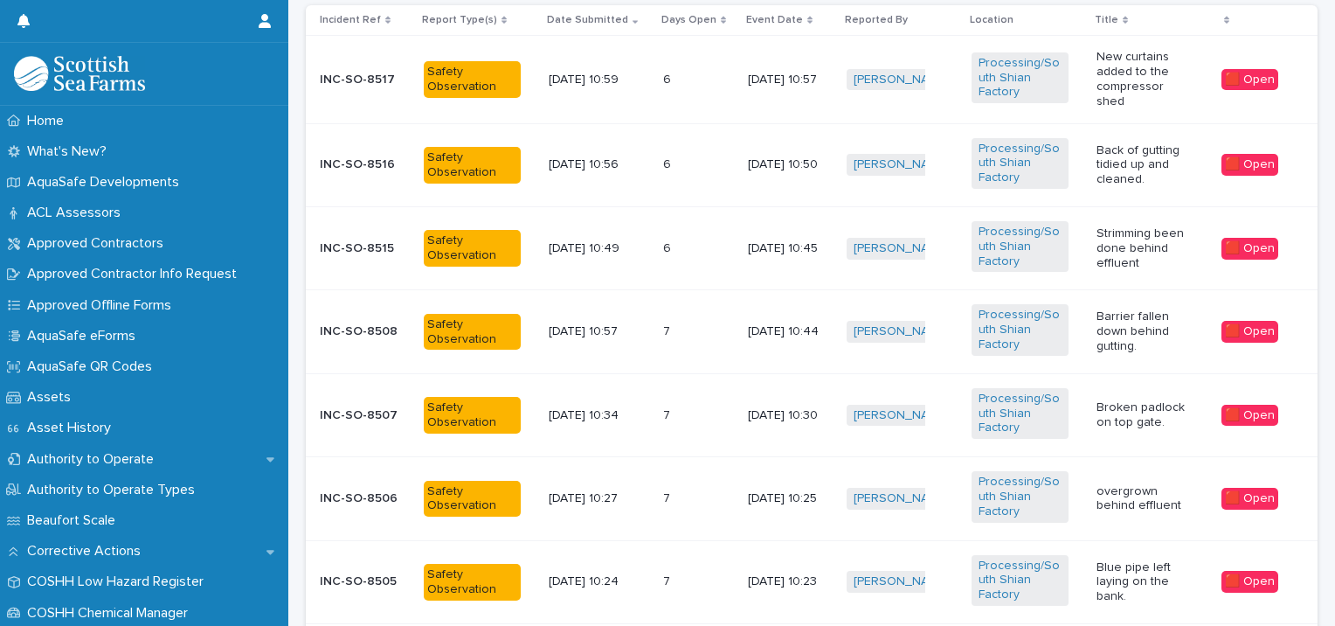
scroll to position [1119, 0]
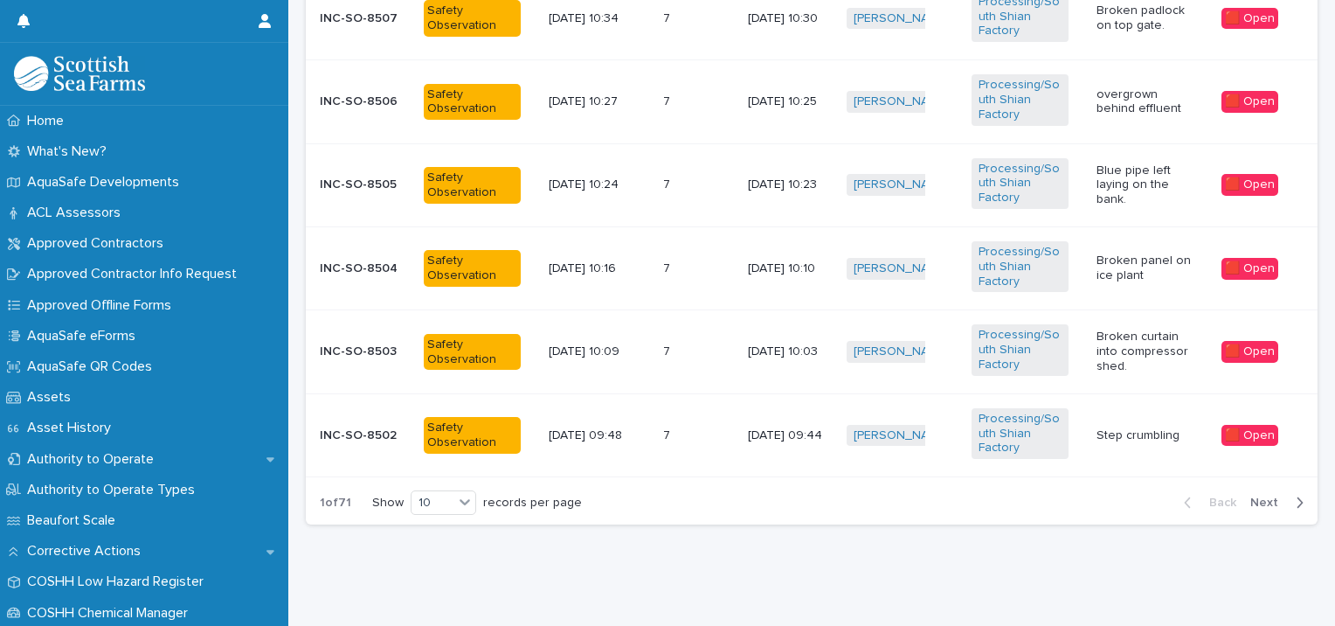
click at [1261, 496] on span "Next" at bounding box center [1270, 502] width 38 height 12
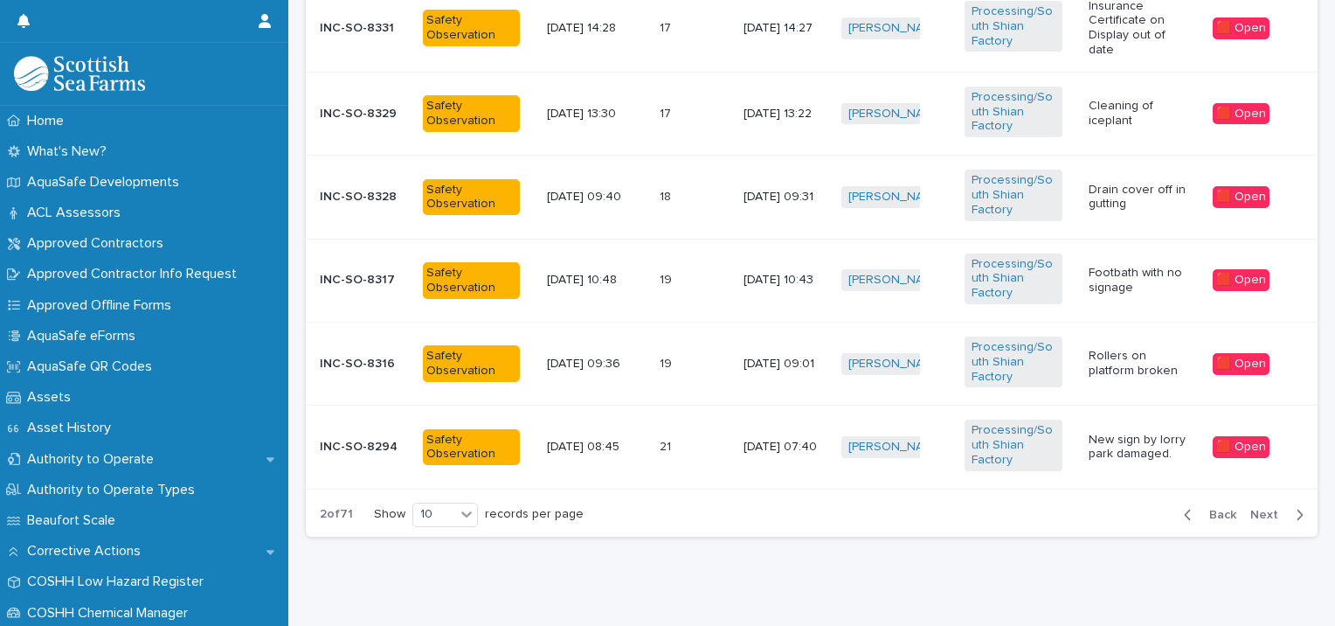
click at [1151, 352] on p "Rollers on platform broken" at bounding box center [1137, 364] width 97 height 30
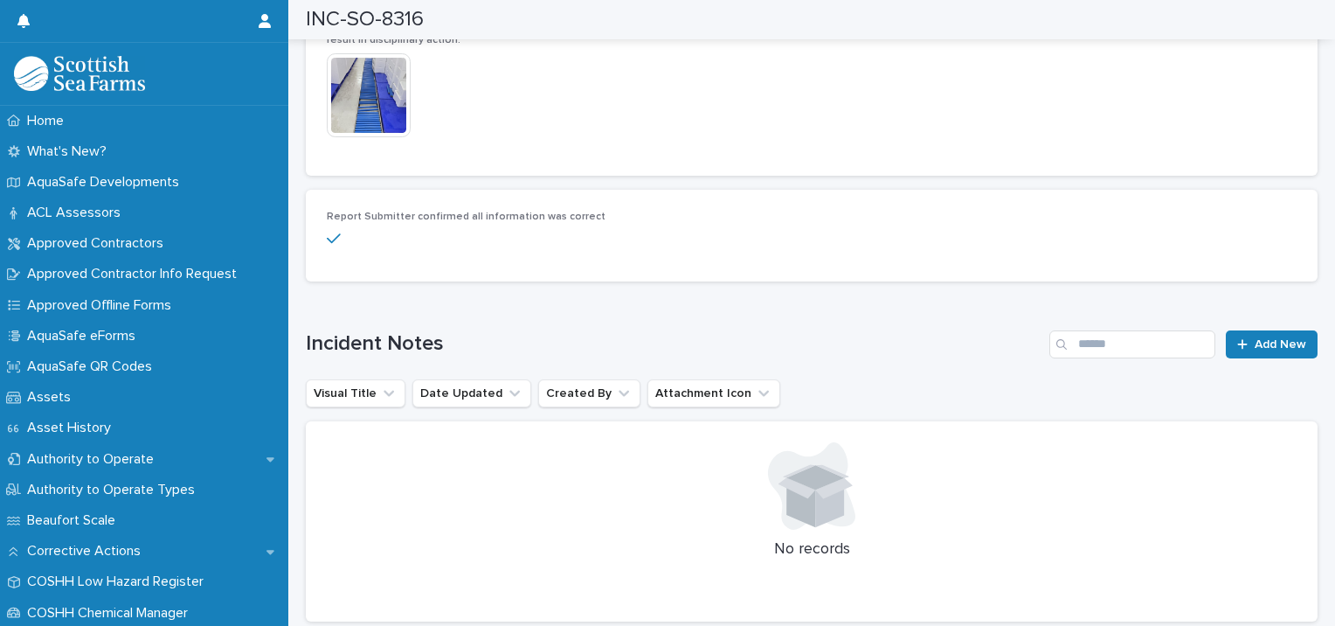
scroll to position [3385, 0]
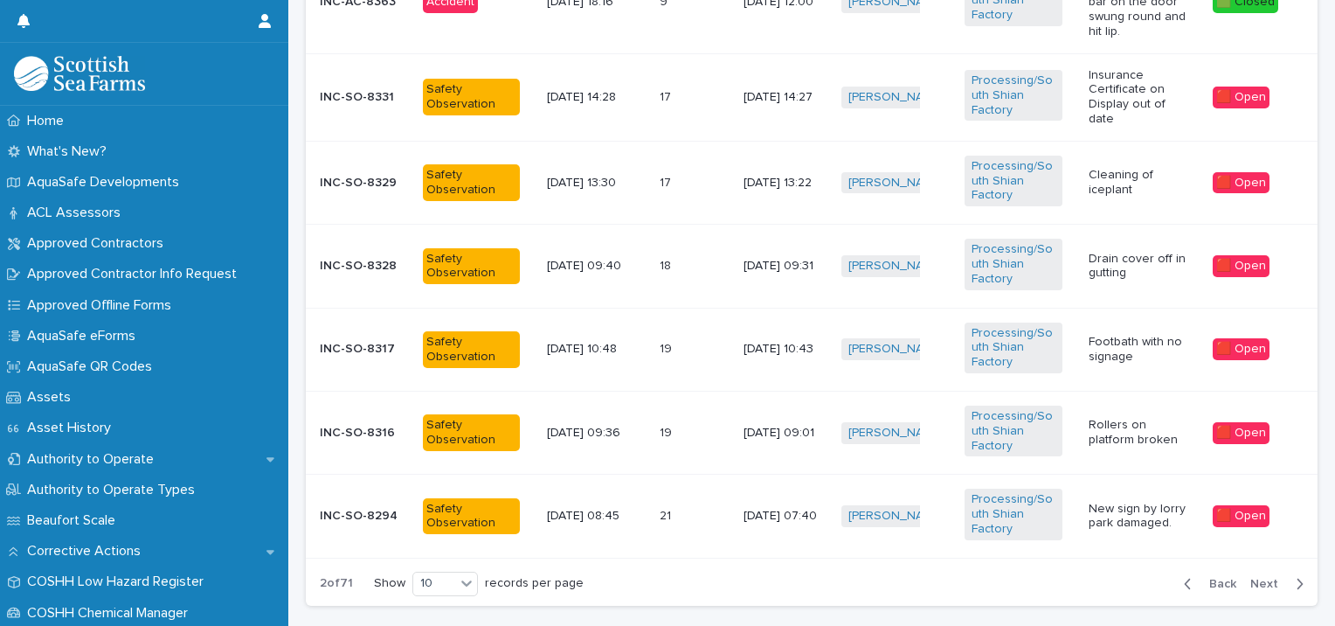
scroll to position [1127, 0]
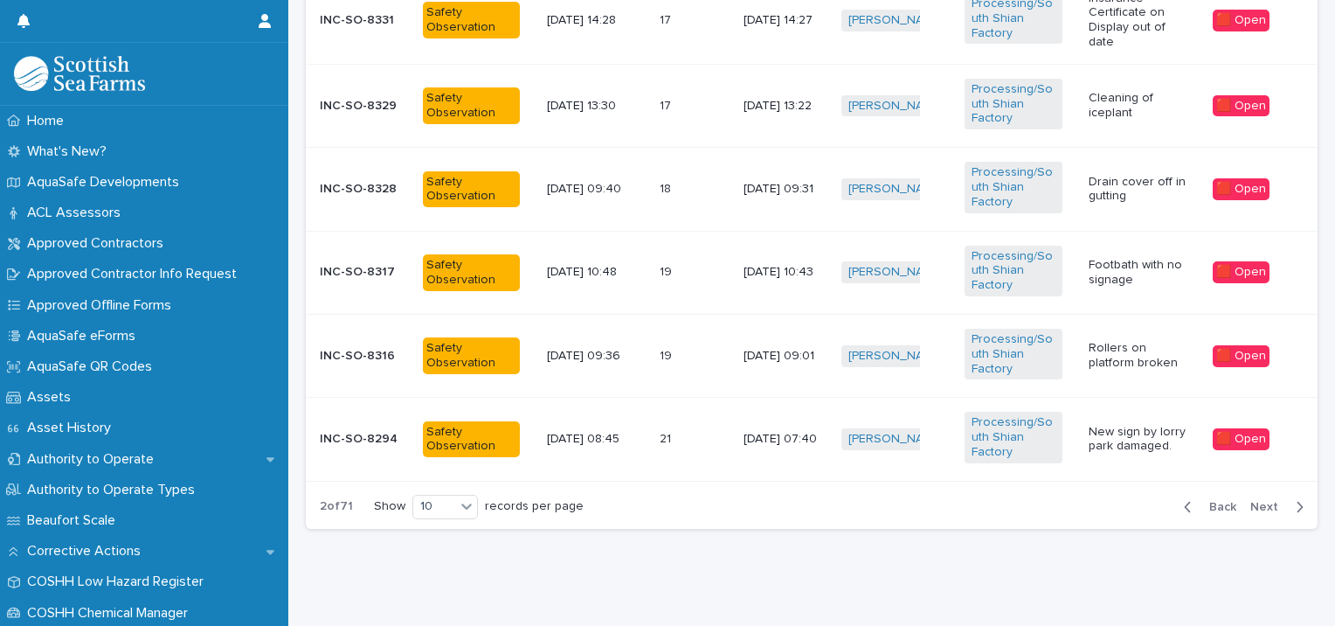
click at [1251, 501] on span "Next" at bounding box center [1270, 507] width 38 height 12
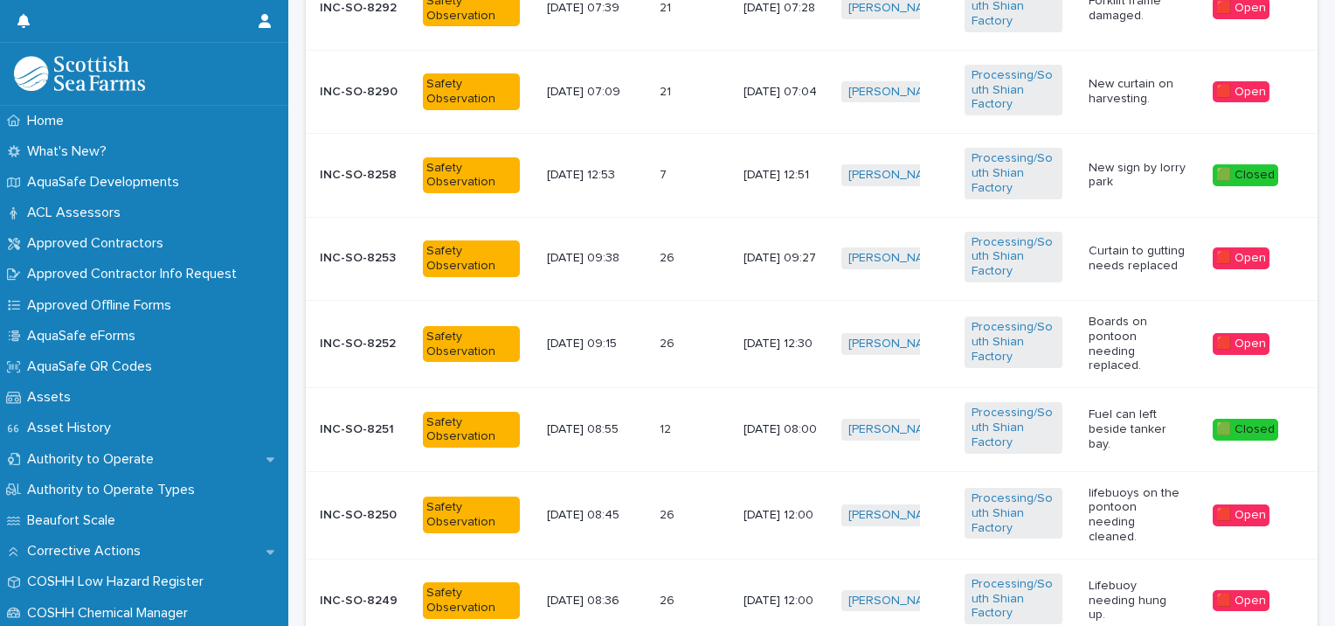
scroll to position [792, 0]
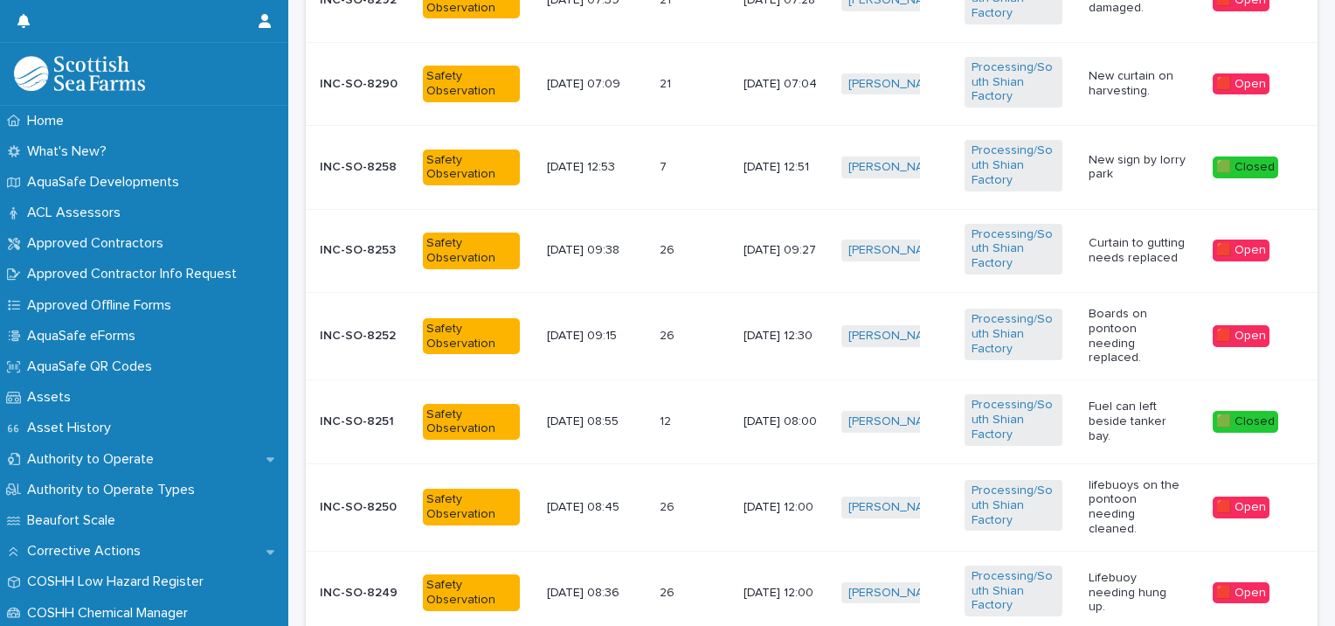
drag, startPoint x: 1315, startPoint y: 302, endPoint x: 1317, endPoint y: 344, distance: 42.0
click at [1317, 344] on div "Loading... Saving… Loading... Saving… 5 🟧 15 -21 Days 3 🟩 0 - 7 Days 2 🟪 Proper…" at bounding box center [811, 168] width 1047 height 1571
click at [1164, 422] on p "Fuel can left beside tanker bay." at bounding box center [1137, 421] width 97 height 44
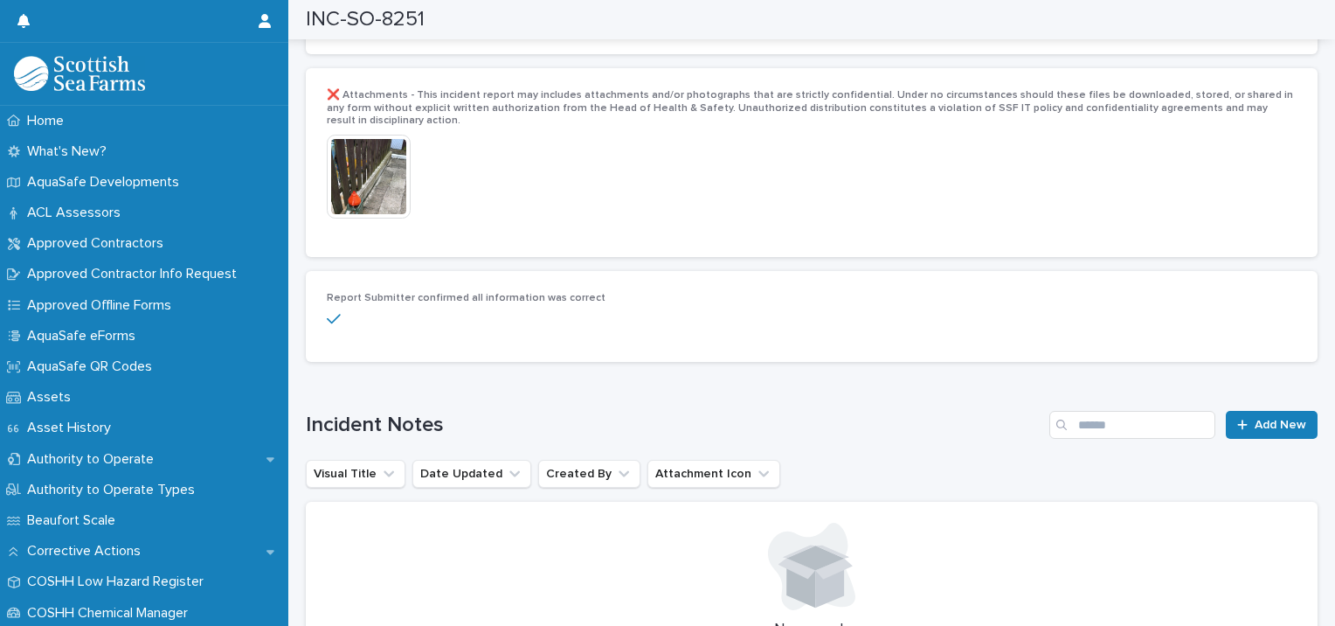
scroll to position [3626, 0]
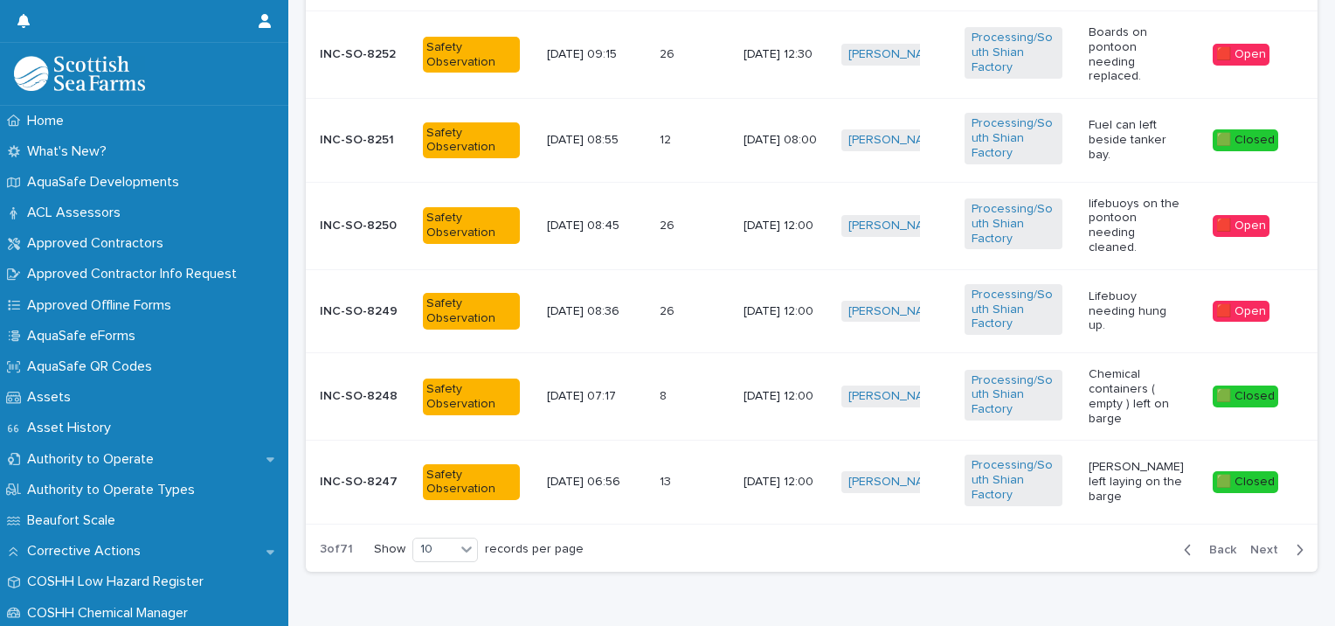
scroll to position [1119, 0]
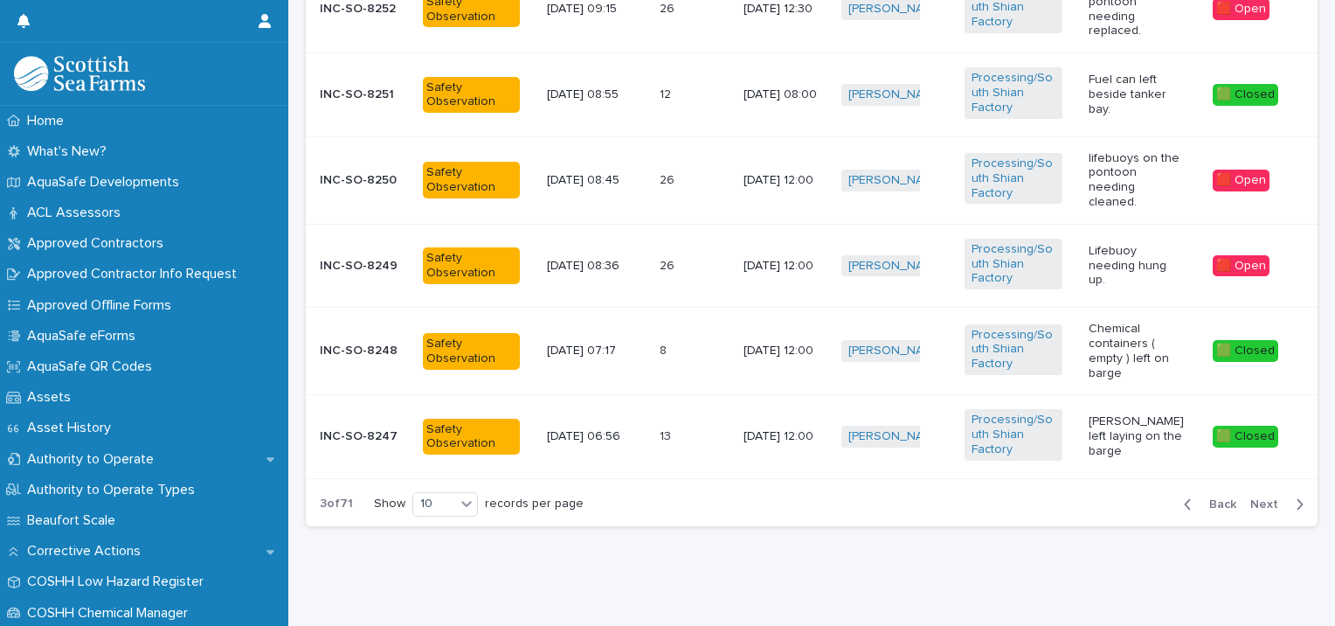
click at [1255, 498] on span "Next" at bounding box center [1270, 504] width 38 height 12
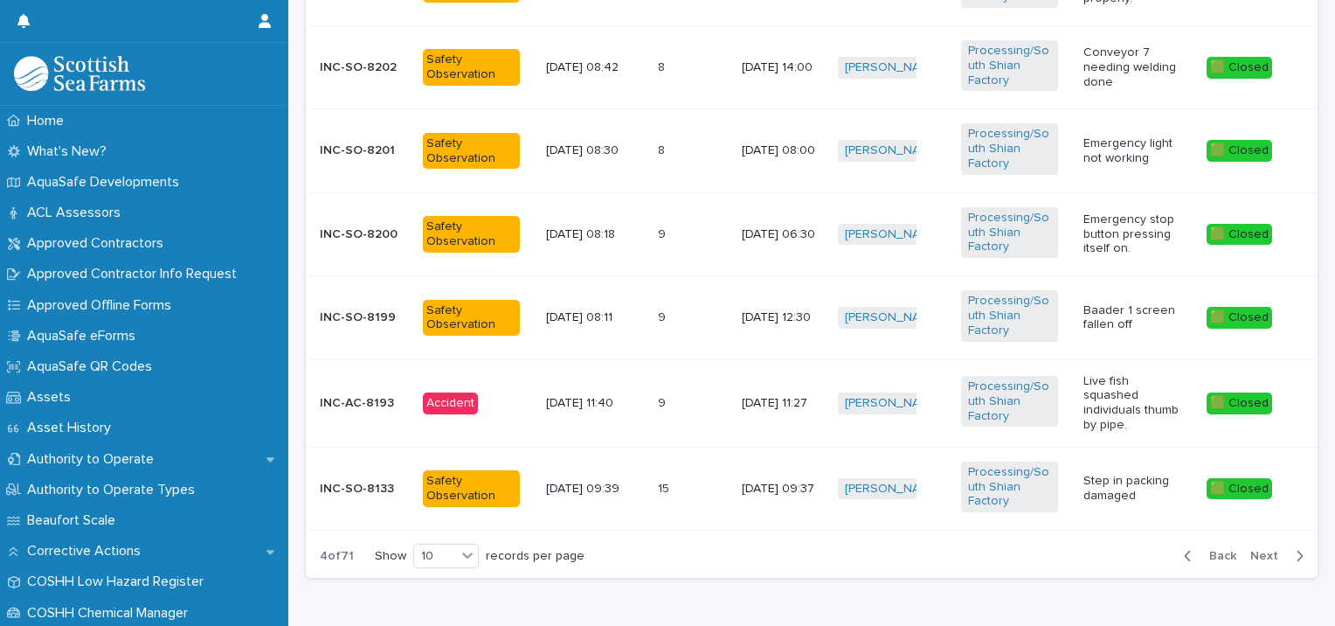
scroll to position [1066, 0]
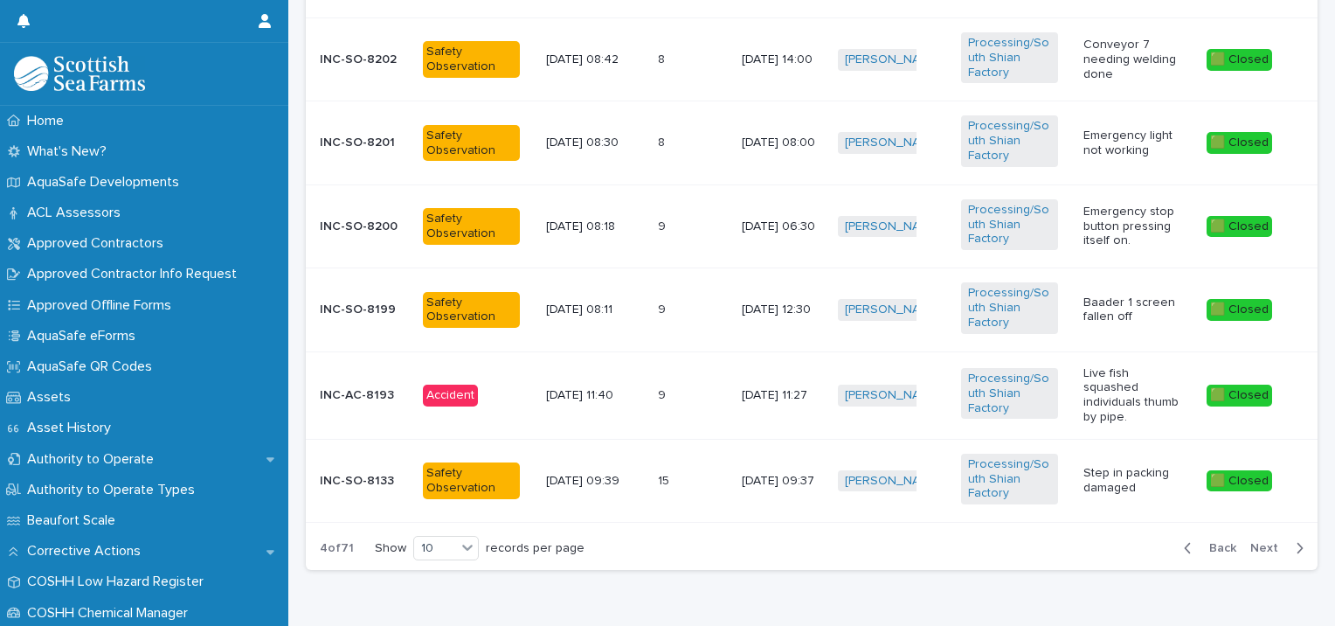
click at [1130, 399] on p "Live fish squashed individuals thumb by pipe." at bounding box center [1132, 395] width 97 height 59
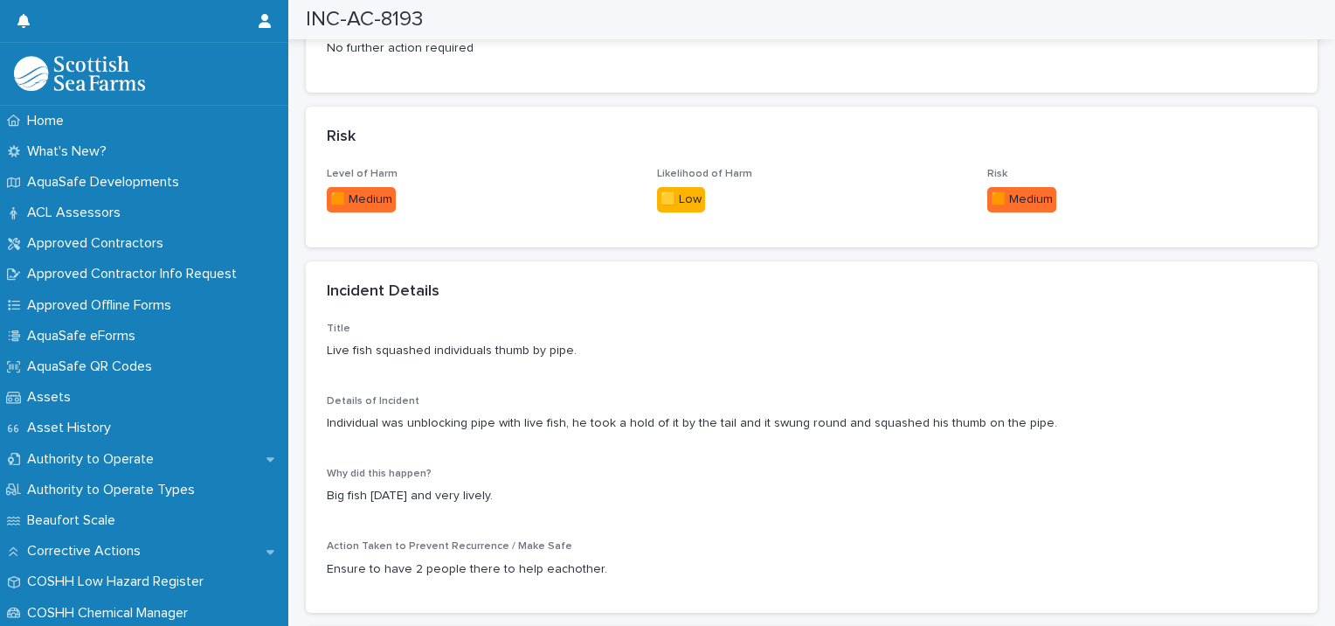
scroll to position [1612, 0]
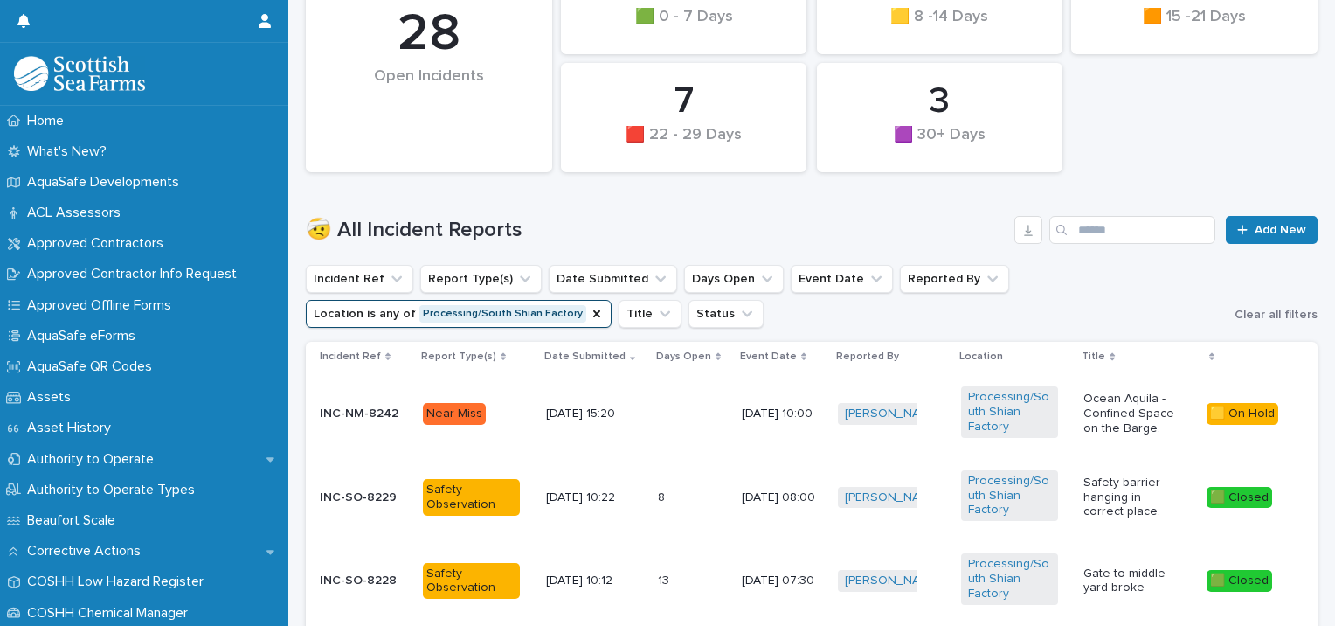
scroll to position [450, 0]
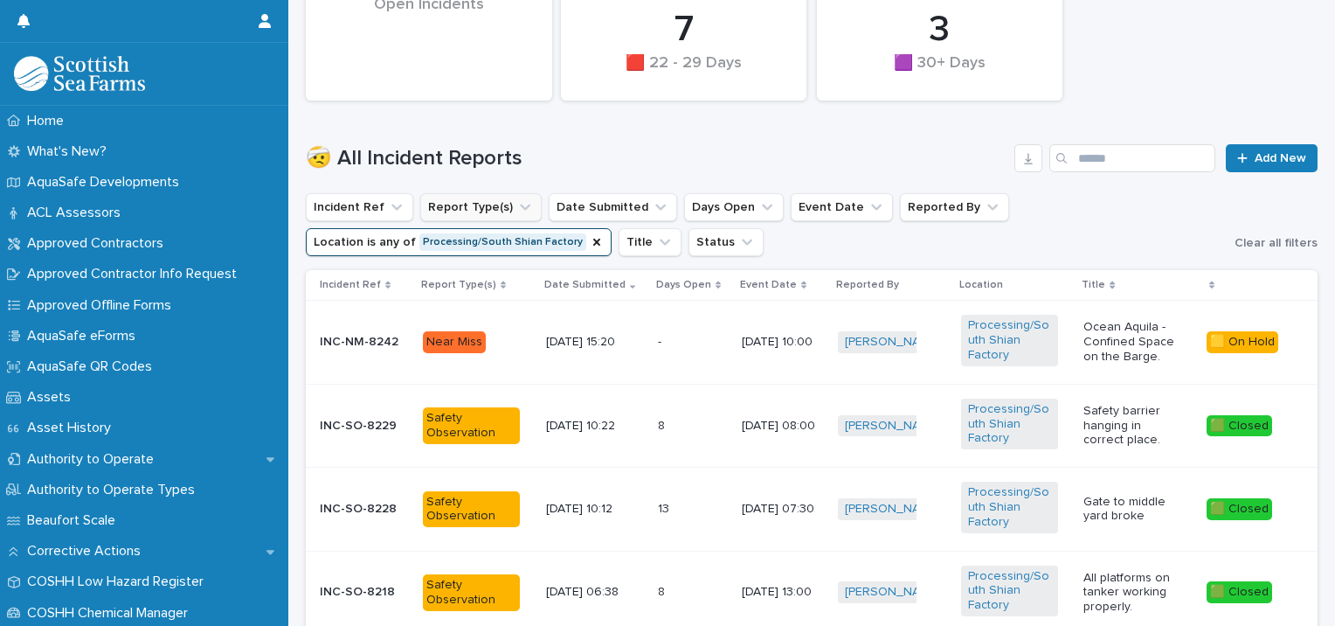
click at [520, 209] on icon "Report Type(s)" at bounding box center [525, 208] width 10 height 6
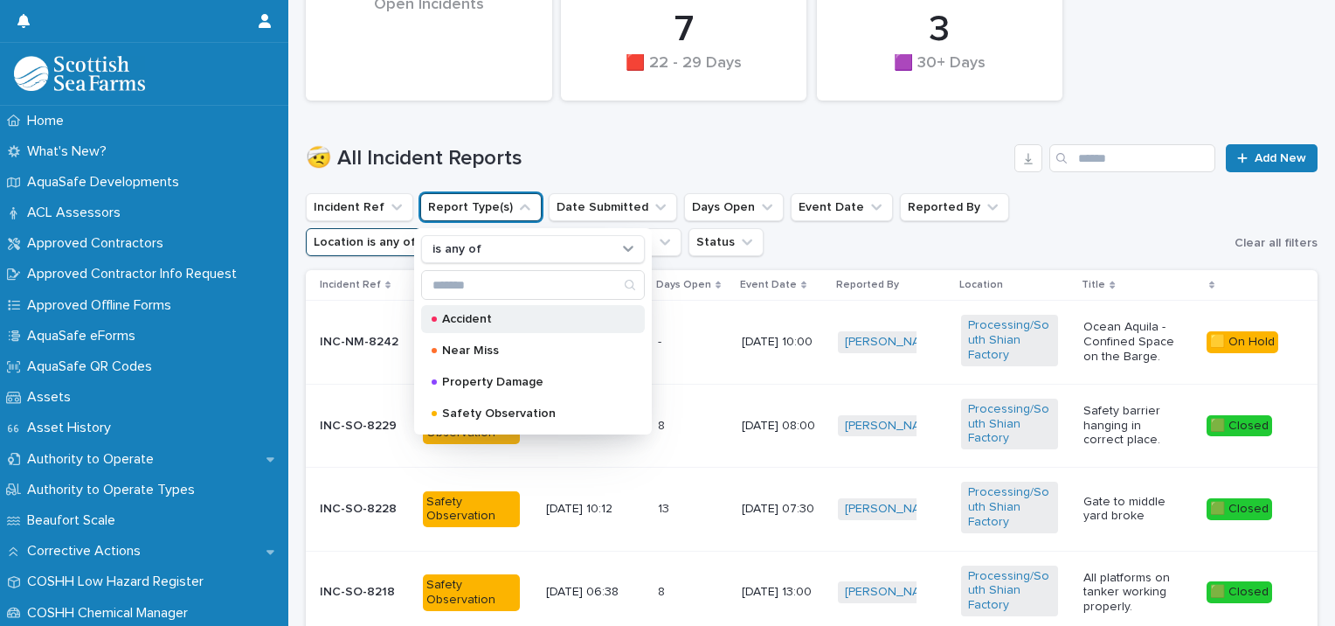
click at [524, 318] on p "Accident" at bounding box center [529, 319] width 175 height 12
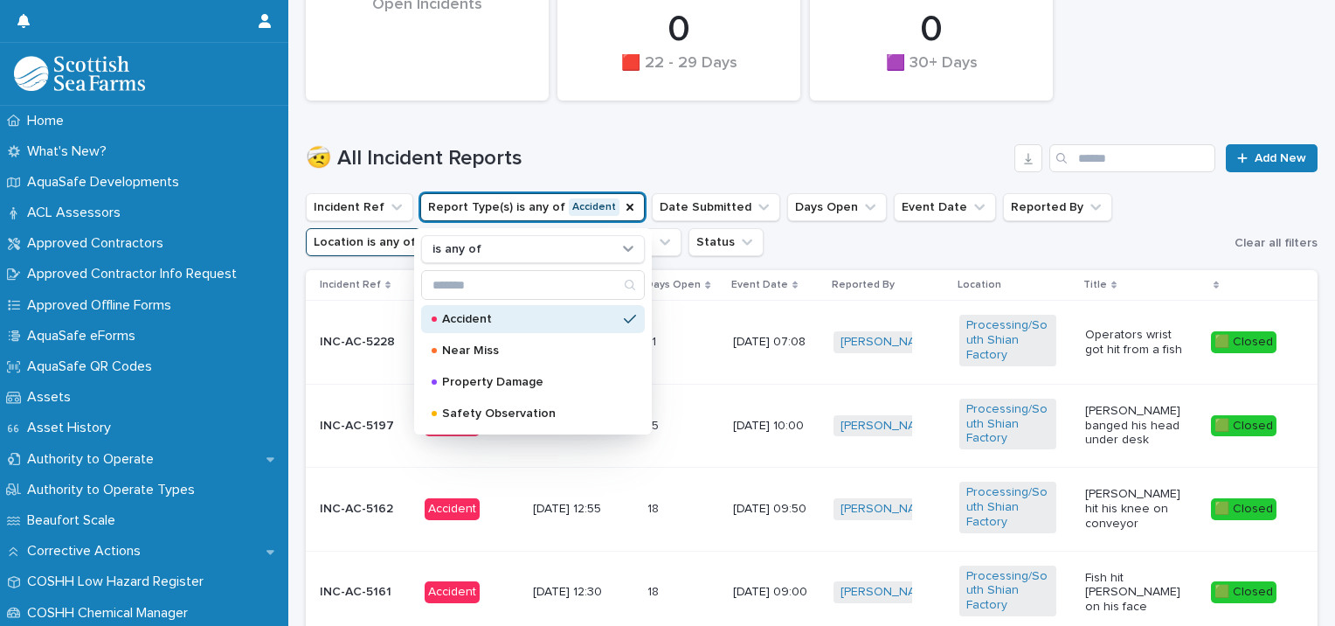
click at [1124, 234] on ul "Incident Ref Report Type(s) is any of Accident is any of Accident Near Miss Pro…" at bounding box center [766, 225] width 929 height 70
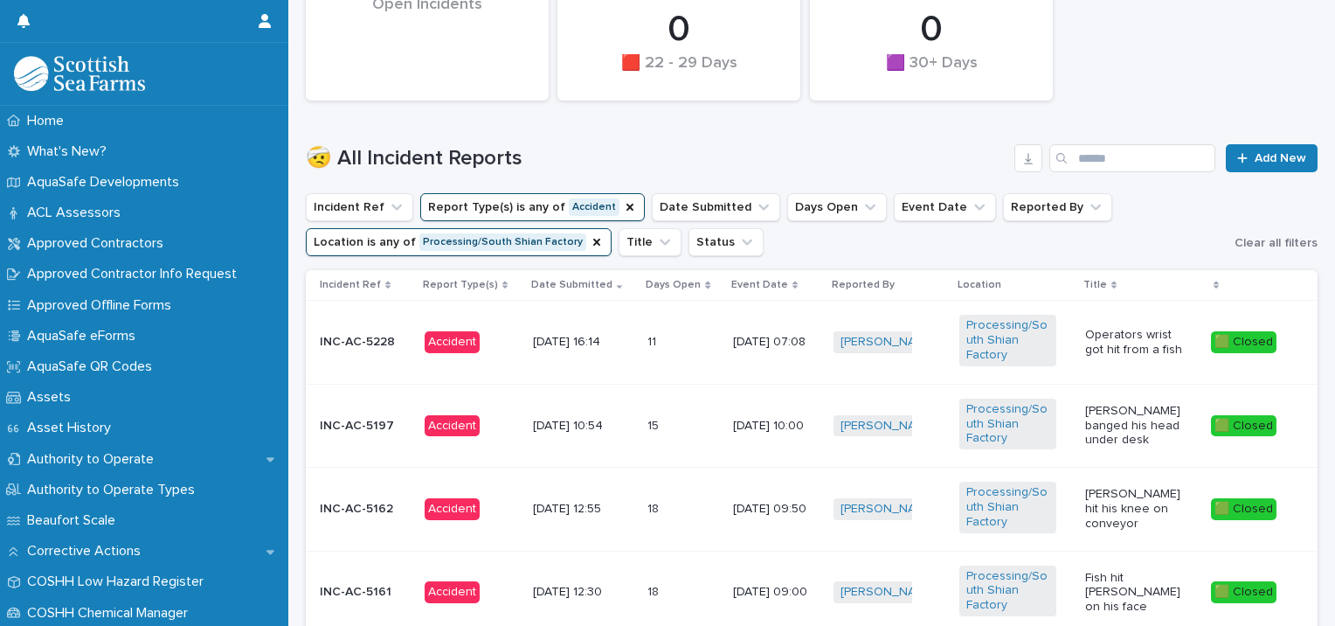
click at [1122, 433] on p "[PERSON_NAME] banged his head under desk" at bounding box center [1134, 426] width 97 height 44
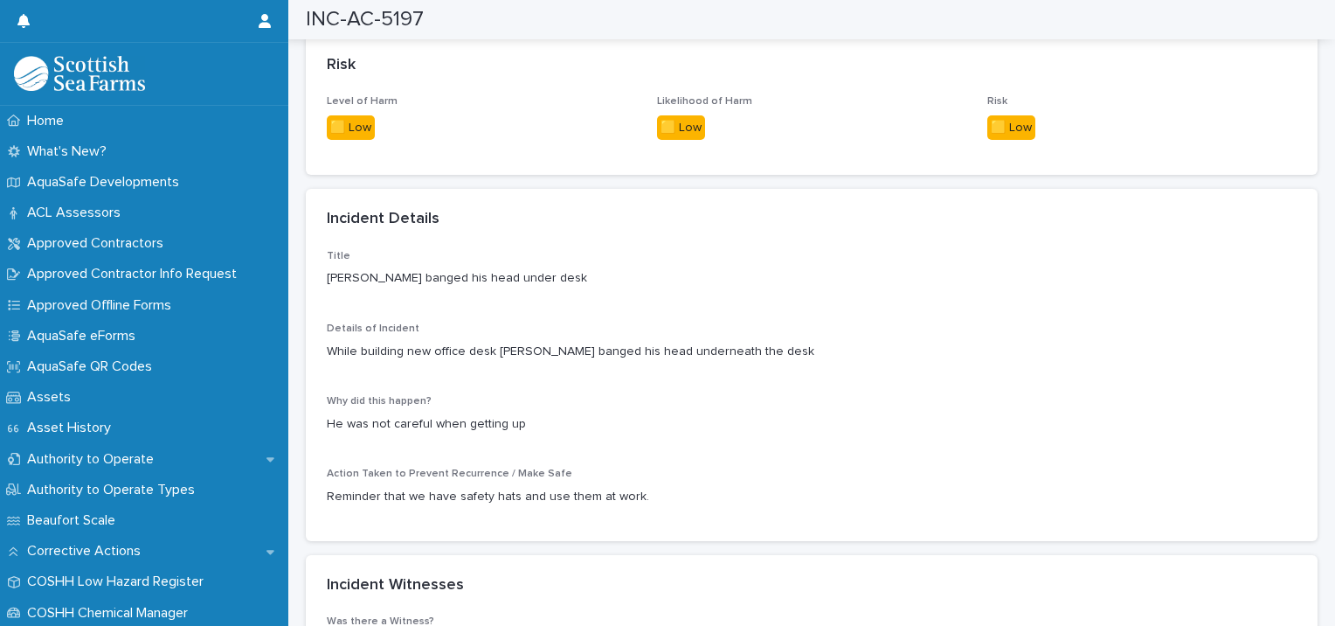
scroll to position [1487, 0]
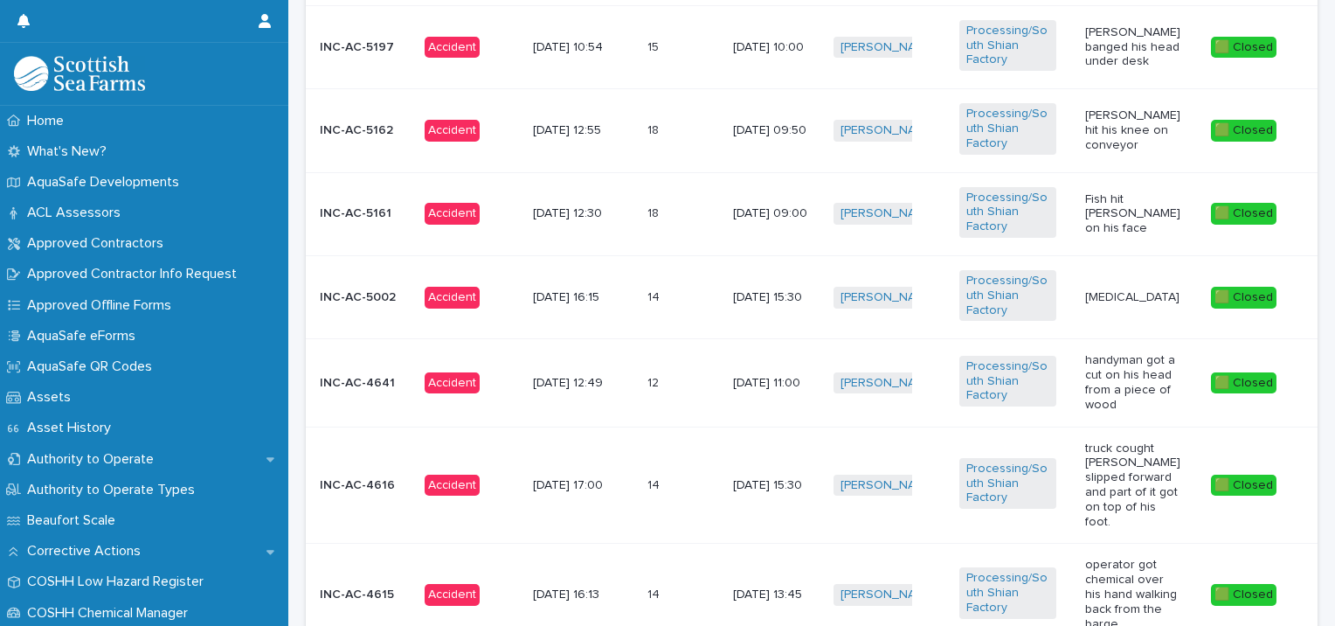
scroll to position [824, 0]
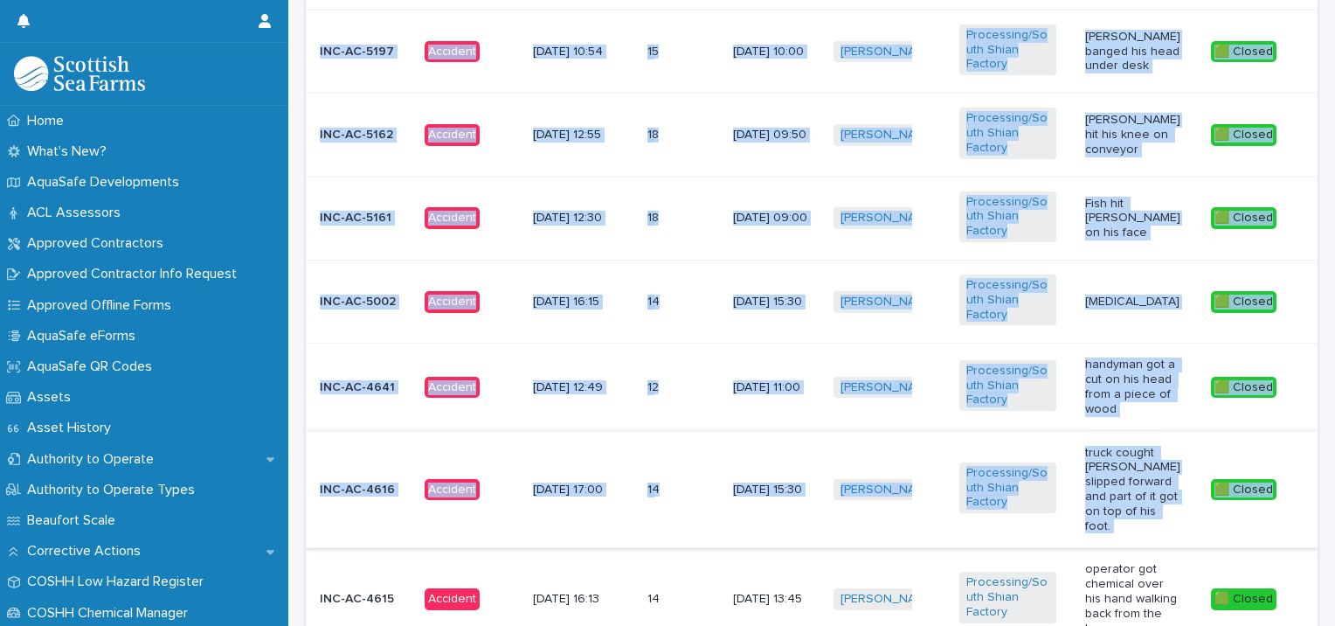
drag, startPoint x: 1308, startPoint y: 364, endPoint x: 1292, endPoint y: 441, distance: 79.4
click at [1292, 441] on div "Loading... Saving… Loading... Saving… 0 🟧 15 -21 Days 0 🟩 0 - 7 Days 0 🟪 Proper…" at bounding box center [812, 139] width 1030 height 1576
